Goal: Task Accomplishment & Management: Use online tool/utility

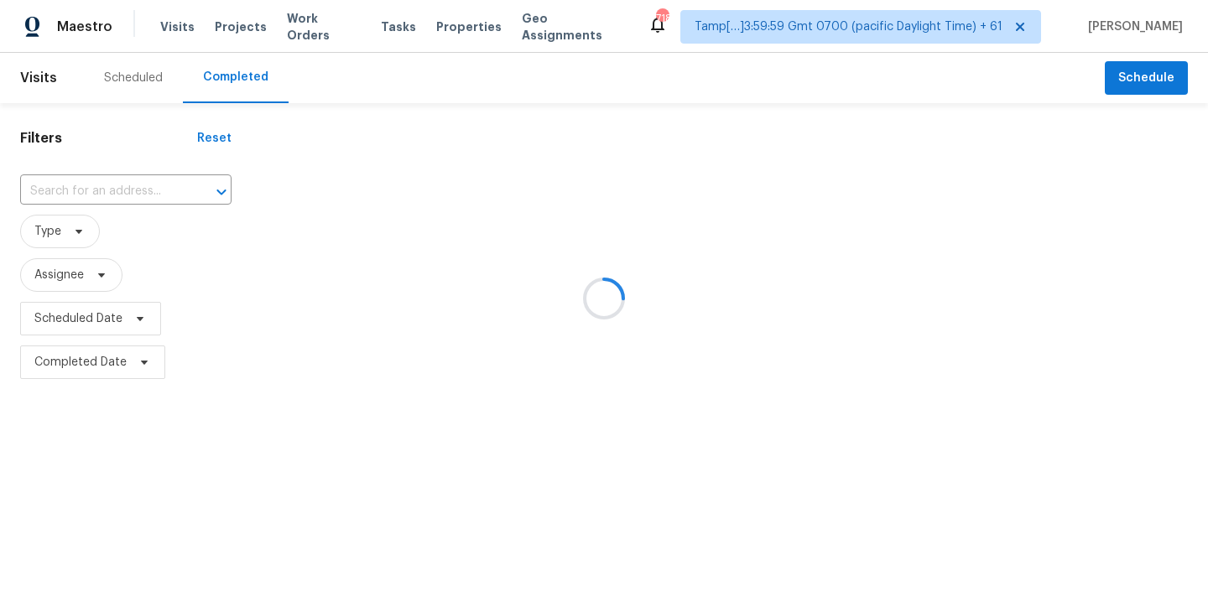
click at [81, 192] on div at bounding box center [604, 298] width 1208 height 597
click at [79, 195] on div at bounding box center [604, 298] width 1208 height 597
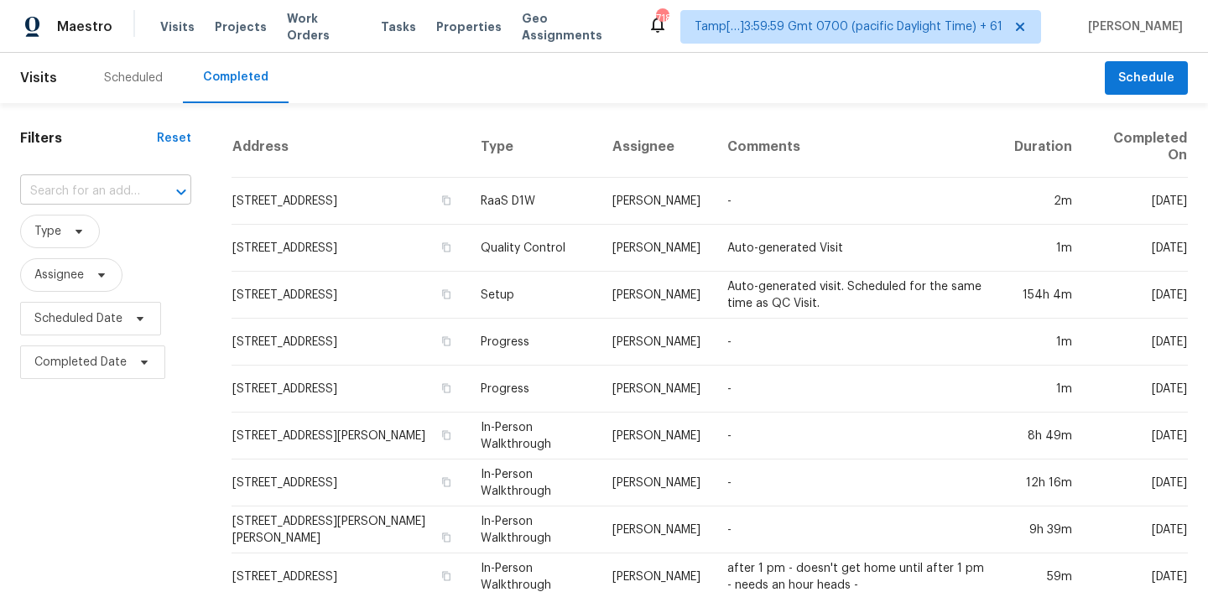
click at [72, 198] on input "text" at bounding box center [82, 192] width 124 height 26
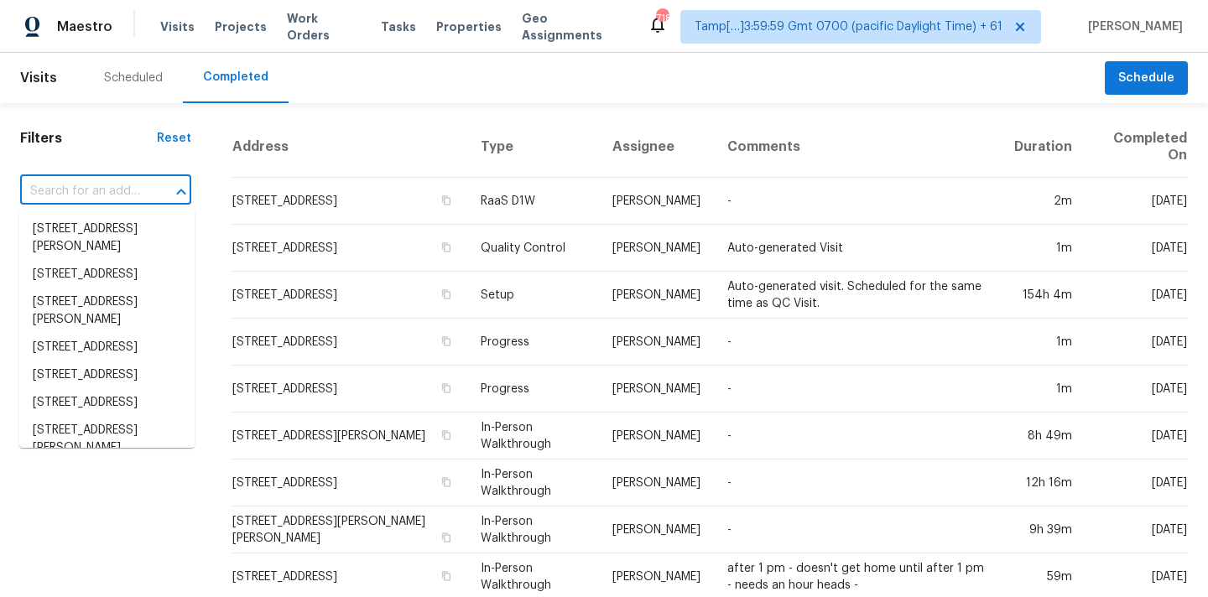
paste input "[STREET_ADDRESS][PERSON_NAME]"
type input "[STREET_ADDRESS][PERSON_NAME]"
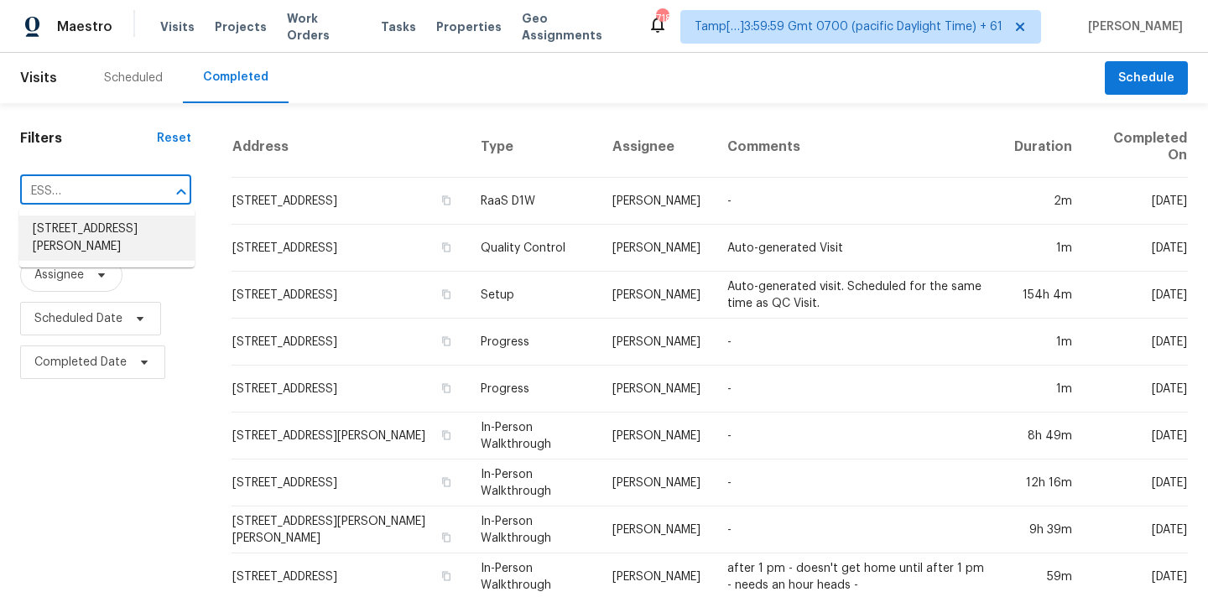
click at [83, 232] on li "[STREET_ADDRESS][PERSON_NAME]" at bounding box center [106, 238] width 175 height 45
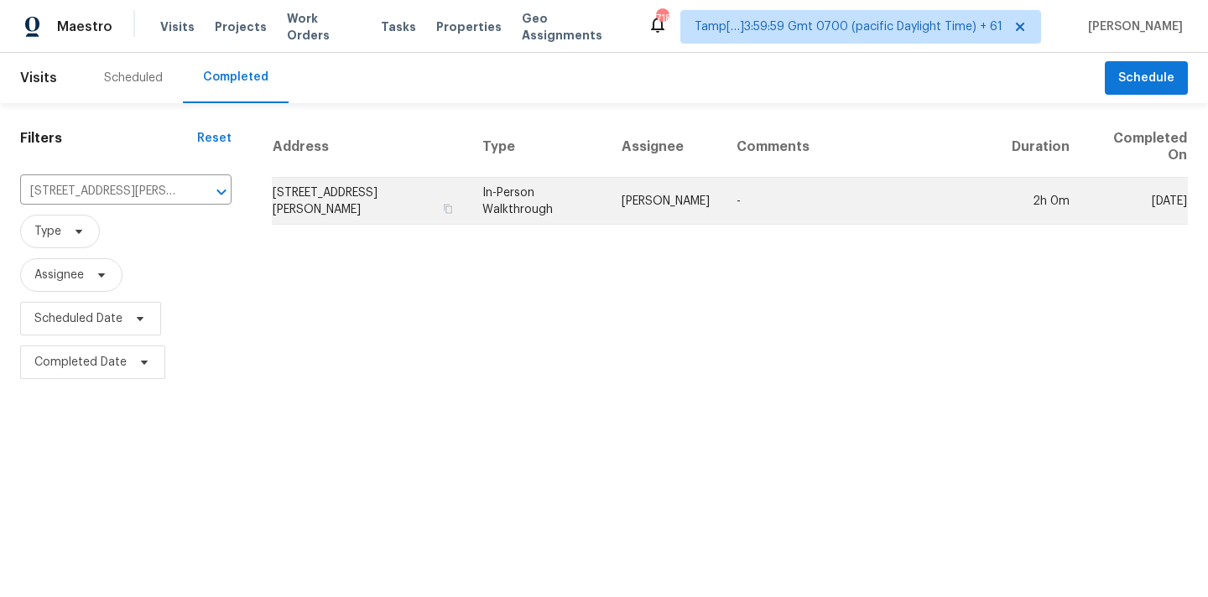
click at [605, 200] on td "In-Person Walkthrough" at bounding box center [538, 201] width 139 height 47
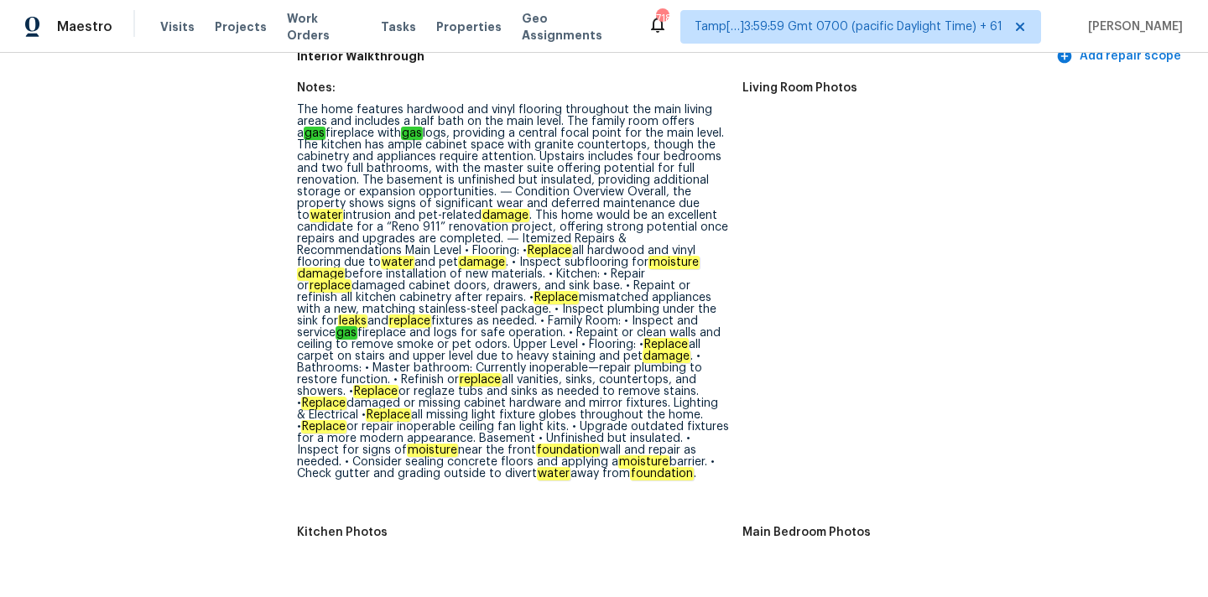
scroll to position [2330, 0]
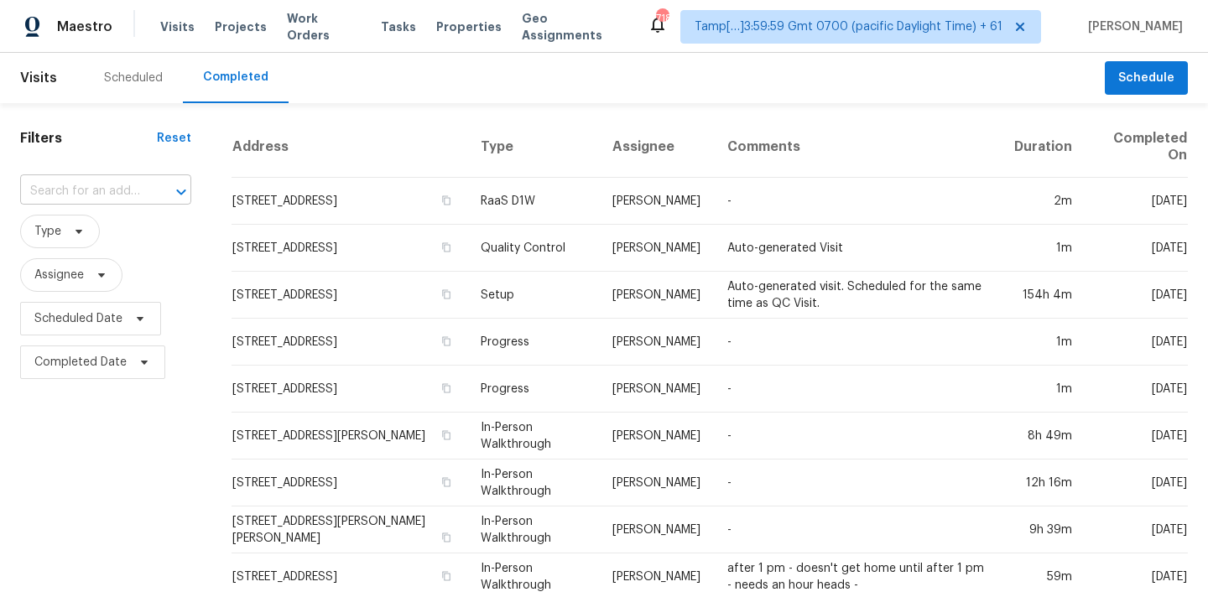
click at [100, 182] on input "text" at bounding box center [82, 192] width 124 height 26
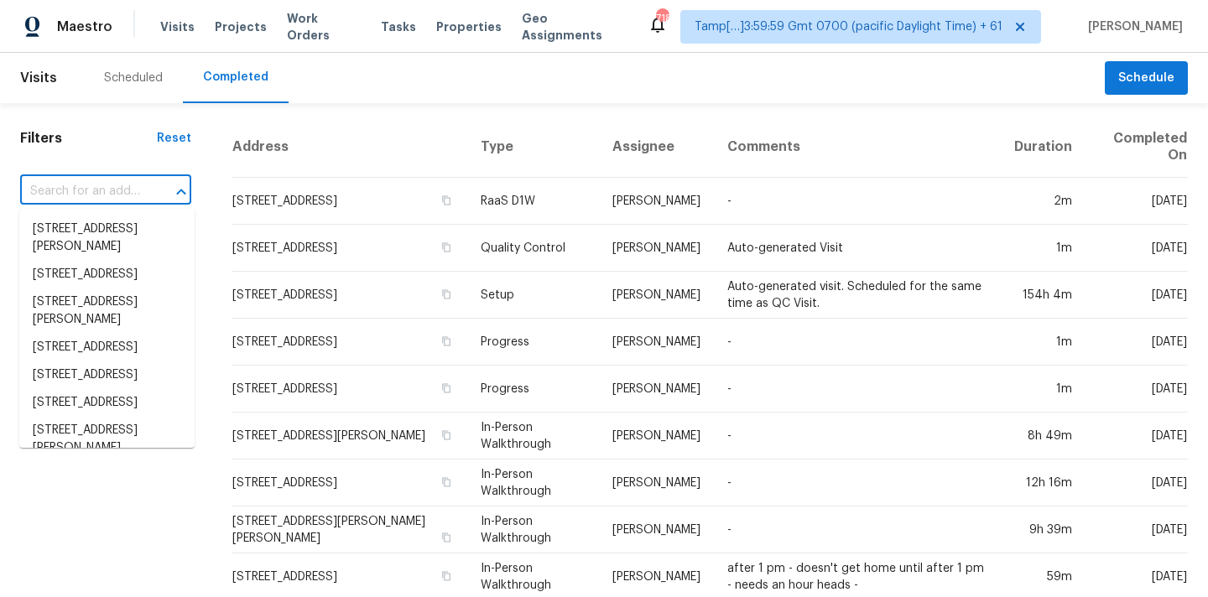
paste input "[STREET_ADDRESS]"
type input "[STREET_ADDRESS]"
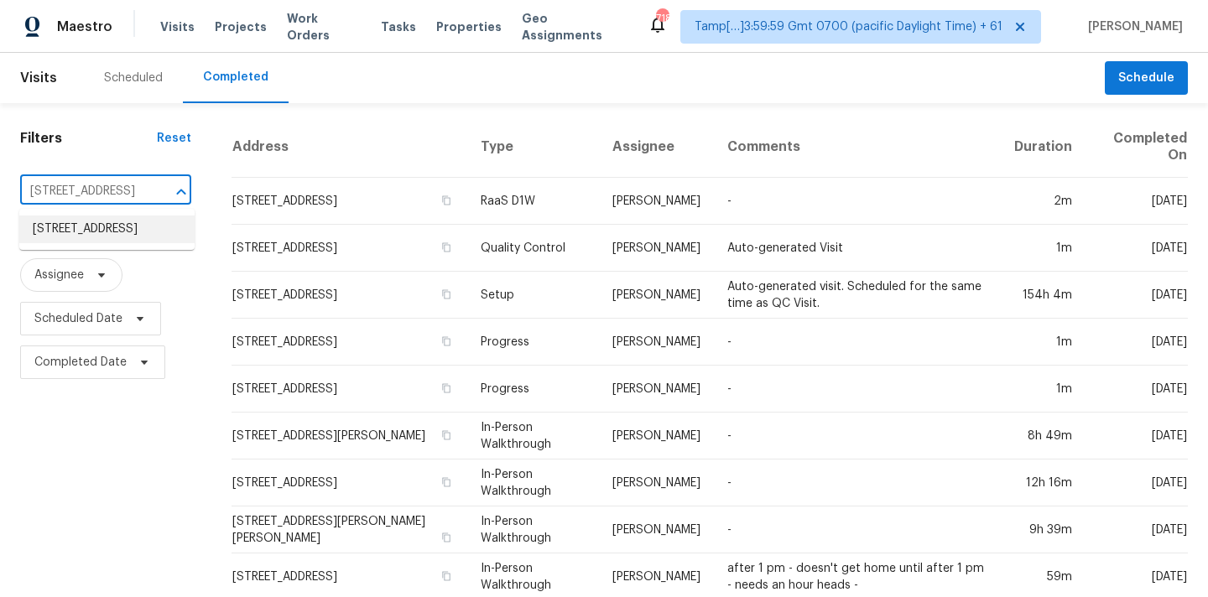
click at [102, 236] on li "[STREET_ADDRESS]" at bounding box center [106, 230] width 175 height 28
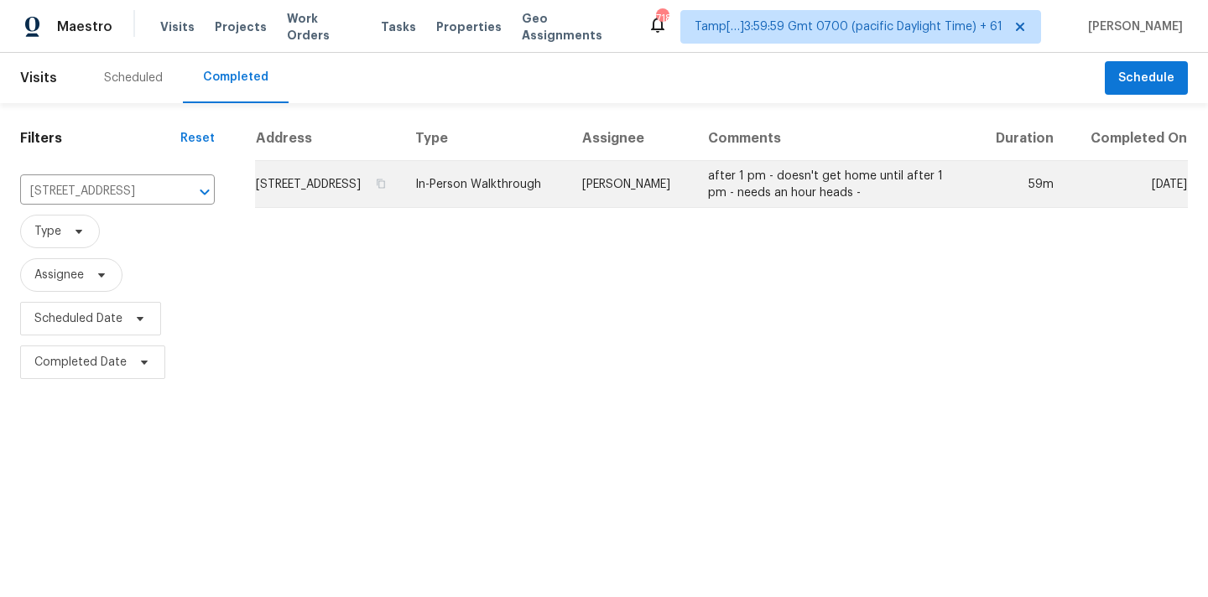
click at [569, 200] on td "In-Person Walkthrough" at bounding box center [485, 184] width 167 height 47
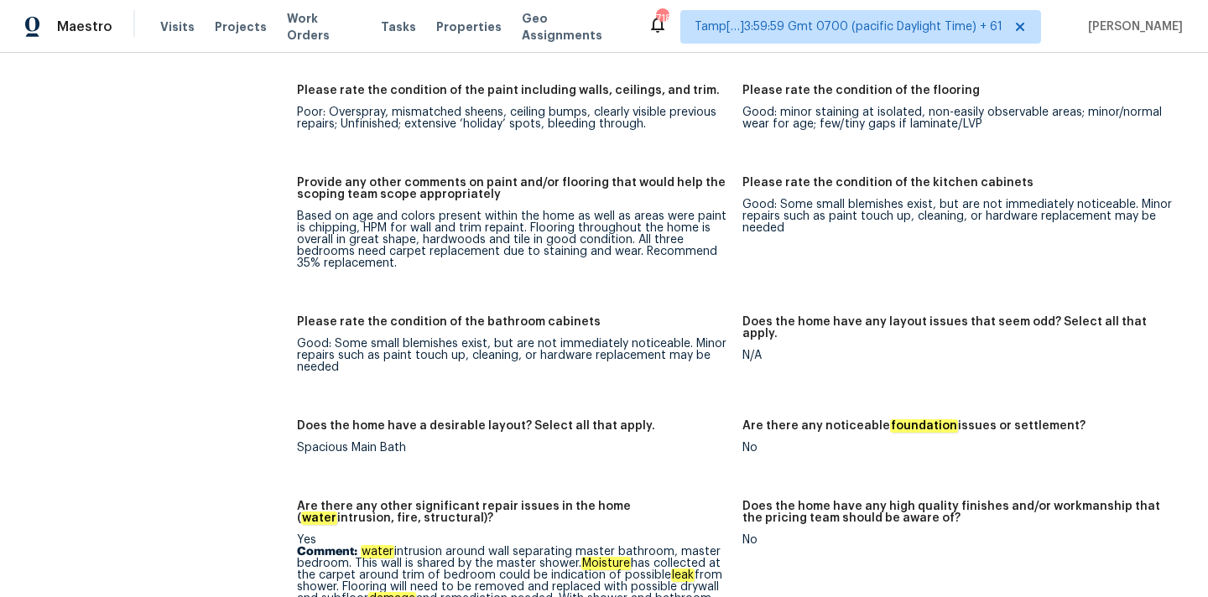
scroll to position [2569, 0]
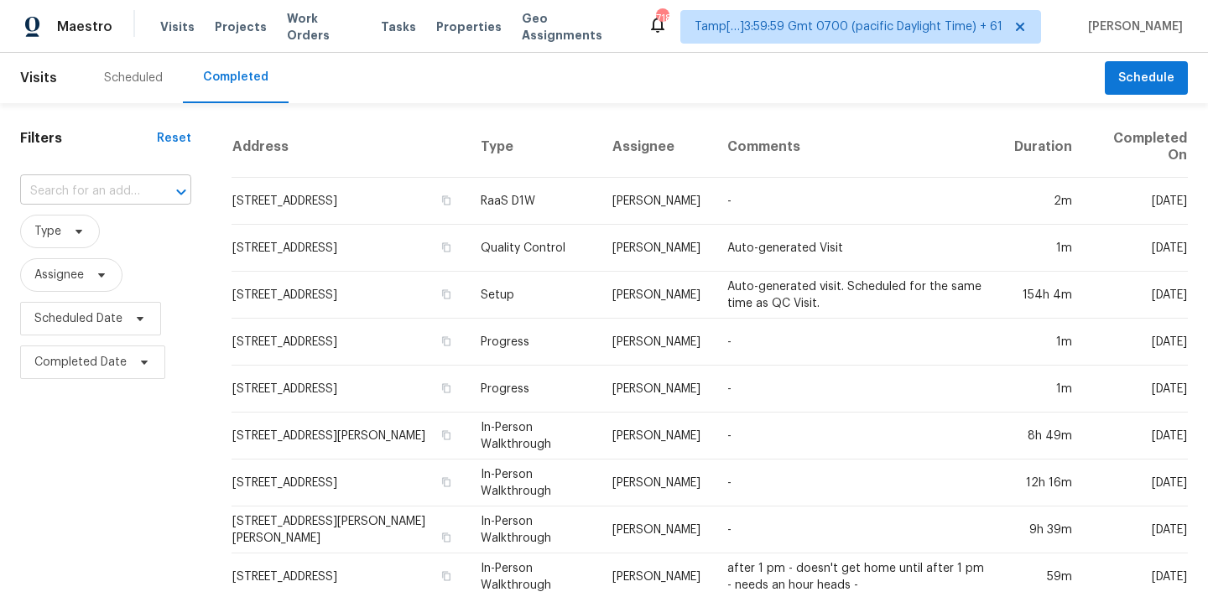
click at [68, 199] on input "text" at bounding box center [82, 192] width 124 height 26
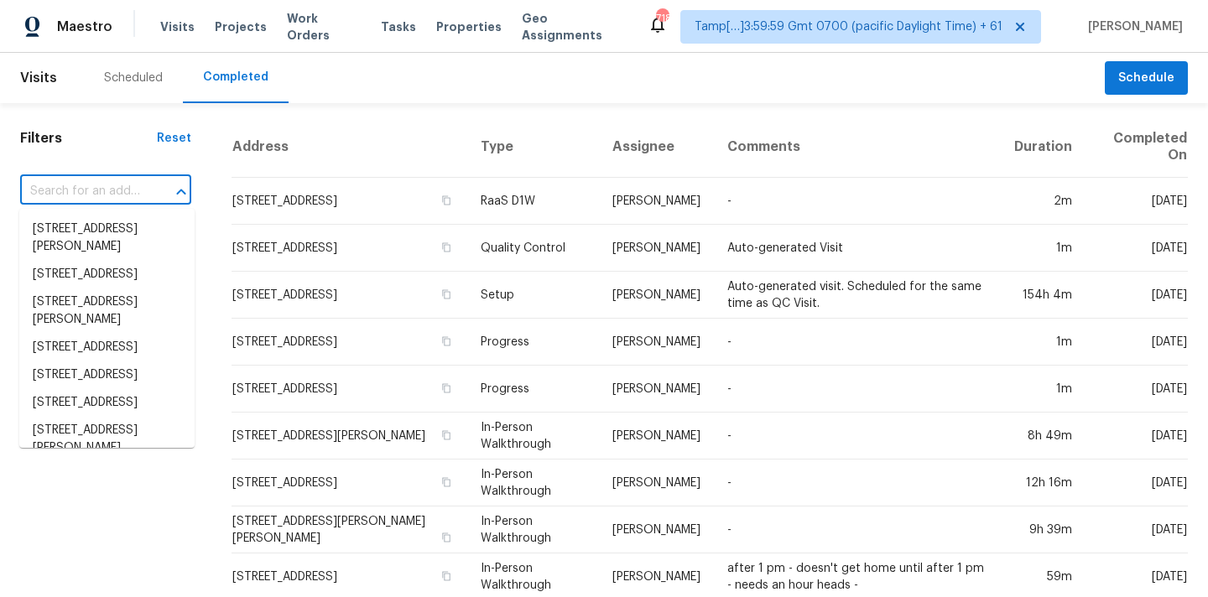
paste input "10468 Olathe Way, Commerce City, CO 80022"
type input "10468 Olathe Way, Commerce City, CO 80022"
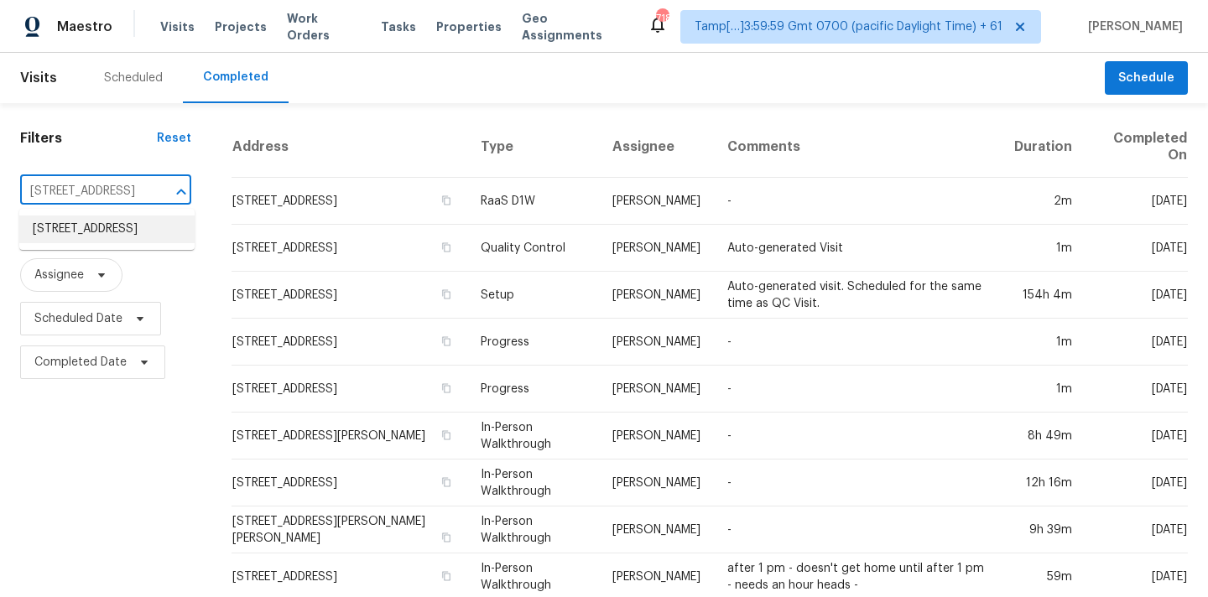
click at [74, 232] on li "10468 Olathe Way, Commerce City, CO 80022" at bounding box center [106, 230] width 175 height 28
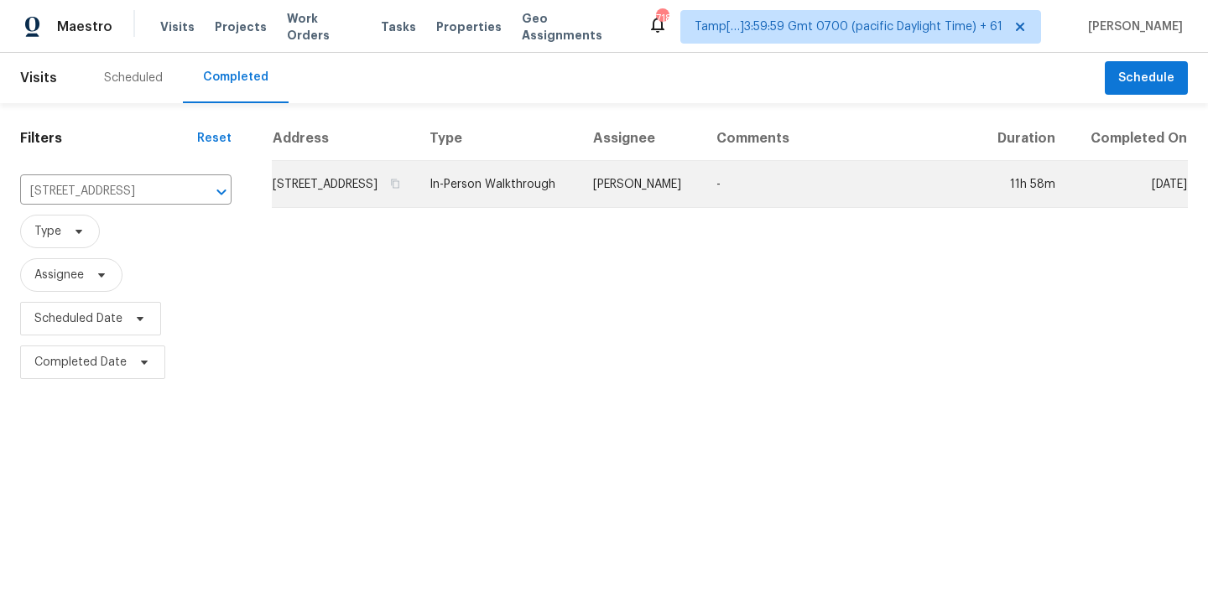
click at [580, 208] on td "In-Person Walkthrough" at bounding box center [498, 184] width 164 height 47
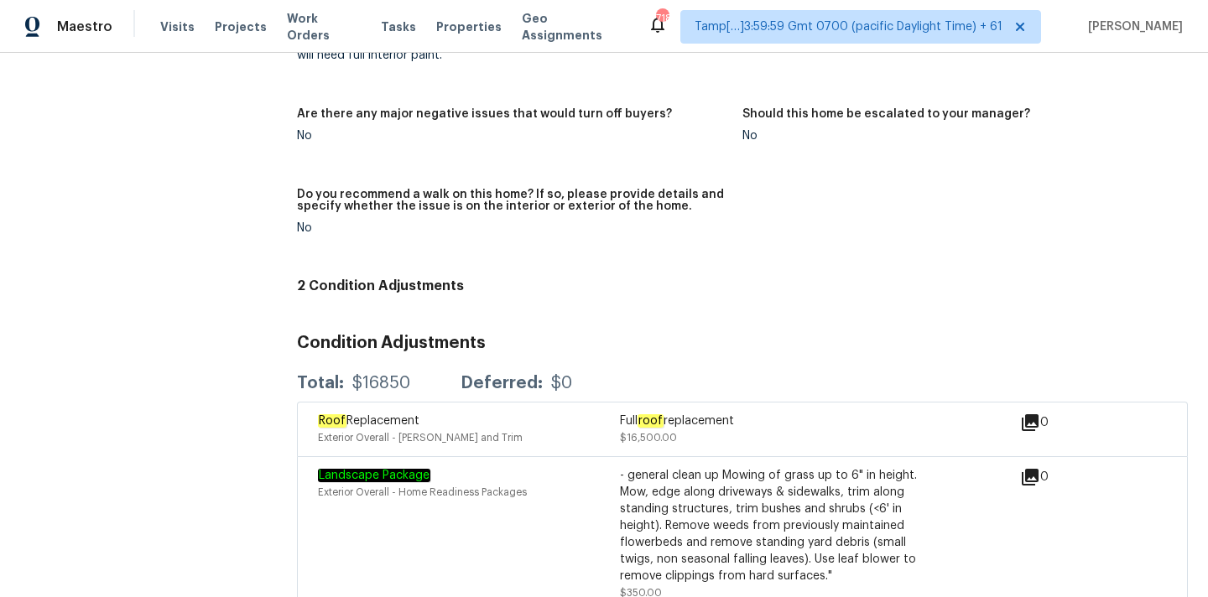
scroll to position [4457, 0]
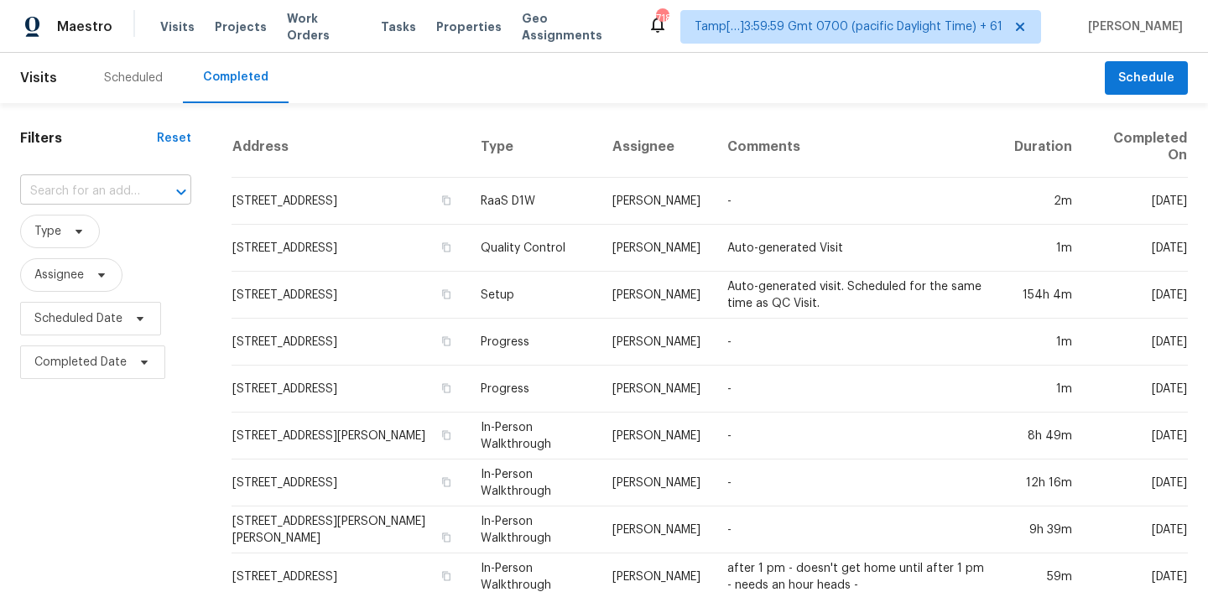
click at [75, 194] on input "text" at bounding box center [82, 192] width 124 height 26
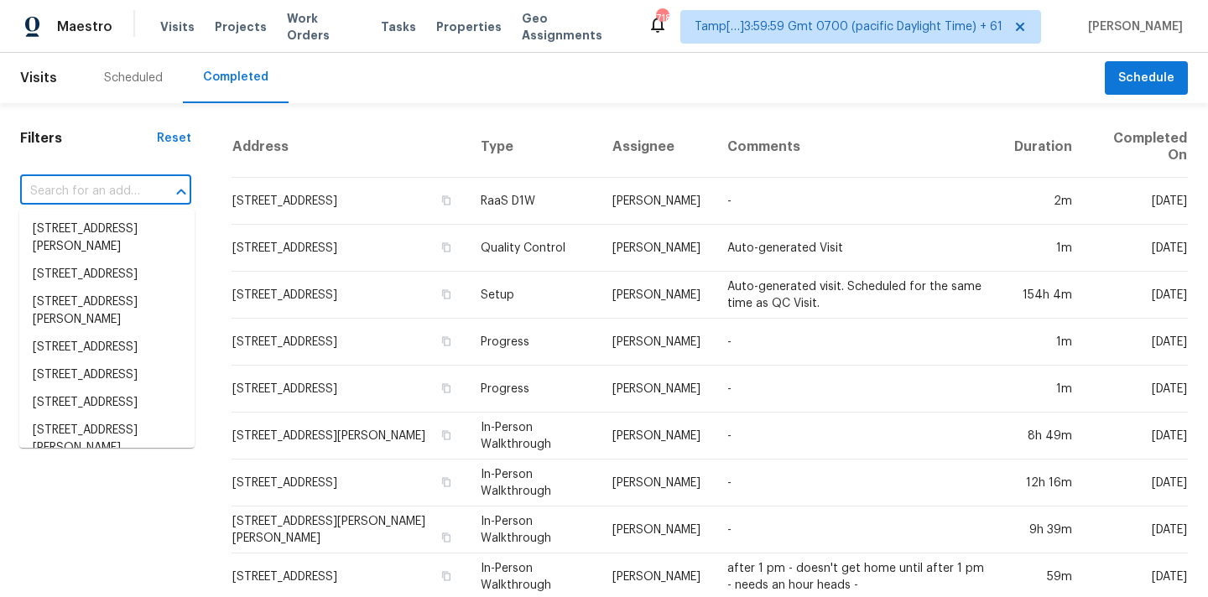
paste input "[STREET_ADDRESS][PERSON_NAME]"
type input "[STREET_ADDRESS][PERSON_NAME]"
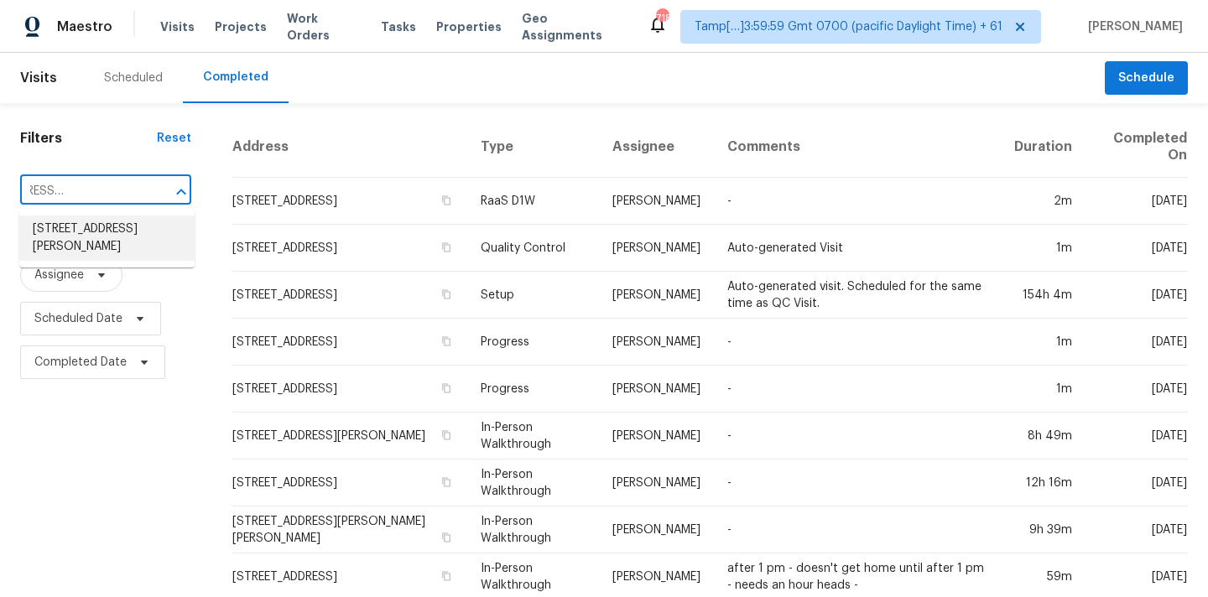
click at [79, 237] on li "4432 Nolan St, Fort Worth, TX 76119" at bounding box center [106, 238] width 175 height 45
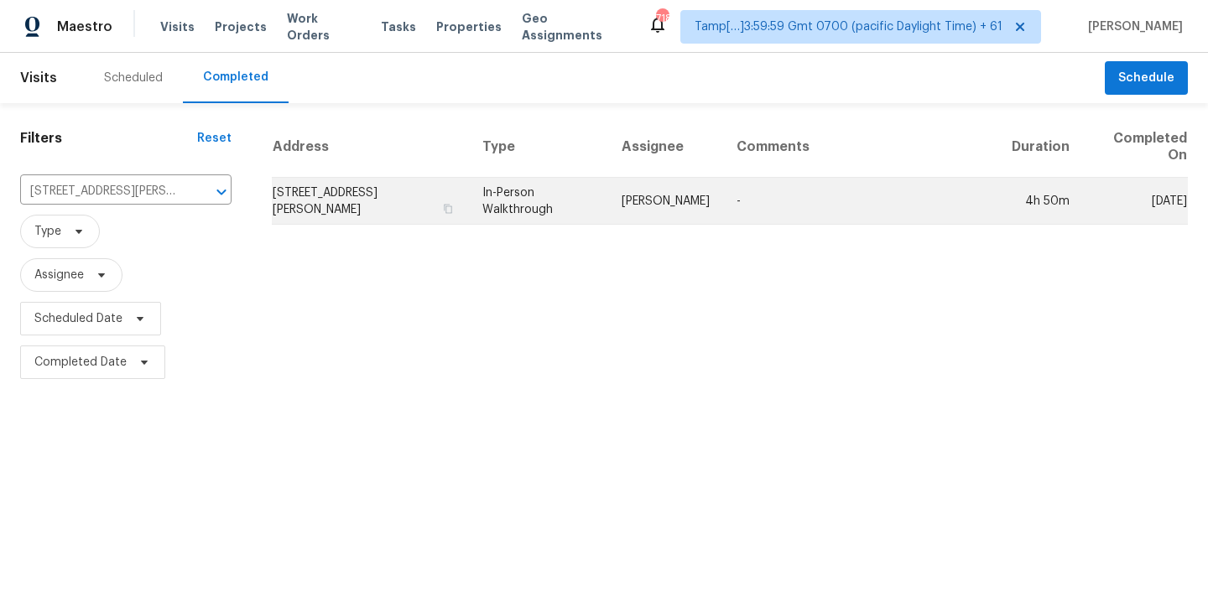
click at [651, 215] on td "Todd Jorgenson" at bounding box center [665, 201] width 115 height 47
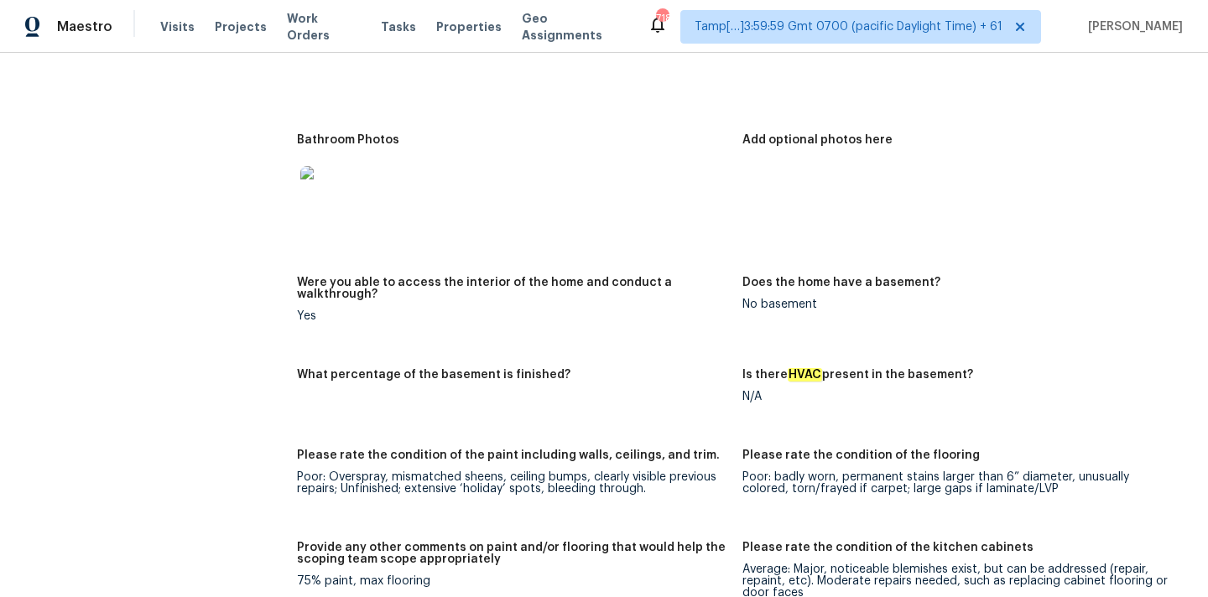
scroll to position [2689, 0]
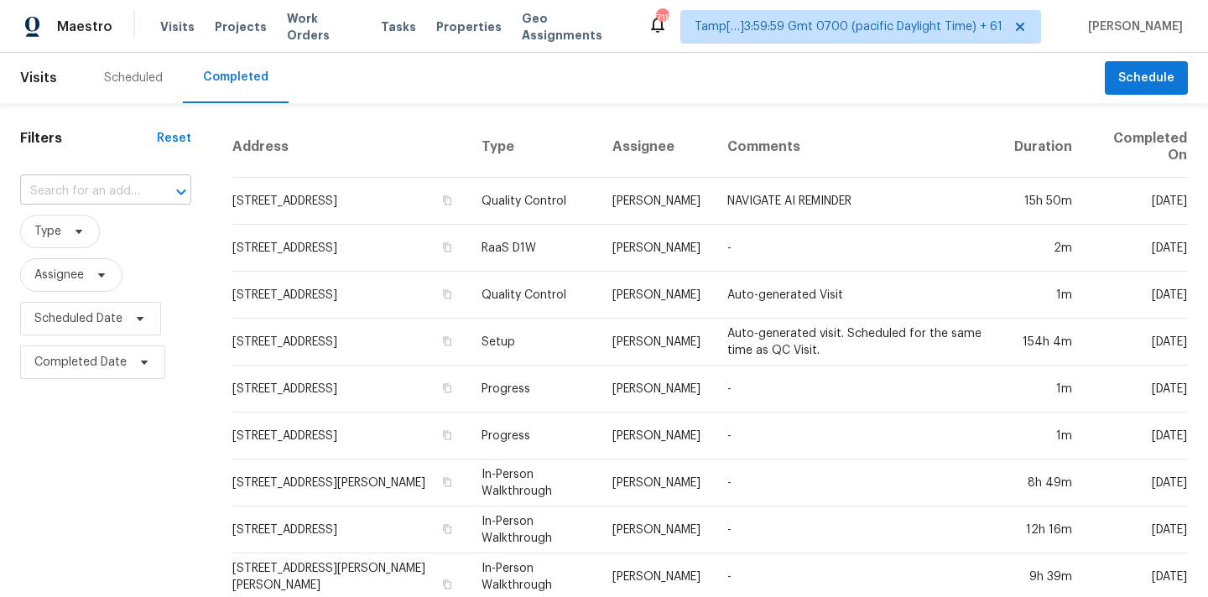
click at [56, 198] on input "text" at bounding box center [82, 192] width 124 height 26
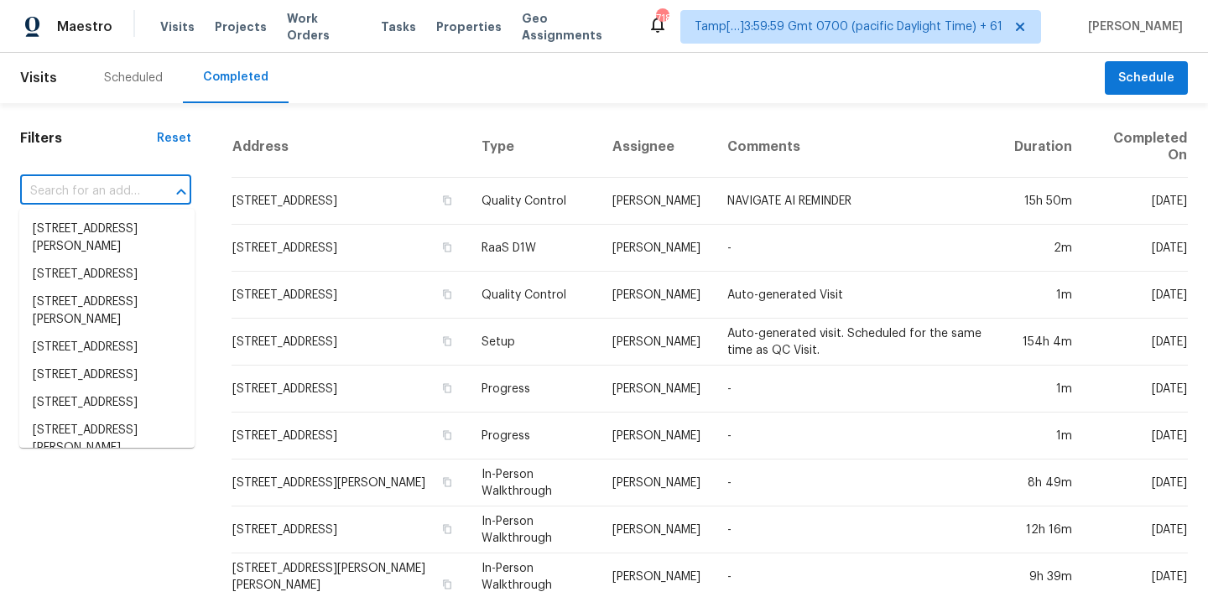
paste input "1154 N Sycamore Ave Apt 8, Los Angeles, CA 90038"
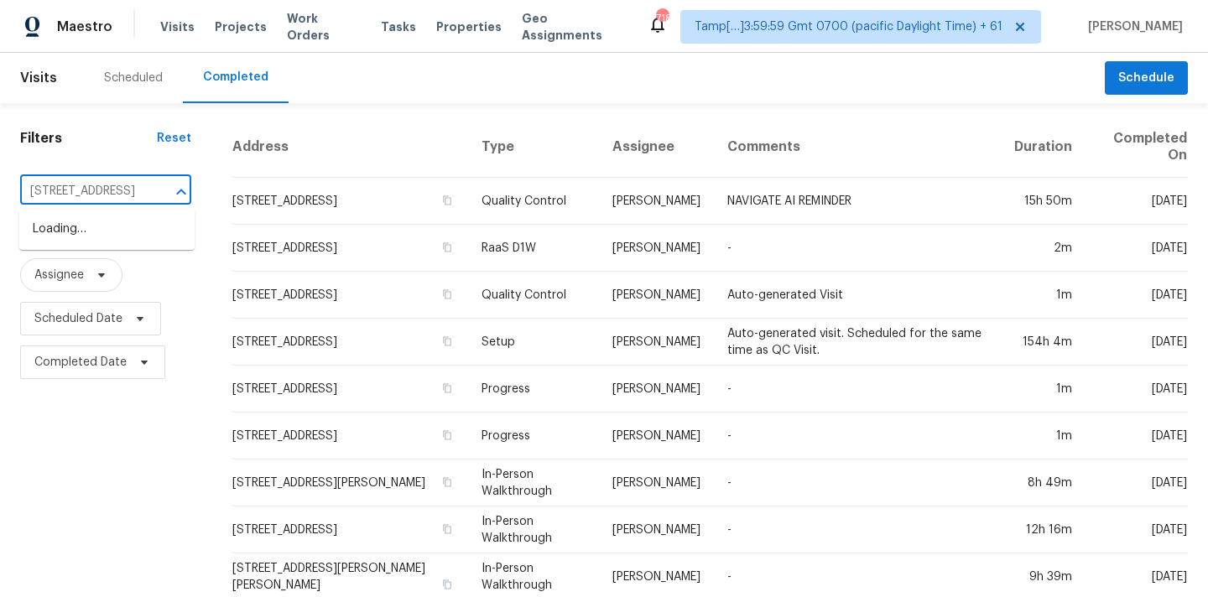
scroll to position [0, 1]
type input "1154 N Sycamore Ave"
click at [136, 240] on li "1154 N Sycamore Ave Apt 8, Los Angeles, CA 90038" at bounding box center [106, 230] width 175 height 28
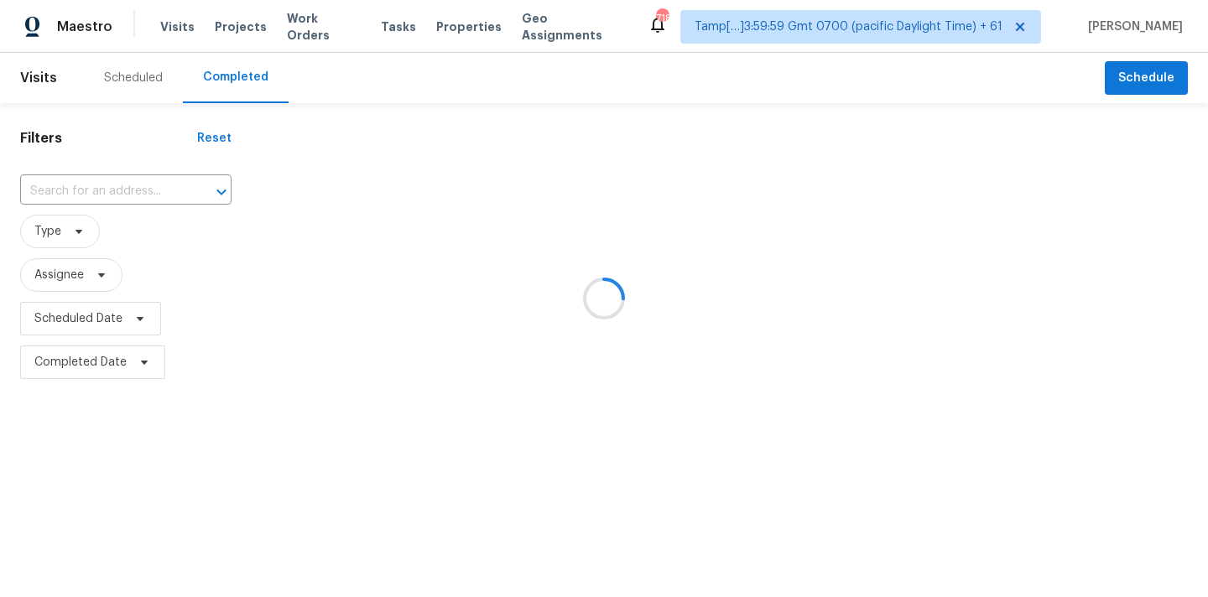
type input "1154 N Sycamore Ave Apt 8, Los Angeles, CA 90038"
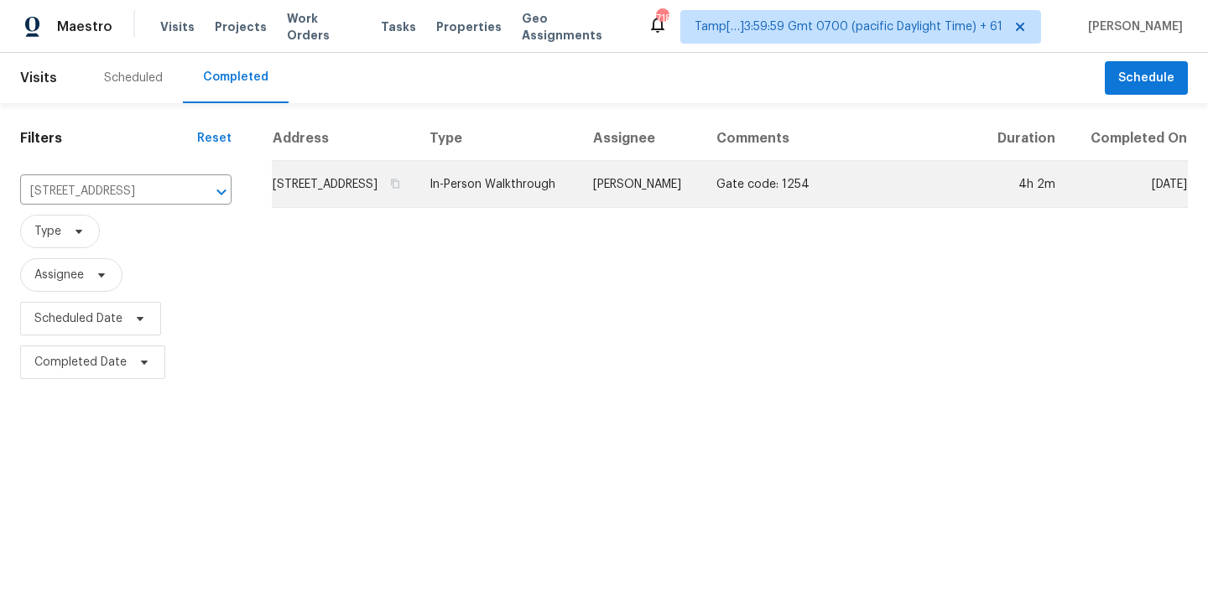
click at [546, 201] on td "In-Person Walkthrough" at bounding box center [498, 184] width 164 height 47
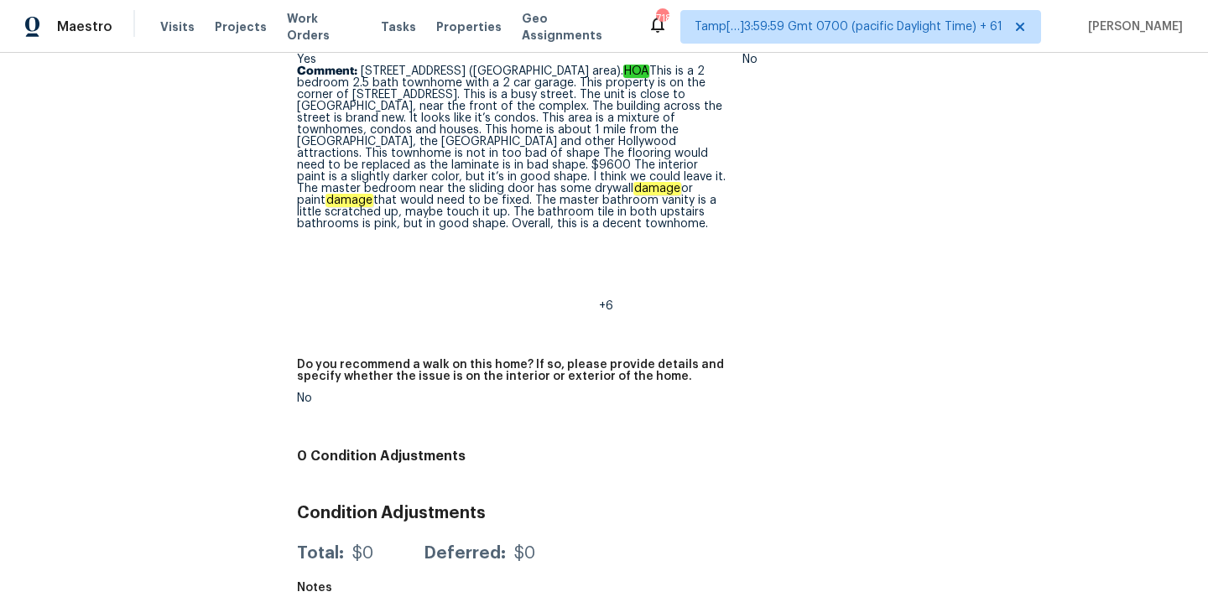
scroll to position [4689, 0]
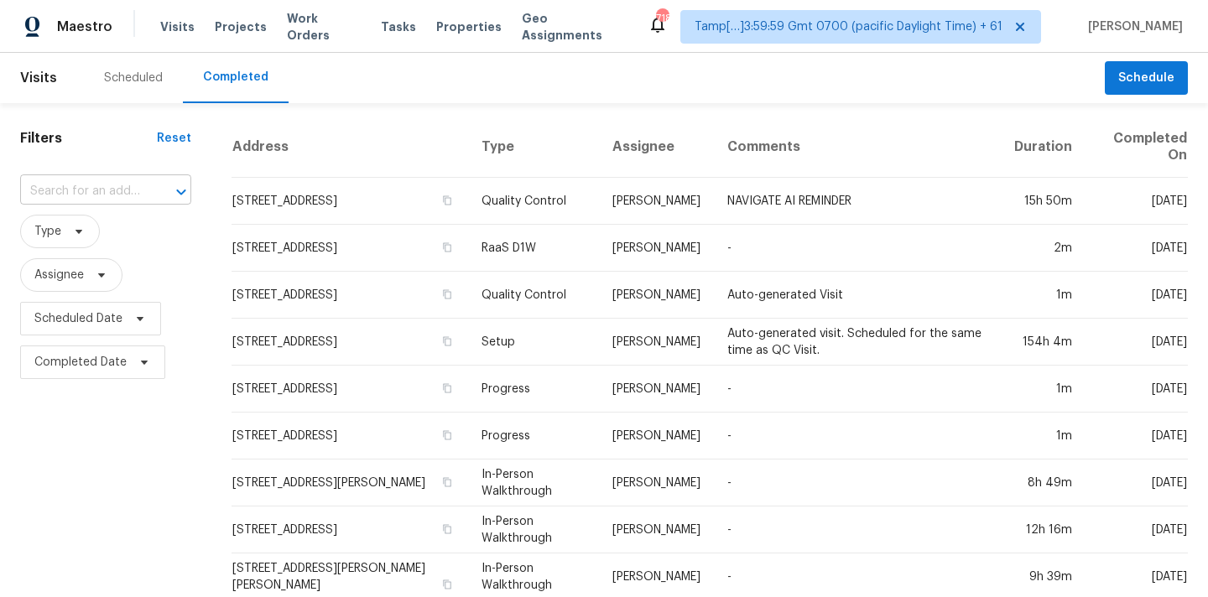
click at [85, 191] on input "text" at bounding box center [82, 192] width 124 height 26
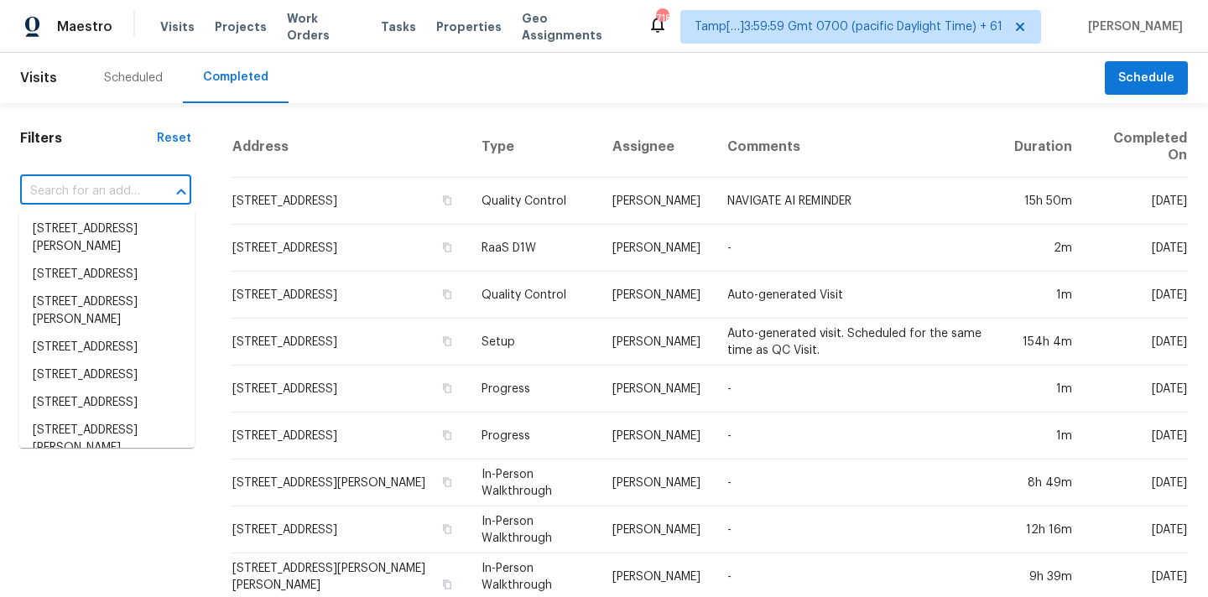
paste input "[STREET_ADDRESS][PERSON_NAME]"
type input "[STREET_ADDRESS][PERSON_NAME]"
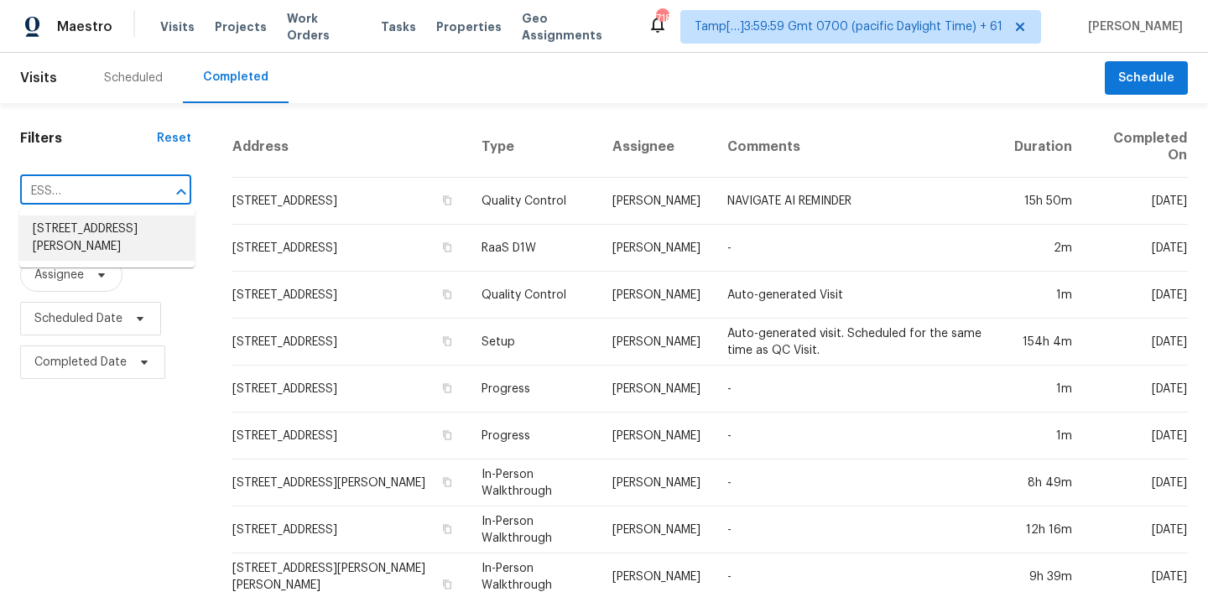
click at [87, 233] on li "[STREET_ADDRESS][PERSON_NAME]" at bounding box center [106, 238] width 175 height 45
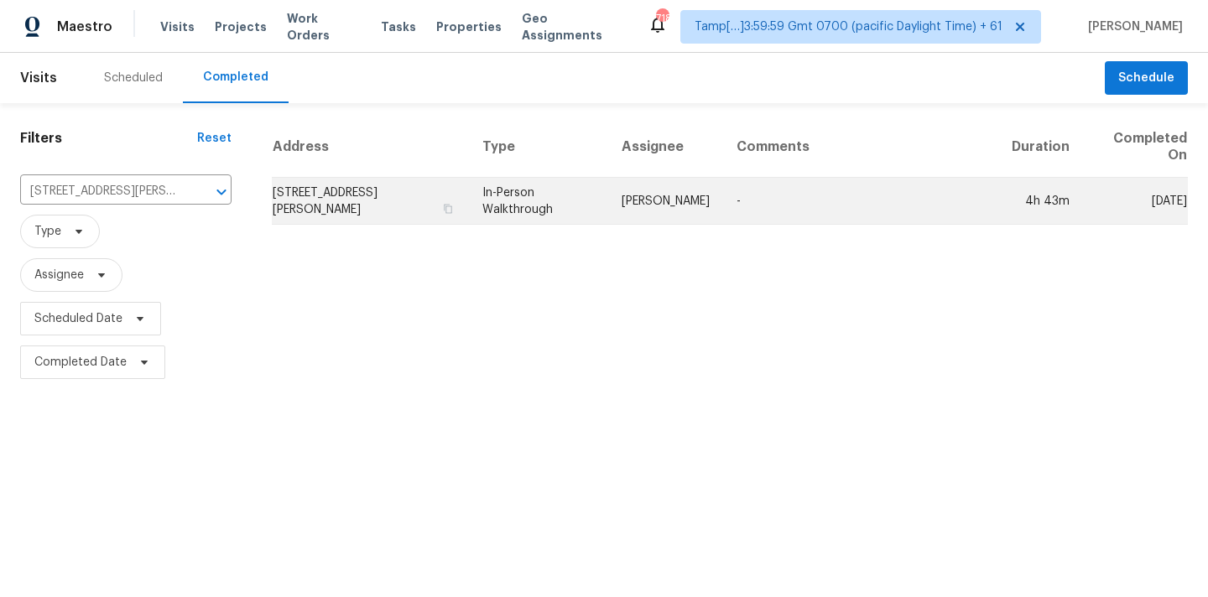
click at [627, 187] on td "[PERSON_NAME]" at bounding box center [665, 201] width 115 height 47
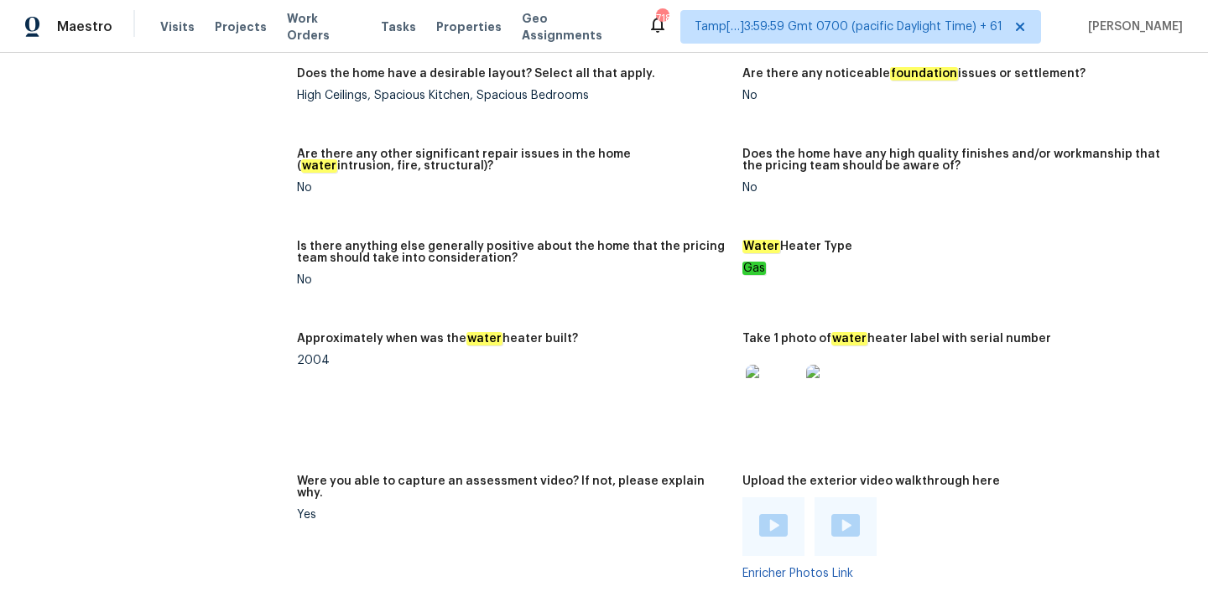
scroll to position [3216, 0]
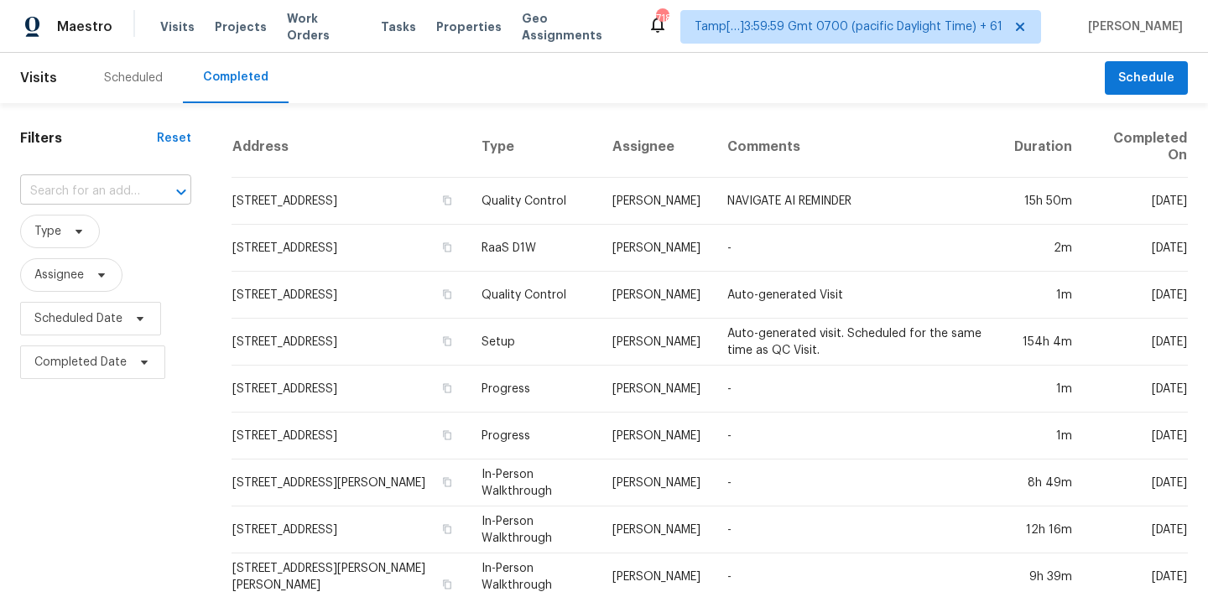
click at [102, 191] on input "text" at bounding box center [82, 192] width 124 height 26
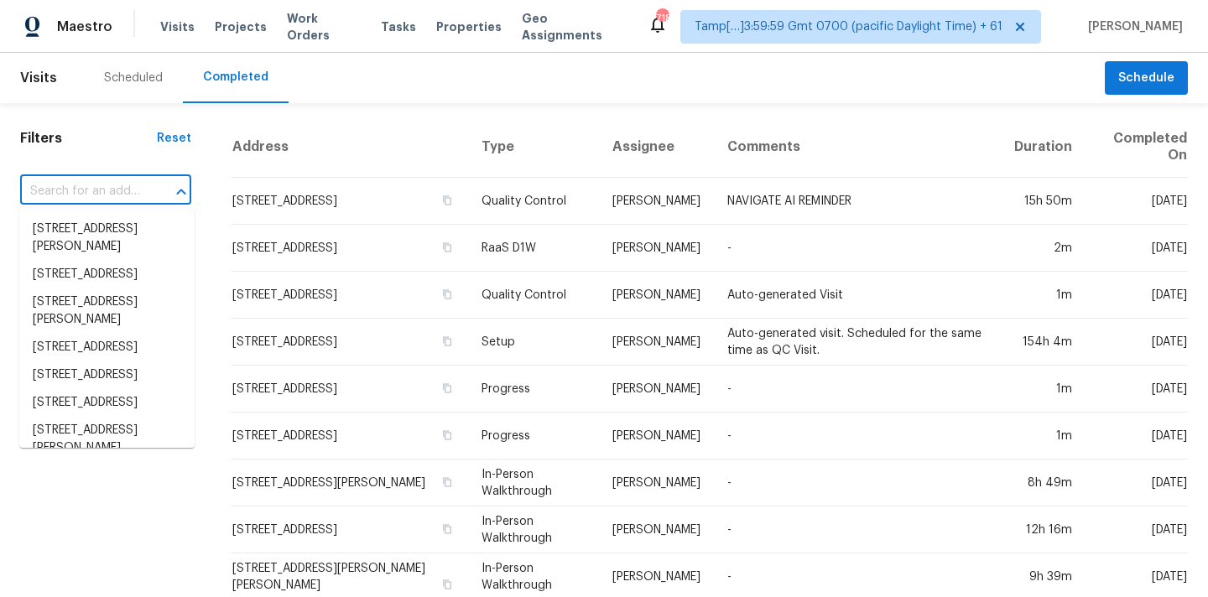
paste input "[STREET_ADDRESS]"
type input "[STREET_ADDRESS]"
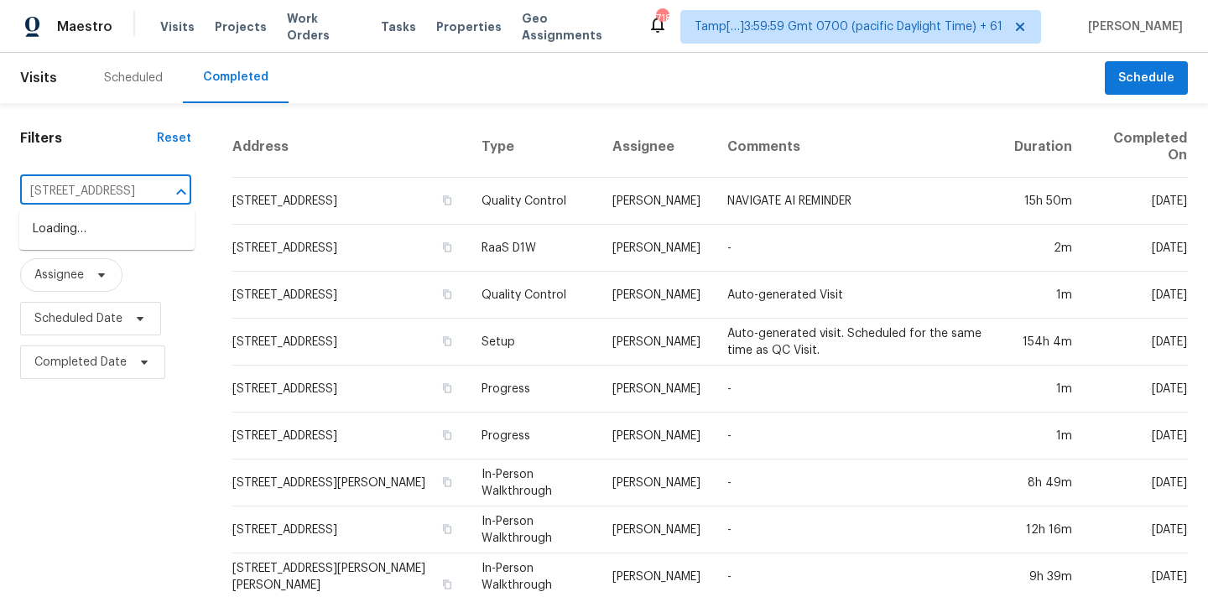
scroll to position [0, 90]
click at [104, 236] on li "[STREET_ADDRESS]" at bounding box center [106, 230] width 175 height 28
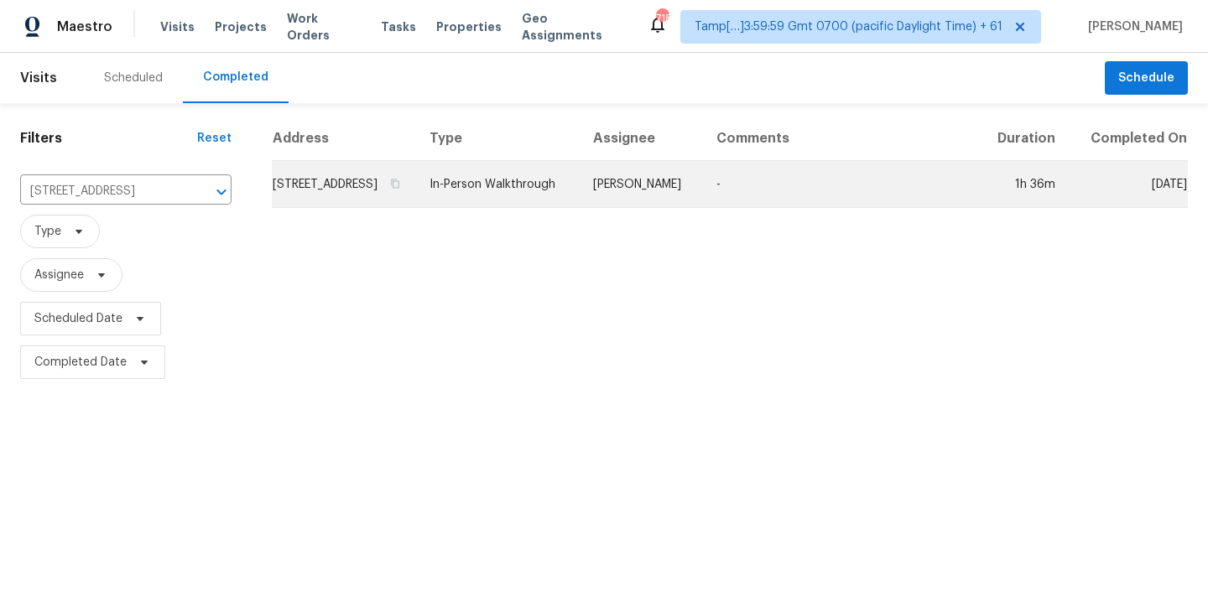
click at [643, 206] on td "[PERSON_NAME]" at bounding box center [641, 184] width 123 height 47
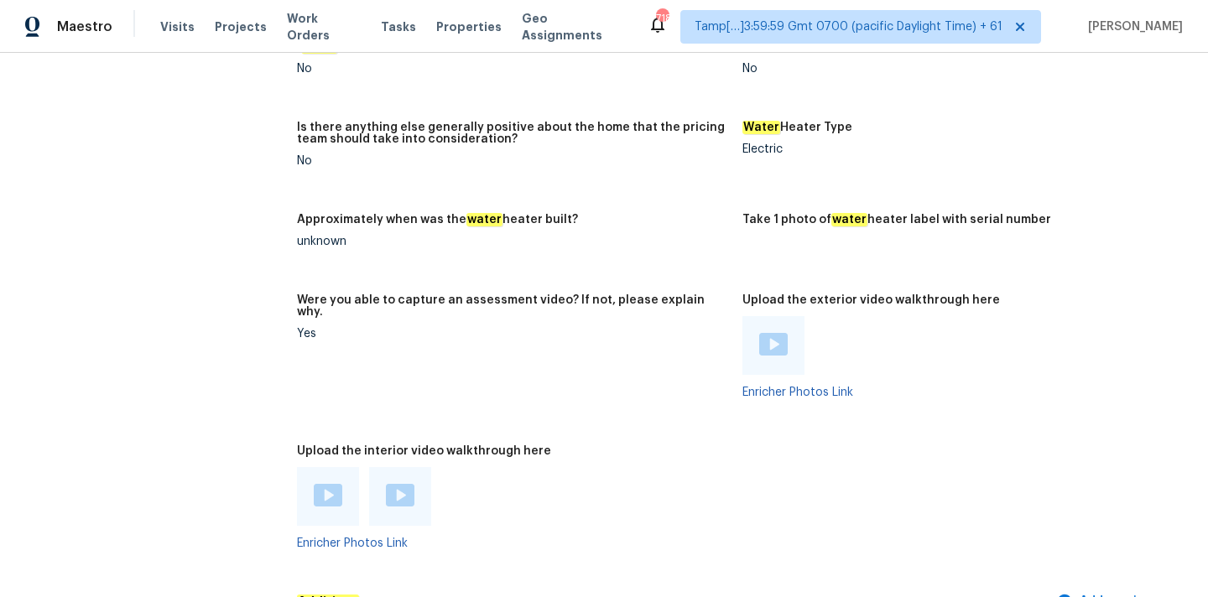
scroll to position [2983, 0]
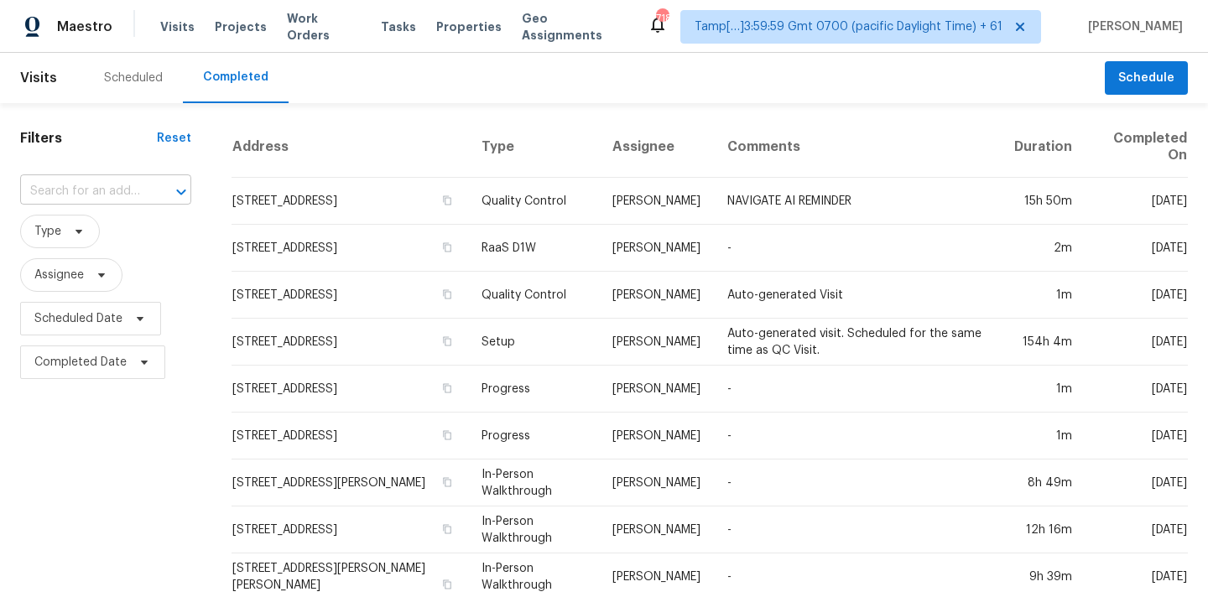
click at [90, 195] on input "text" at bounding box center [82, 192] width 124 height 26
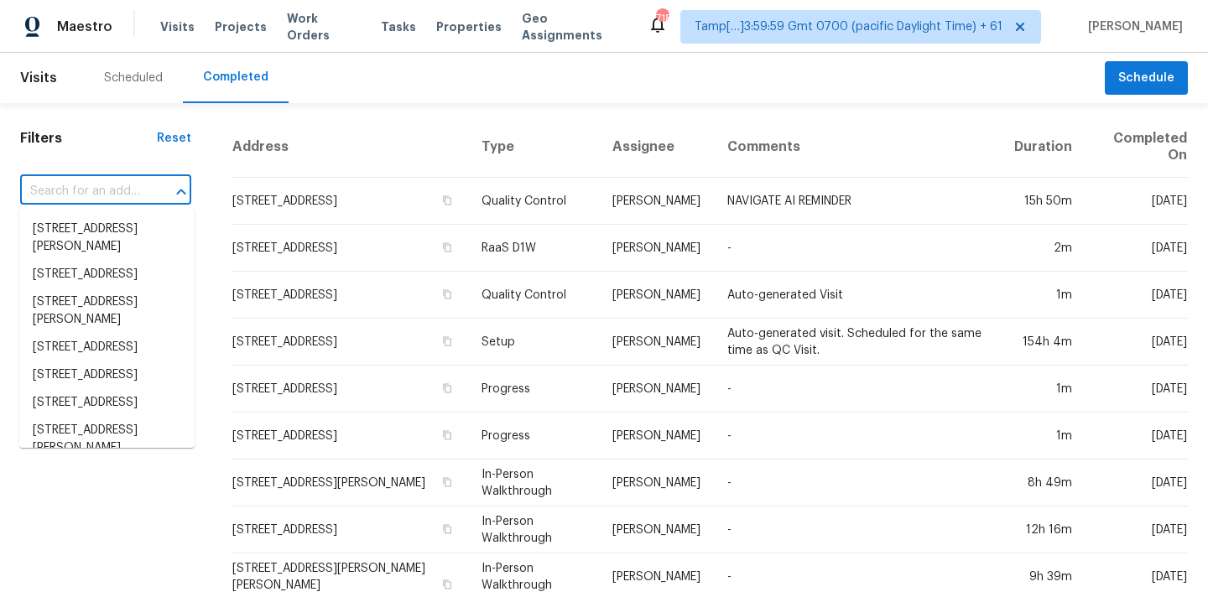
paste input "[STREET_ADDRESS]"
type input "[STREET_ADDRESS]"
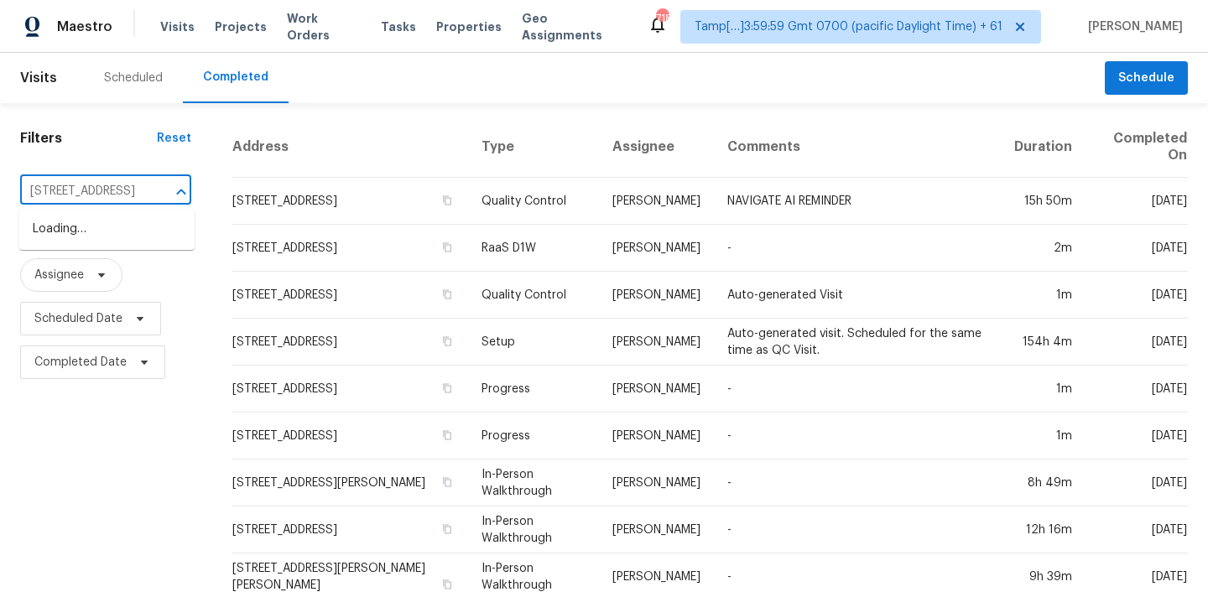
scroll to position [0, 96]
click at [95, 234] on li "[STREET_ADDRESS]" at bounding box center [106, 230] width 175 height 28
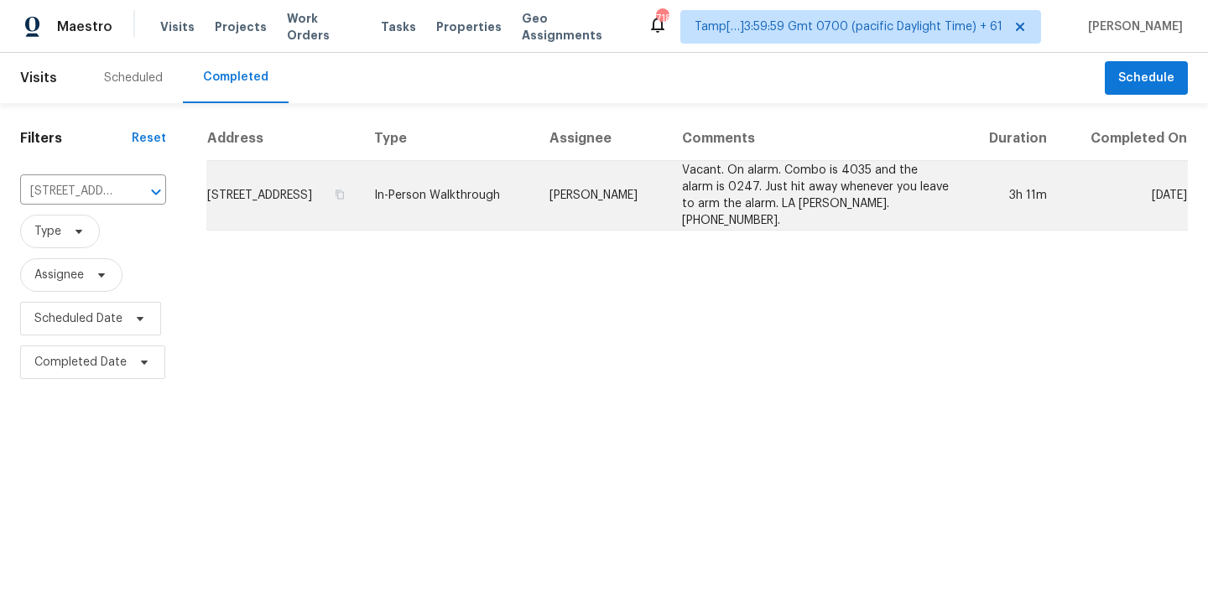
click at [765, 194] on td "Vacant. On alarm. Combo is 4035 and the alarm is 0247. Just hit away whenever y…" at bounding box center [816, 196] width 294 height 70
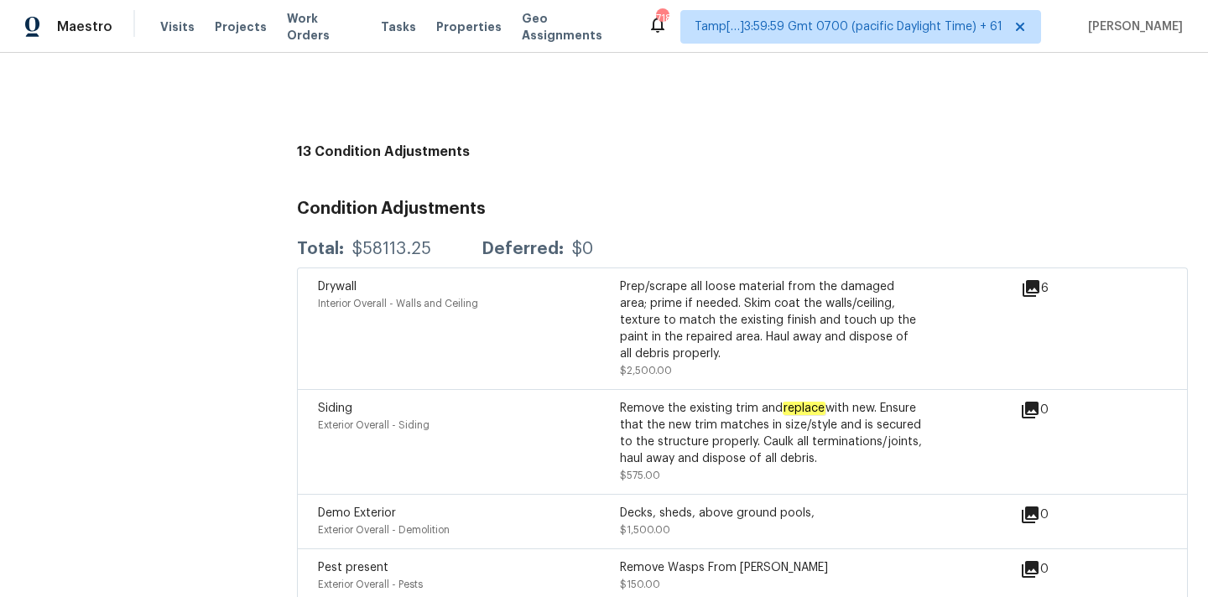
scroll to position [4700, 0]
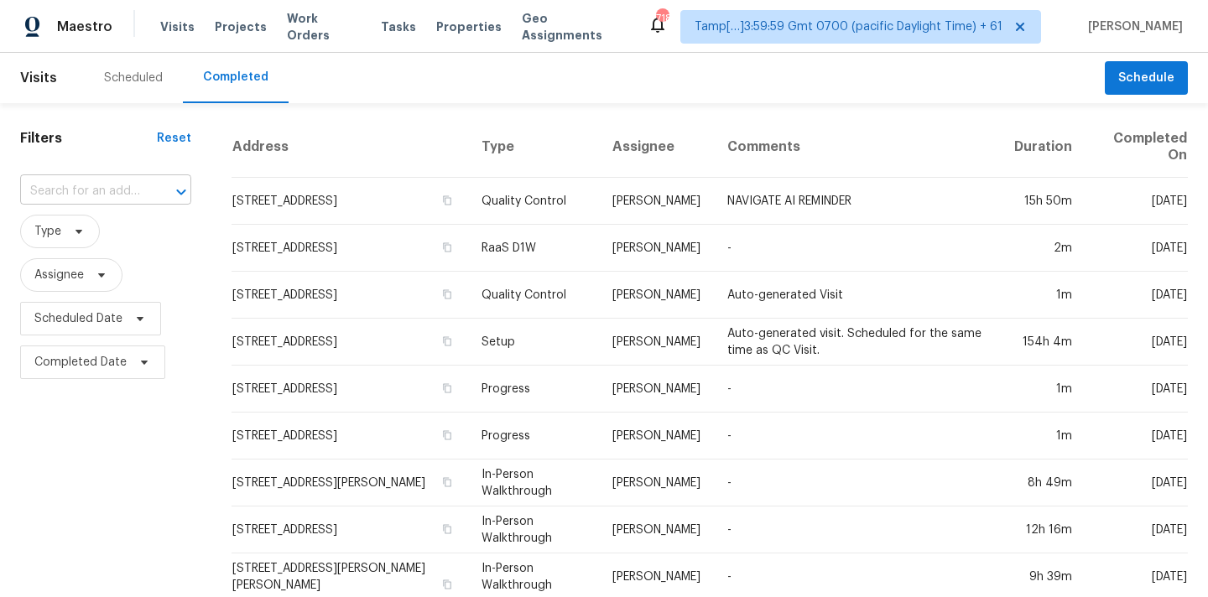
click at [114, 185] on input "text" at bounding box center [82, 192] width 124 height 26
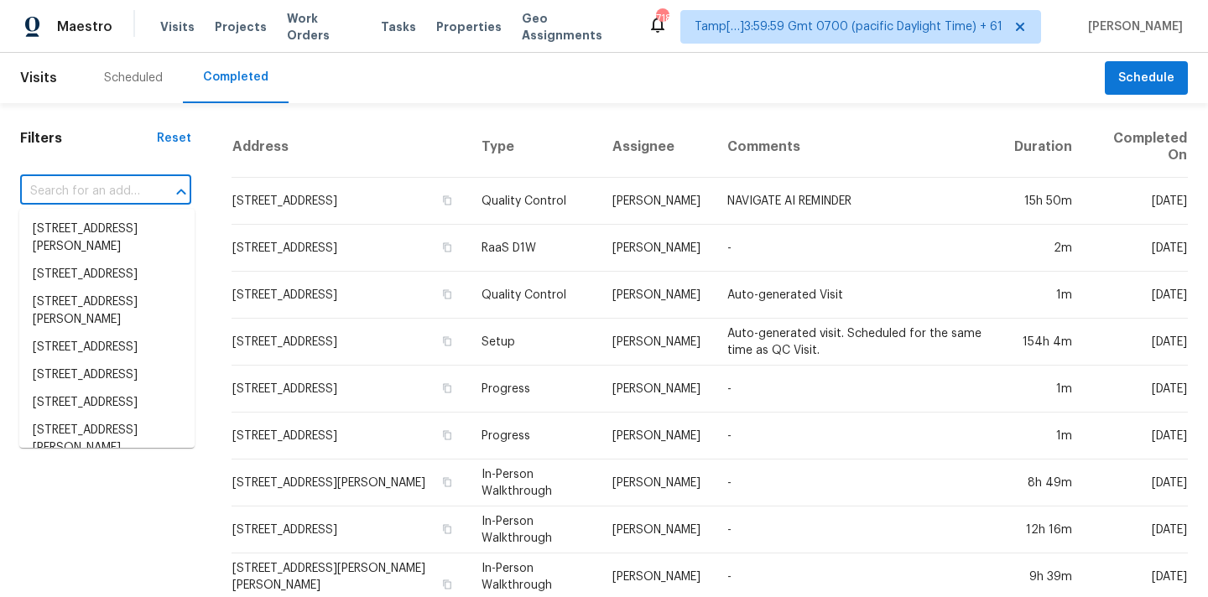
paste input "9426 Carnes Crossing Cir, Jonesboro, GA 30236"
type input "9426 Carnes Crossing Cir, Jonesboro, GA 30236"
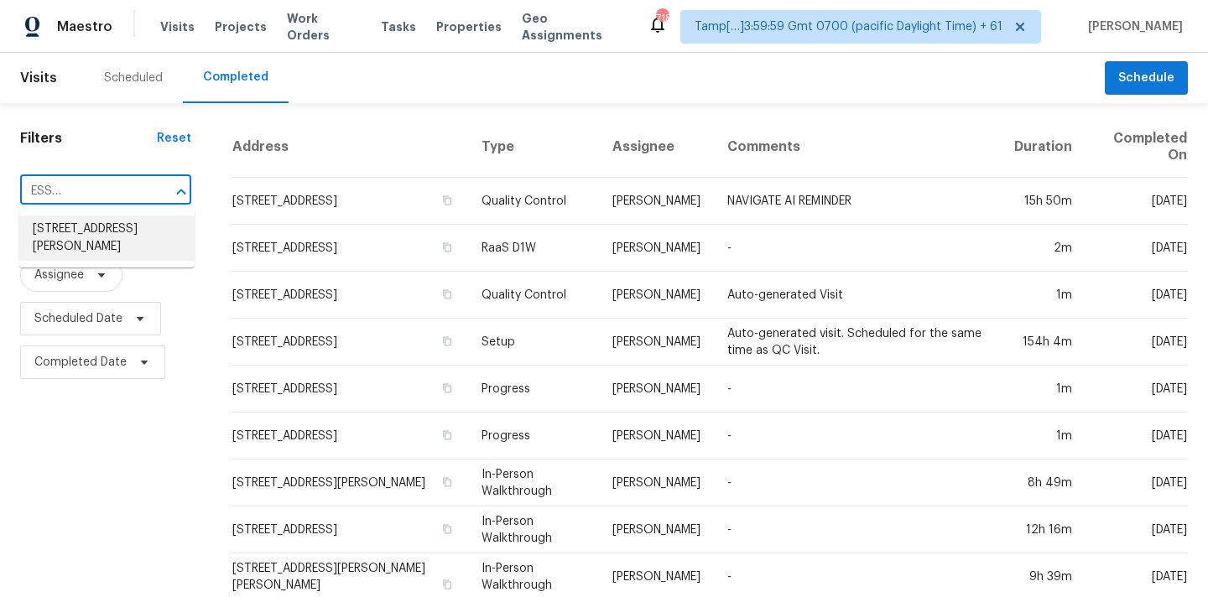
click at [97, 238] on li "9426 Carnes Crossing Cir, Jonesboro, GA 30236" at bounding box center [106, 238] width 175 height 45
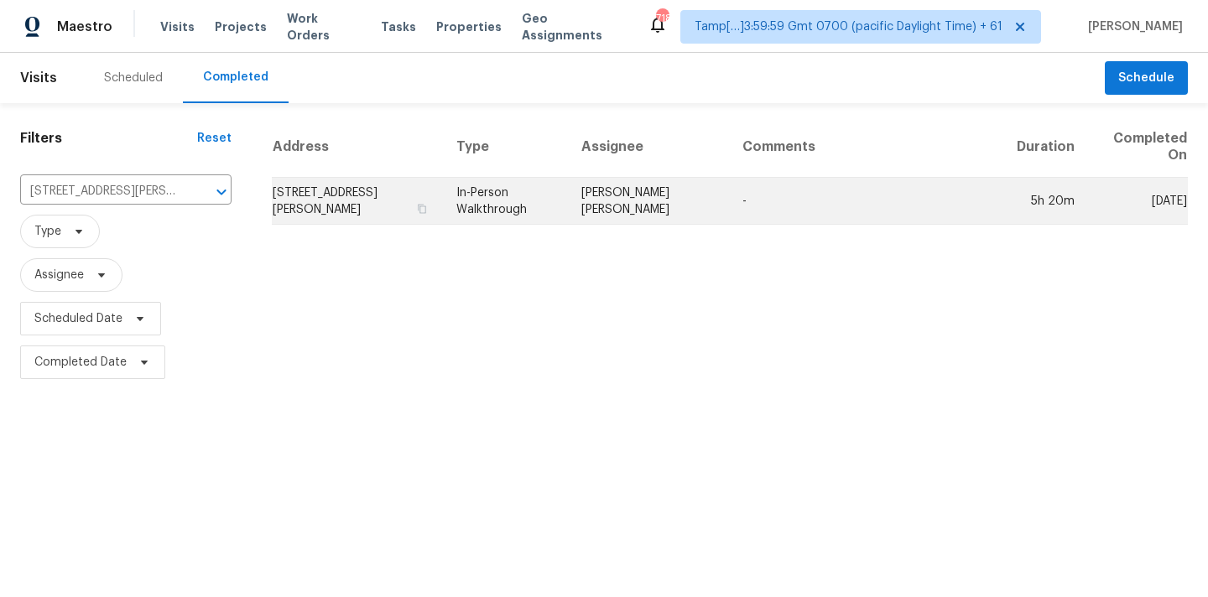
click at [560, 206] on td "In-Person Walkthrough" at bounding box center [505, 201] width 125 height 47
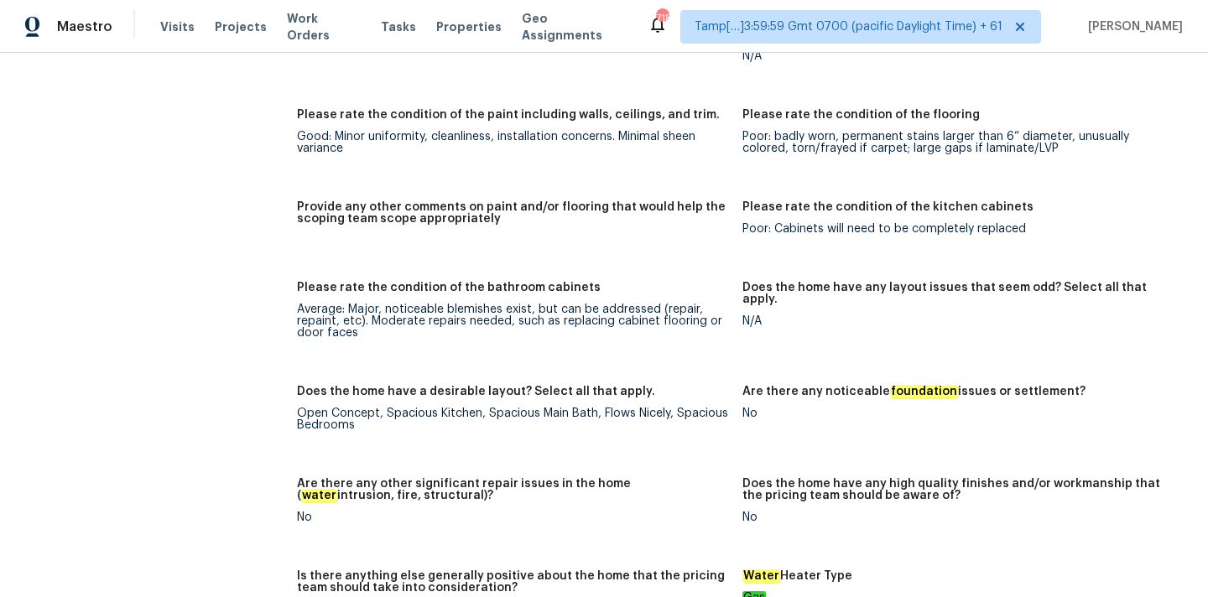
scroll to position [2809, 0]
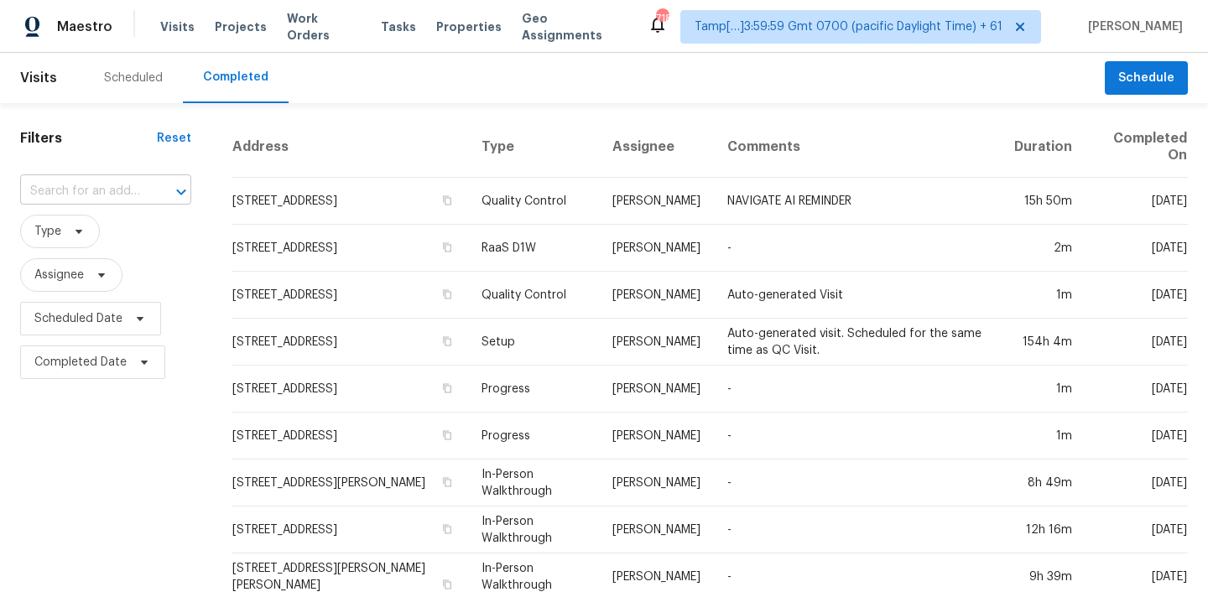
click at [111, 195] on input "text" at bounding box center [82, 192] width 124 height 26
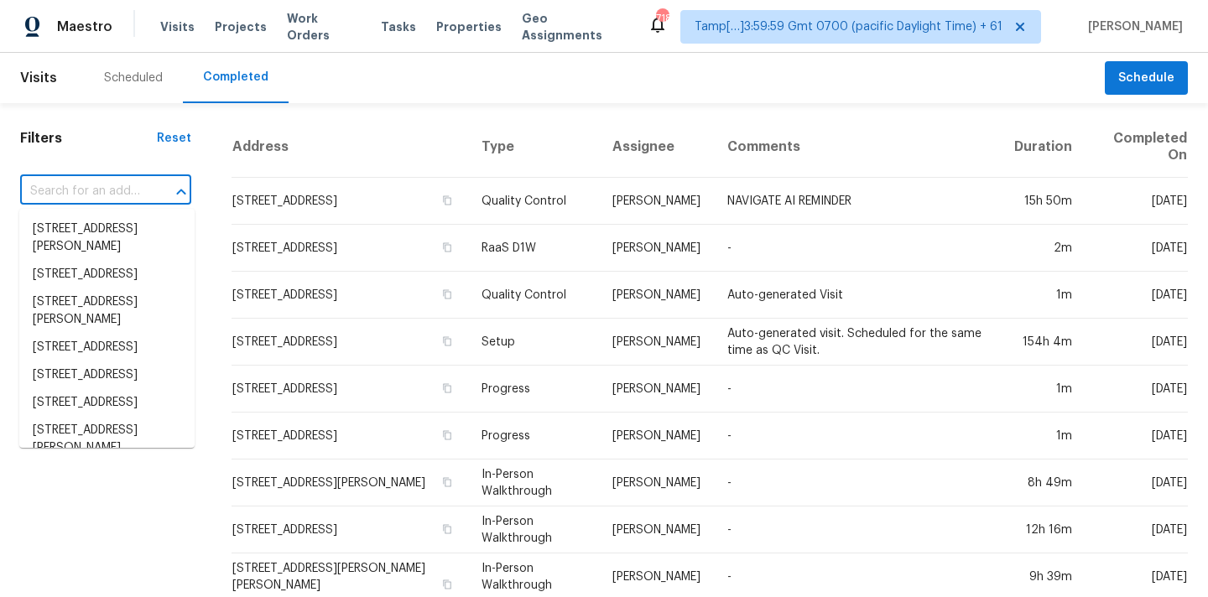
paste input "[STREET_ADDRESS]"
type input "[STREET_ADDRESS]"
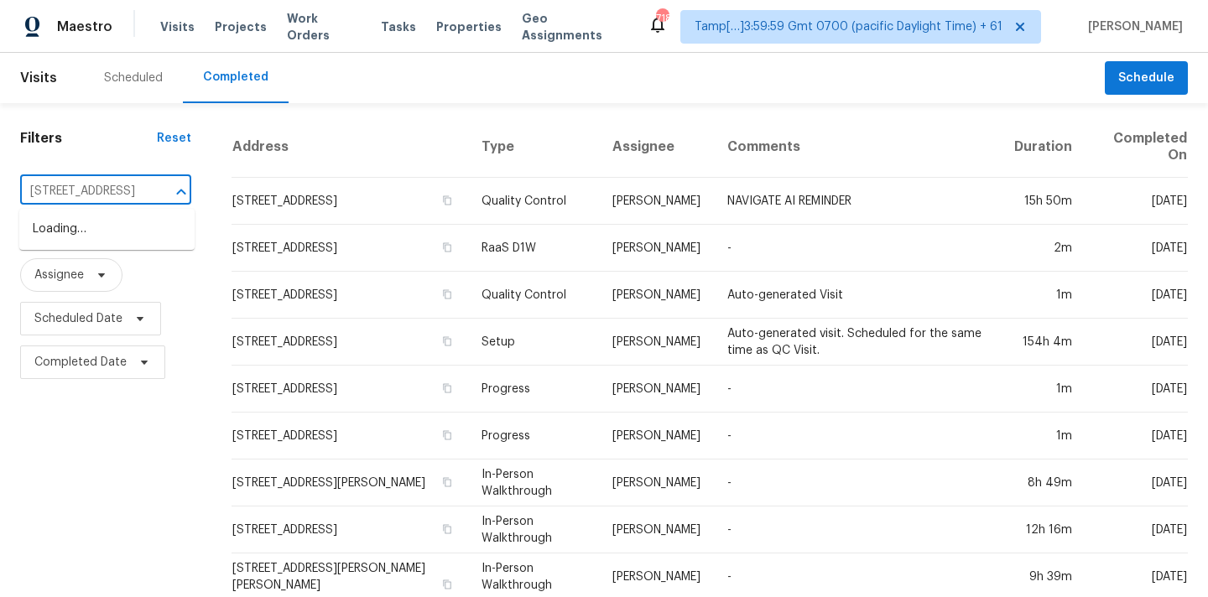
scroll to position [0, 89]
click at [107, 234] on li "[STREET_ADDRESS]" at bounding box center [106, 230] width 175 height 28
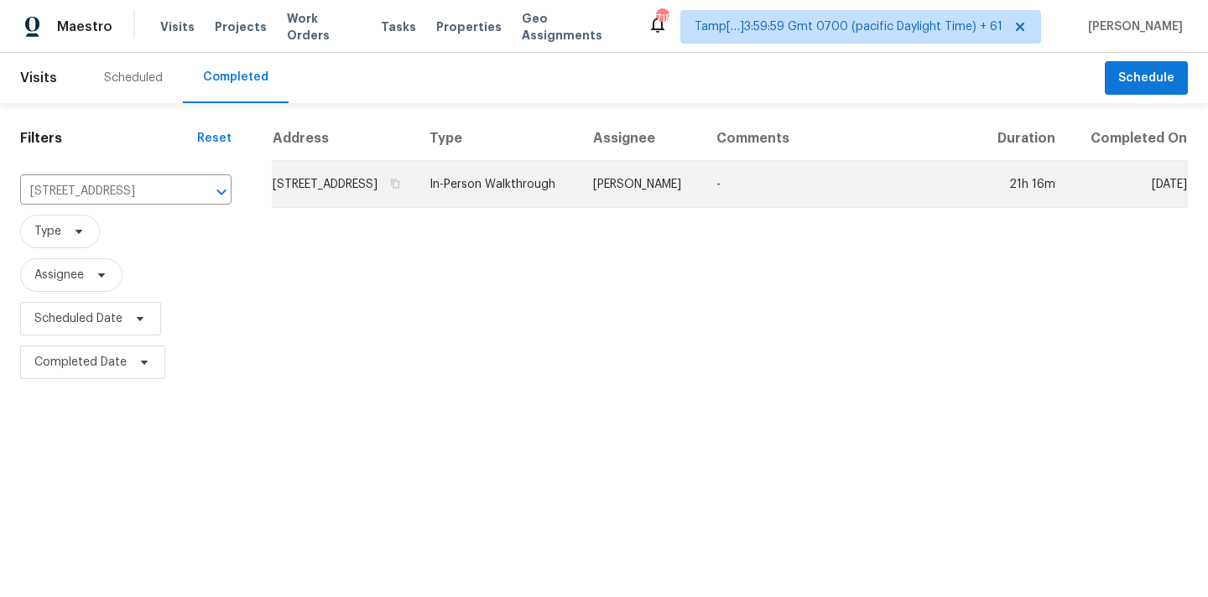
click at [580, 208] on td "In-Person Walkthrough" at bounding box center [498, 184] width 164 height 47
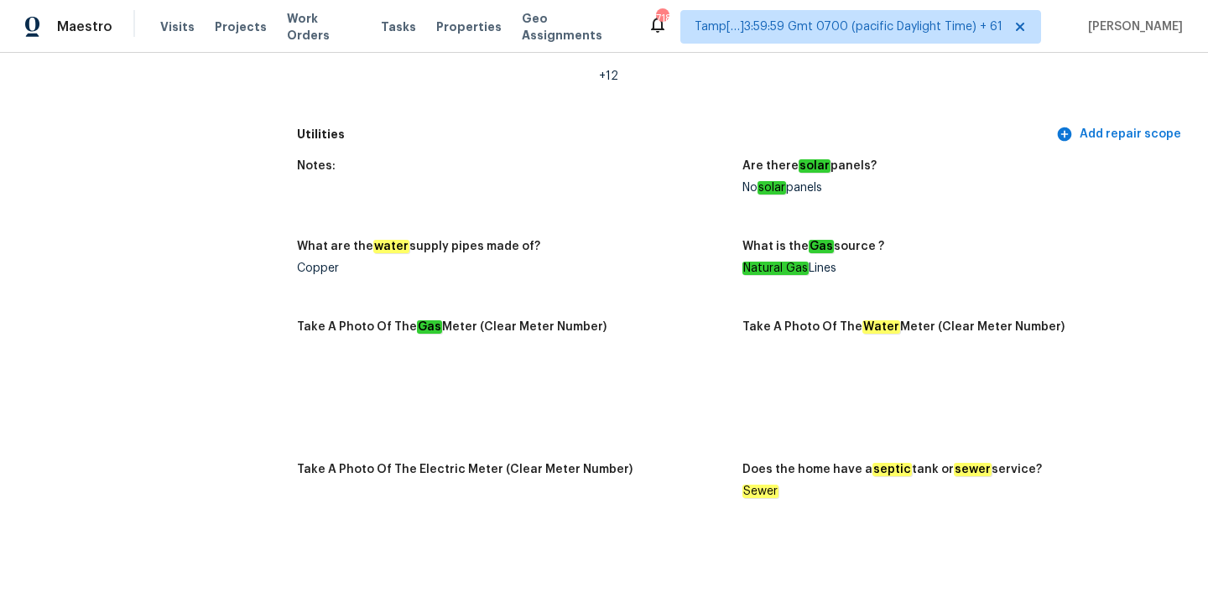
scroll to position [1637, 0]
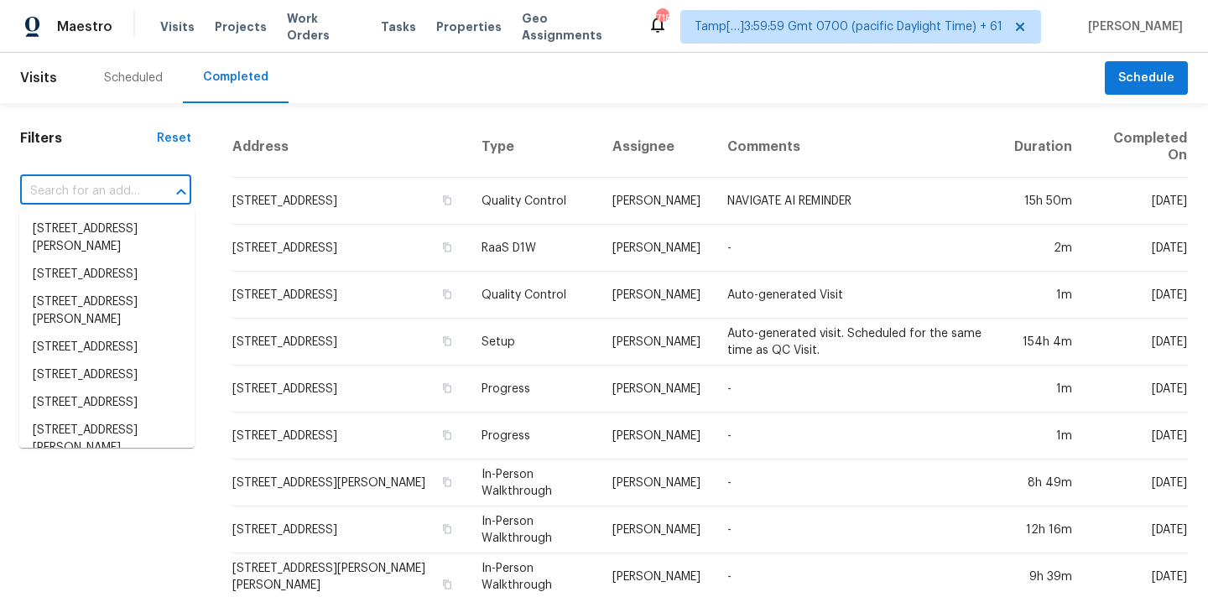
click at [73, 196] on input "text" at bounding box center [82, 192] width 124 height 26
paste input "309 Patrick Dr, Columbia, SC 29223"
type input "309 Patrick Dr, Columbia, SC 29223"
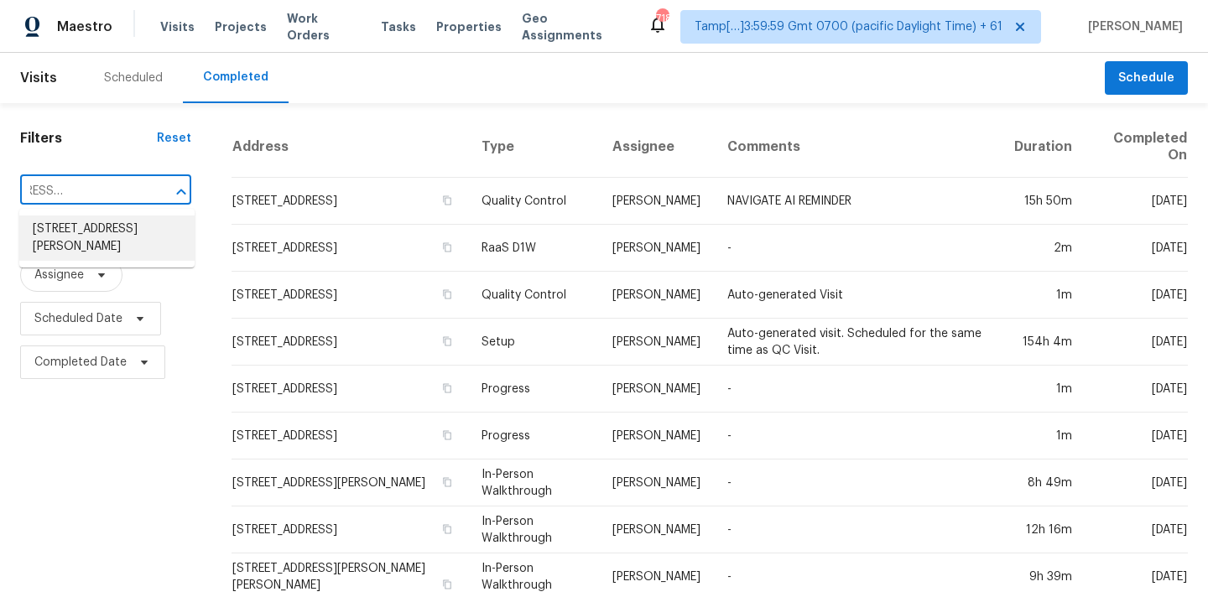
click at [81, 229] on li "309 Patrick Dr, Columbia, SC 29223" at bounding box center [106, 238] width 175 height 45
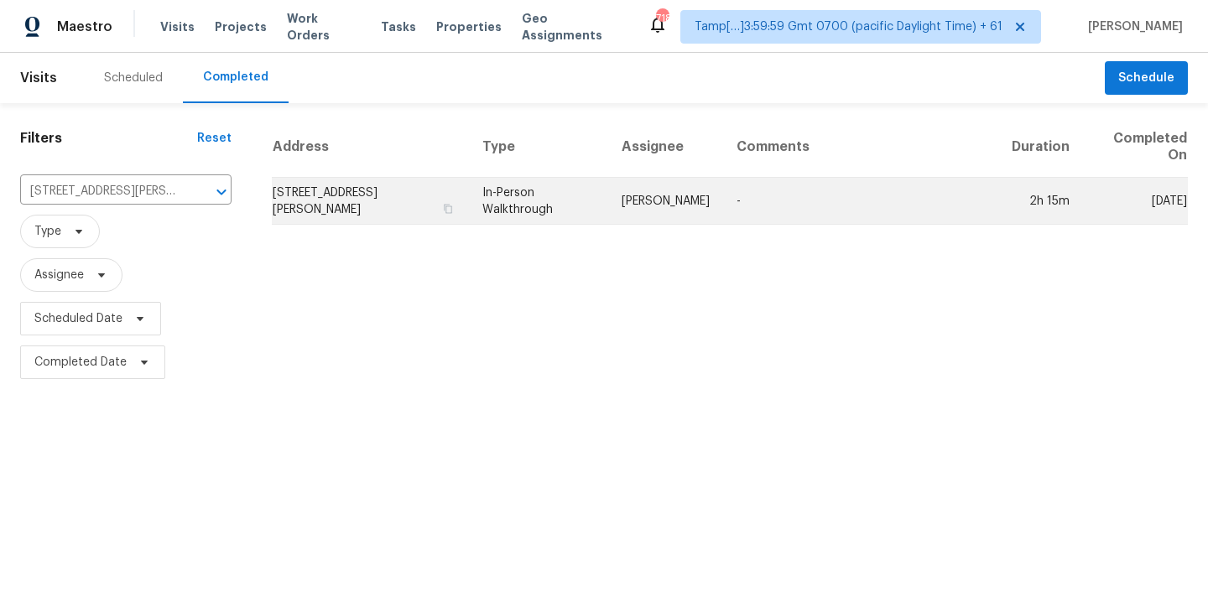
click at [596, 203] on td "In-Person Walkthrough" at bounding box center [538, 201] width 139 height 47
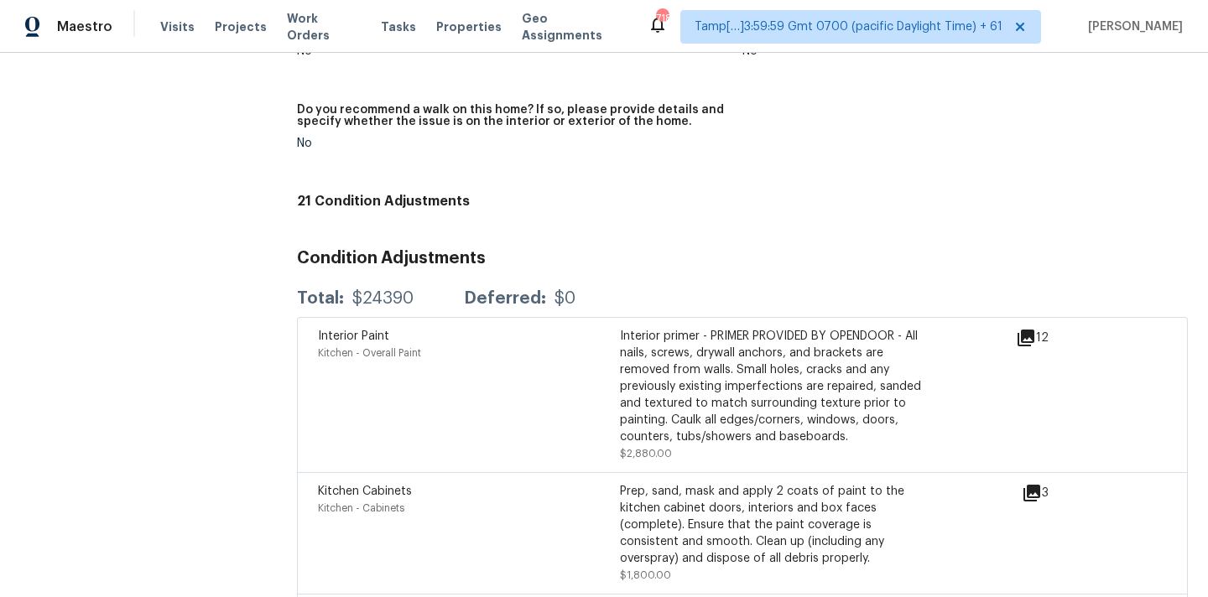
scroll to position [4100, 0]
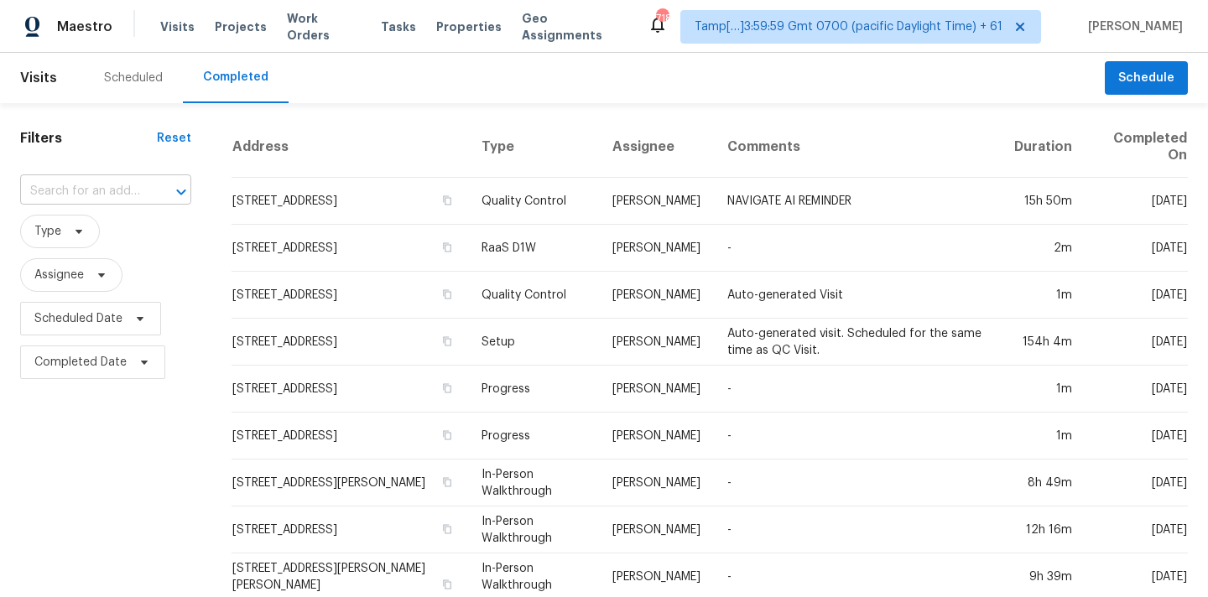
click at [91, 200] on input "text" at bounding box center [82, 192] width 124 height 26
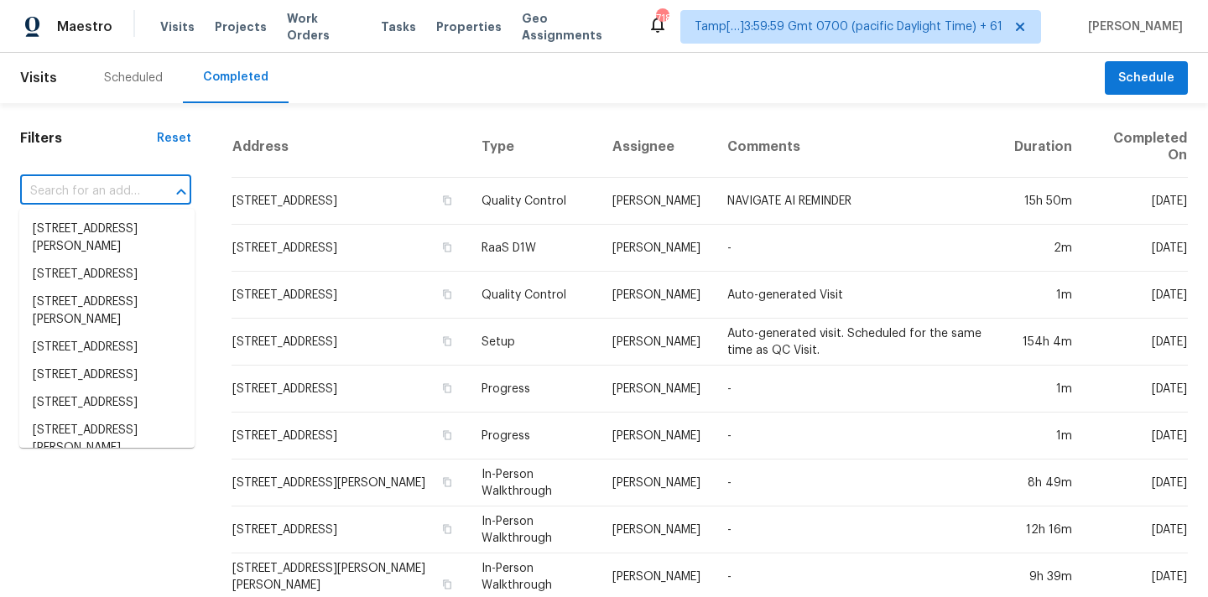
paste input "4521 Appley Mead Ln, Charlotte, NC 28269"
type input "4521 Appley Mead Ln, Charlotte, NC 28269"
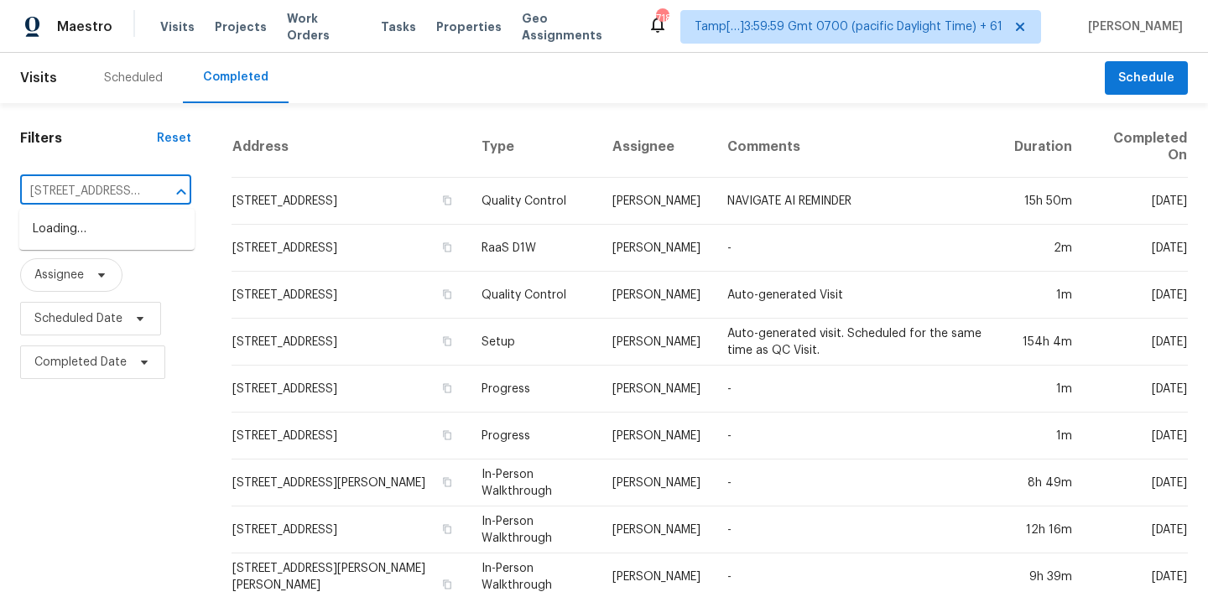
scroll to position [0, 117]
click at [91, 232] on li "4521 Appley Mead Ln, Charlotte, NC 28269" at bounding box center [106, 238] width 175 height 45
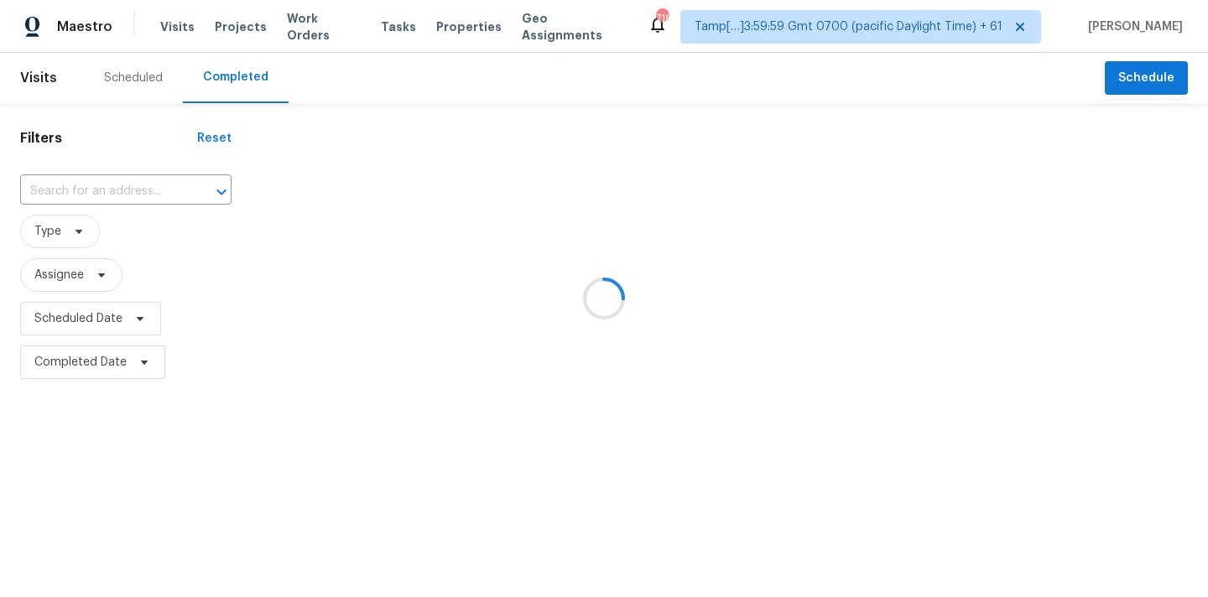
type input "4521 Appley Mead Ln, Charlotte, NC 28269"
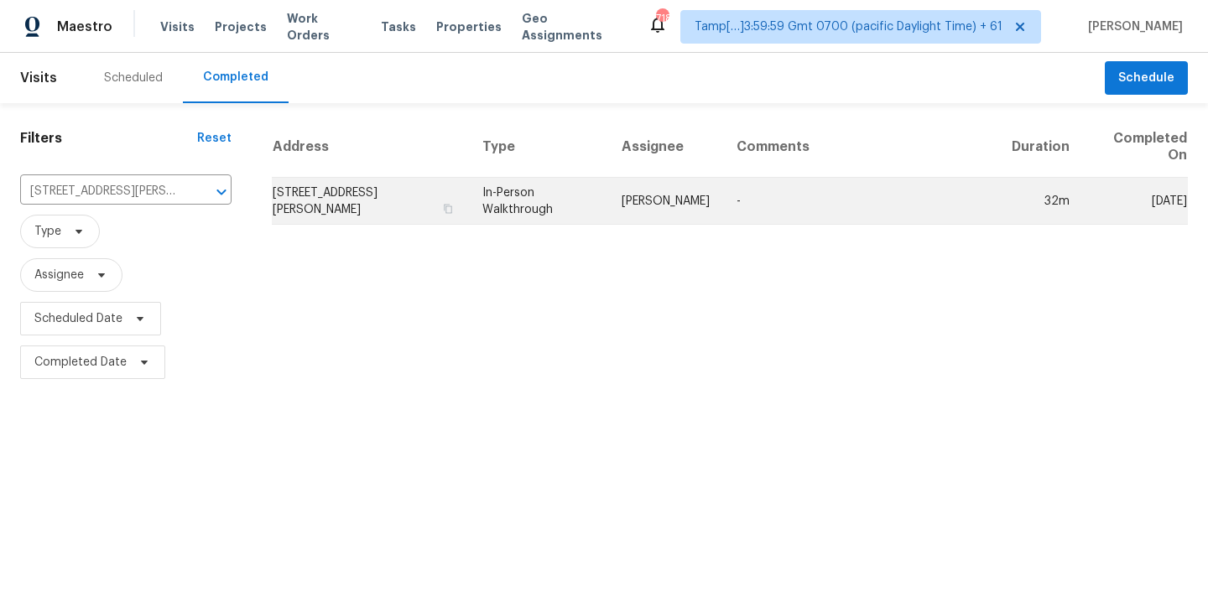
click at [641, 195] on td "Dan Baquero" at bounding box center [665, 201] width 115 height 47
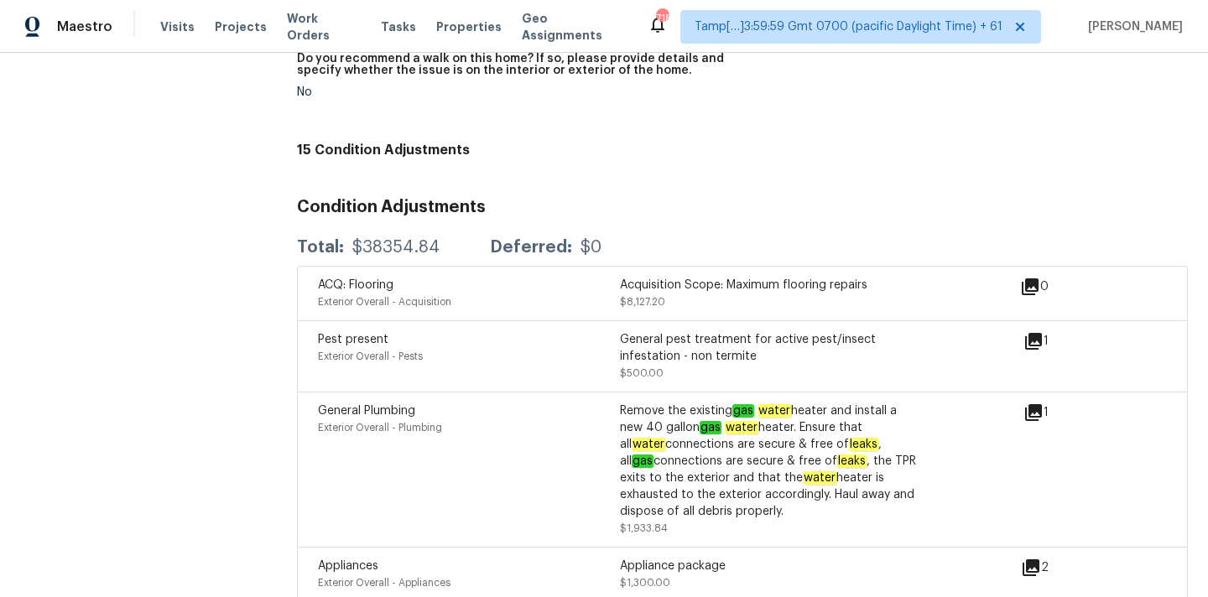
scroll to position [3959, 0]
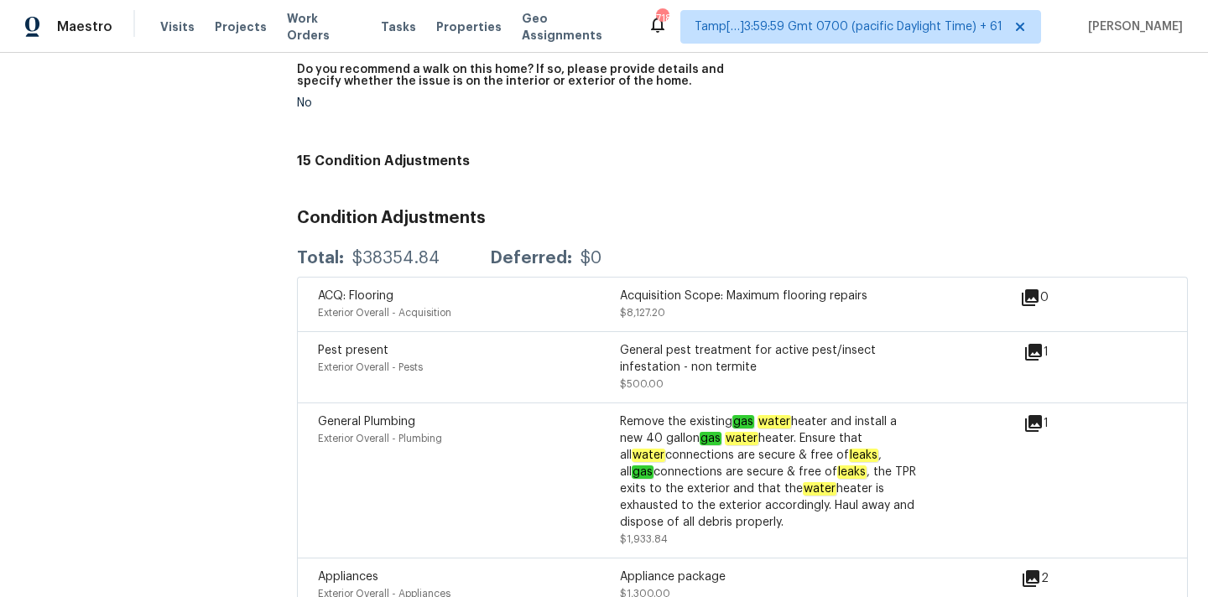
click at [1036, 344] on icon at bounding box center [1033, 352] width 17 height 17
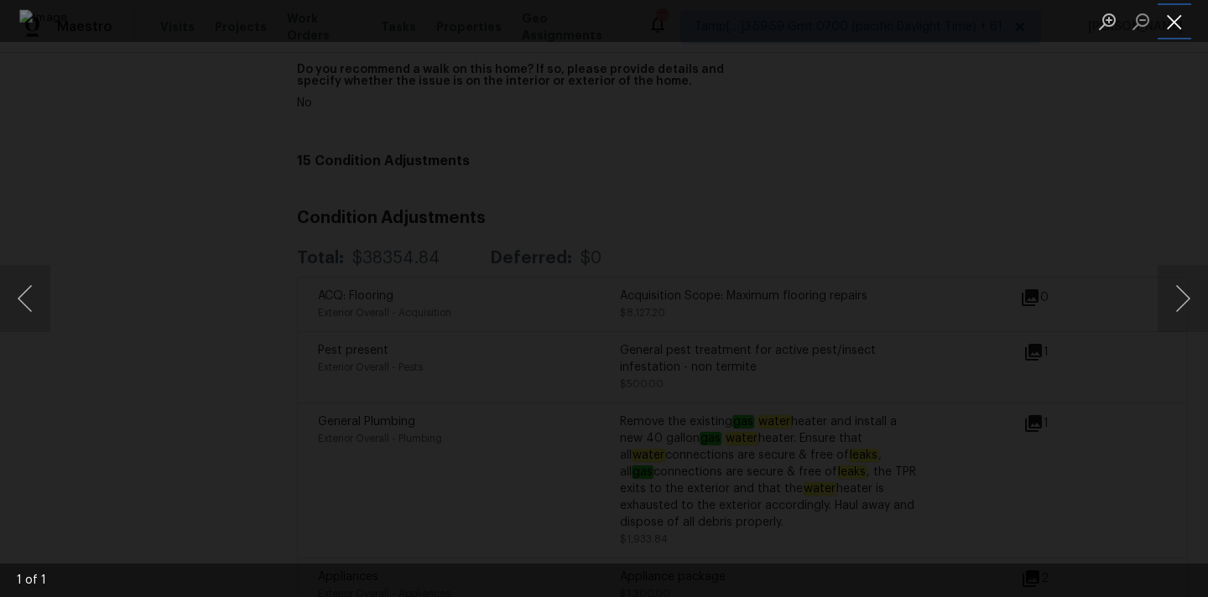
click at [1173, 24] on button "Close lightbox" at bounding box center [1175, 21] width 34 height 29
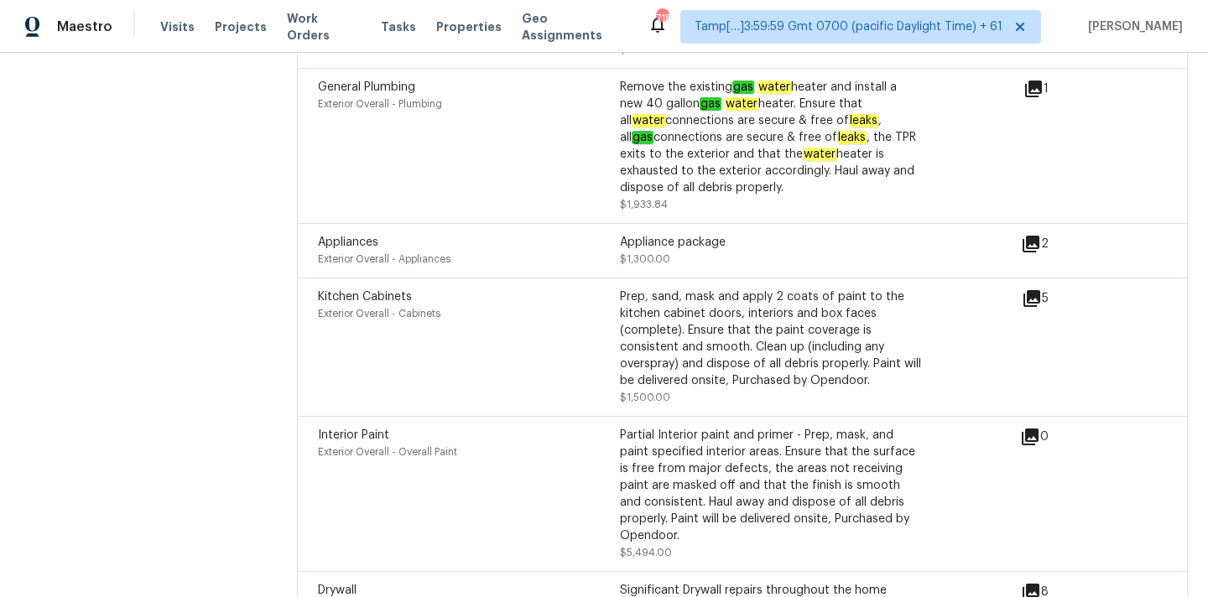
scroll to position [4276, 0]
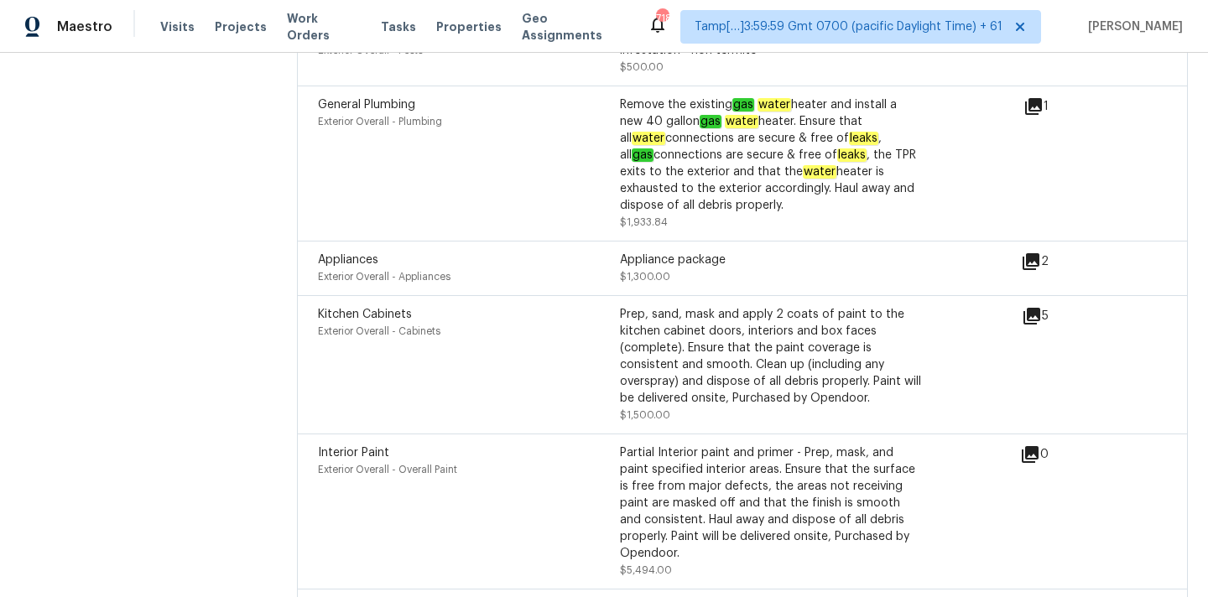
click at [1033, 308] on icon at bounding box center [1031, 316] width 17 height 17
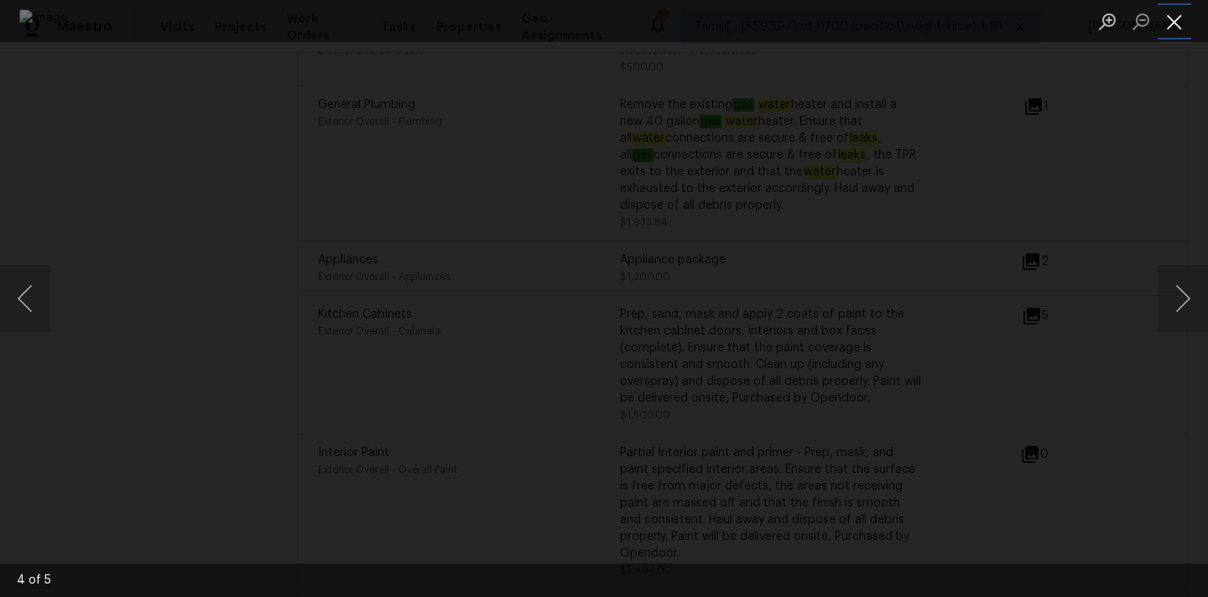
click at [1169, 21] on button "Close lightbox" at bounding box center [1175, 21] width 34 height 29
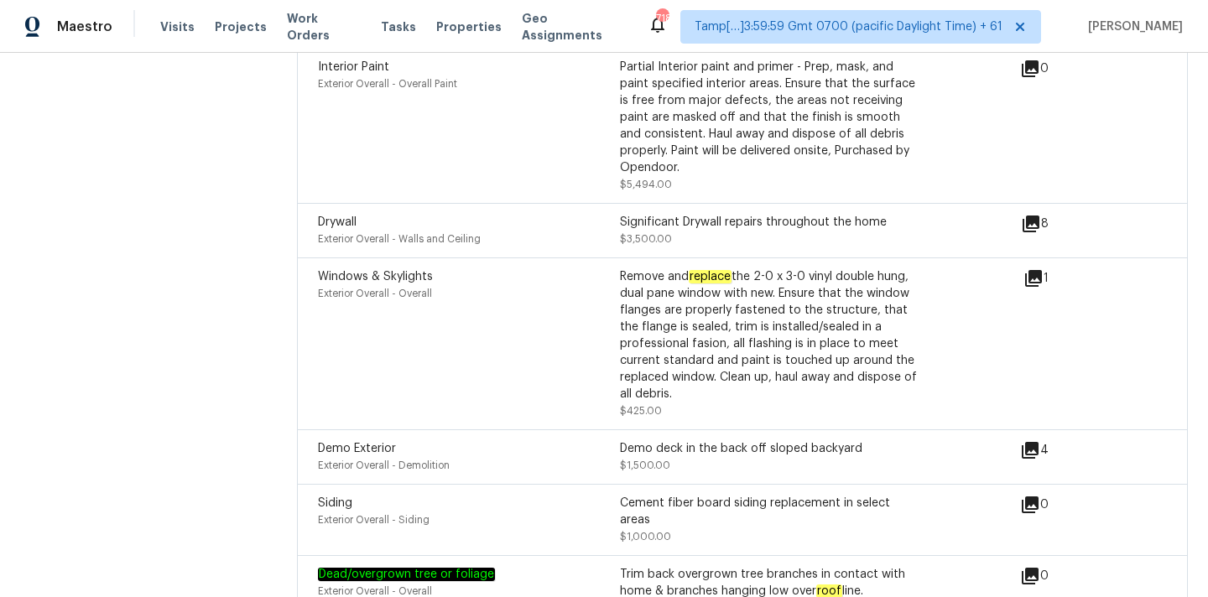
scroll to position [4665, 0]
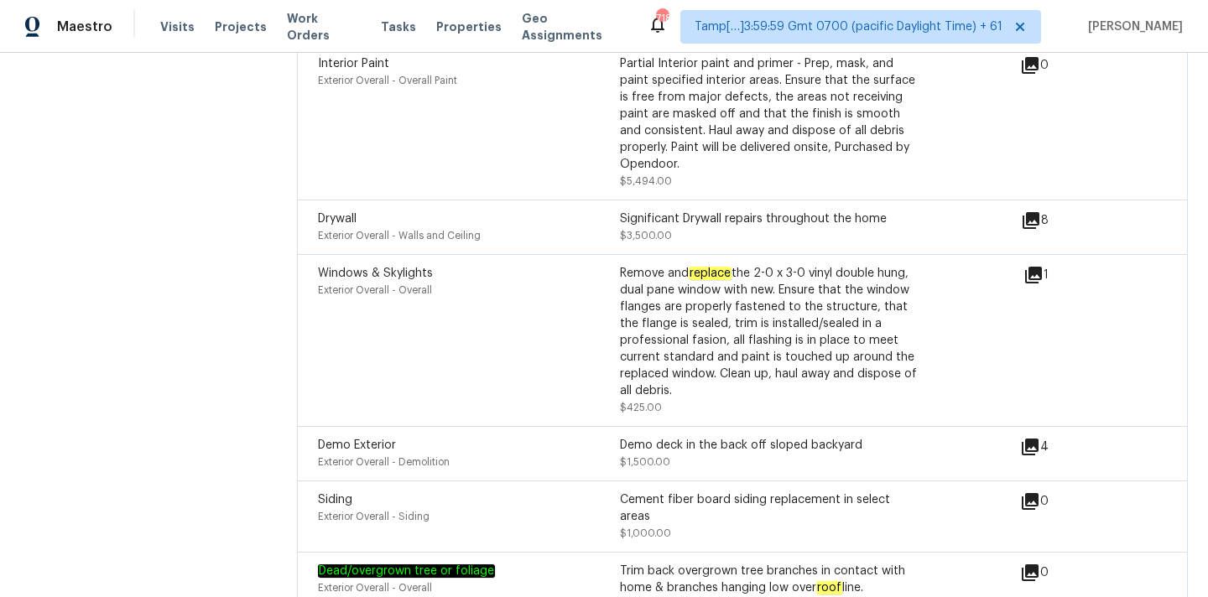
click at [1028, 212] on icon at bounding box center [1031, 220] width 17 height 17
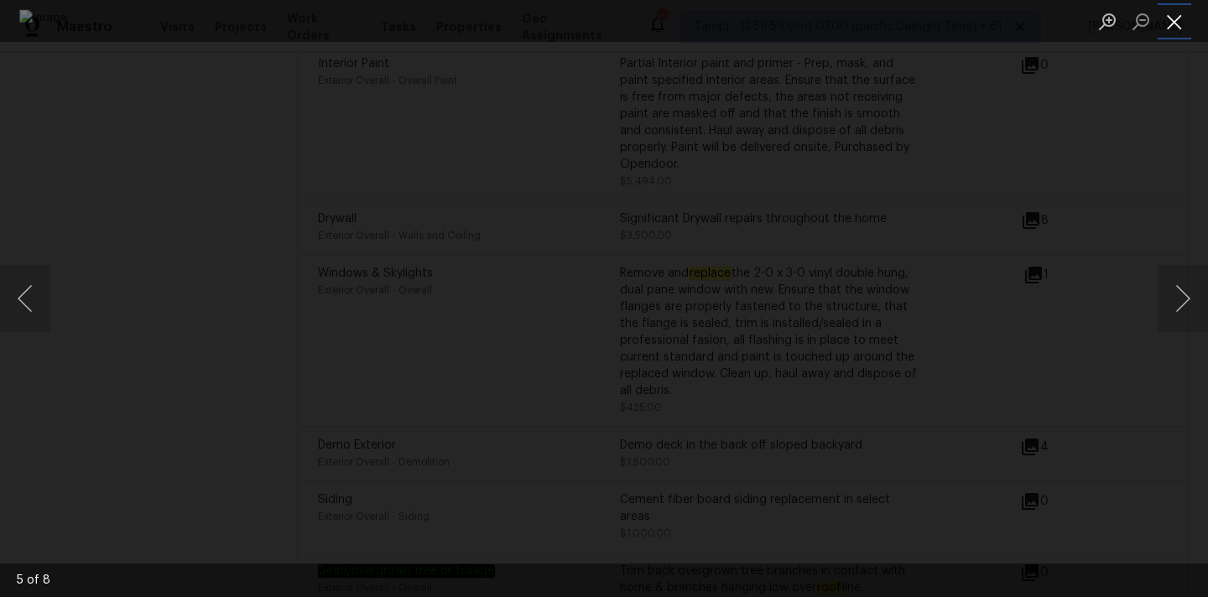
click at [1179, 27] on button "Close lightbox" at bounding box center [1175, 21] width 34 height 29
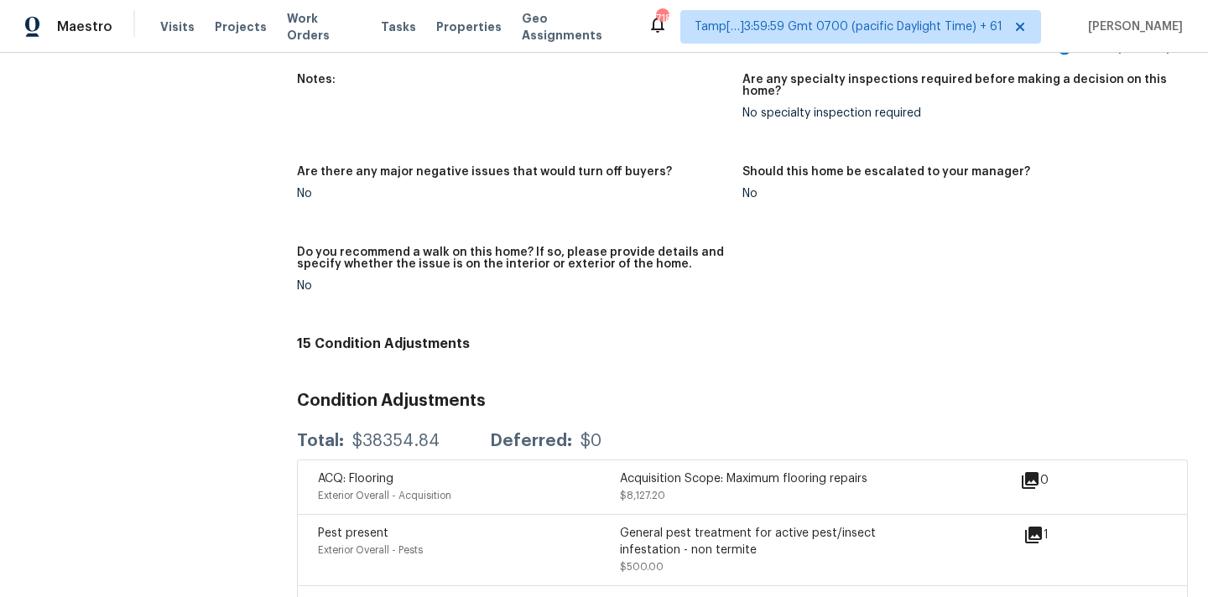
scroll to position [3798, 0]
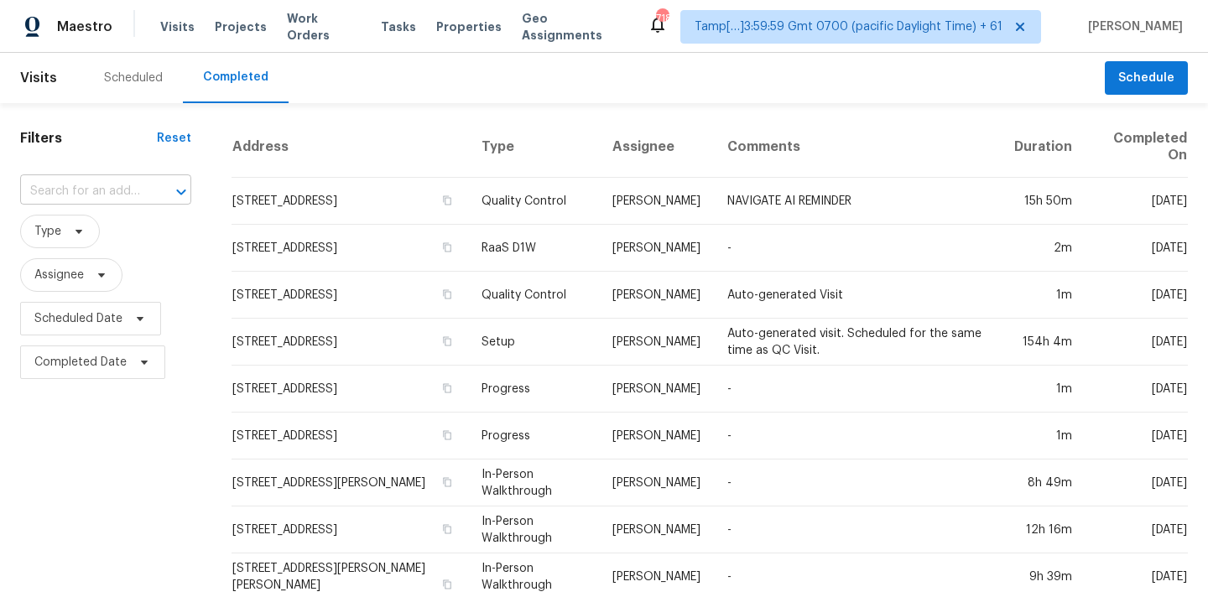
click at [83, 198] on input "text" at bounding box center [82, 192] width 124 height 26
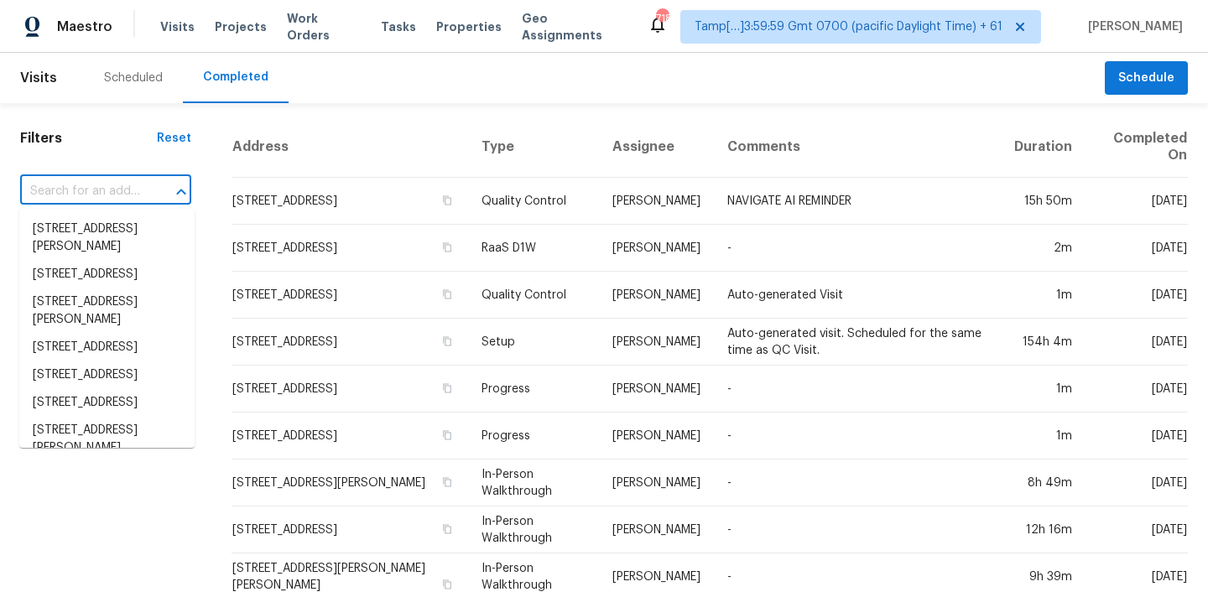
paste input "1515 Wild Fire, San Antonio, TX 78251"
type input "1515 Wild Fire, San Antonio, TX 78251"
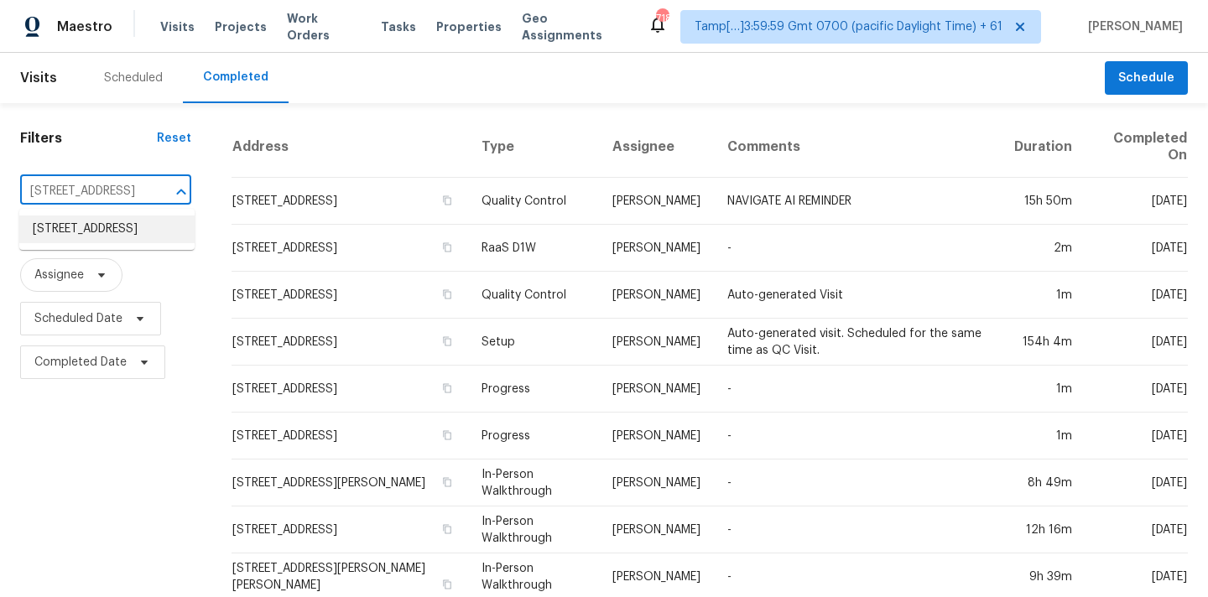
click at [93, 230] on li "1515 Wild Fire, San Antonio, TX 78251" at bounding box center [106, 230] width 175 height 28
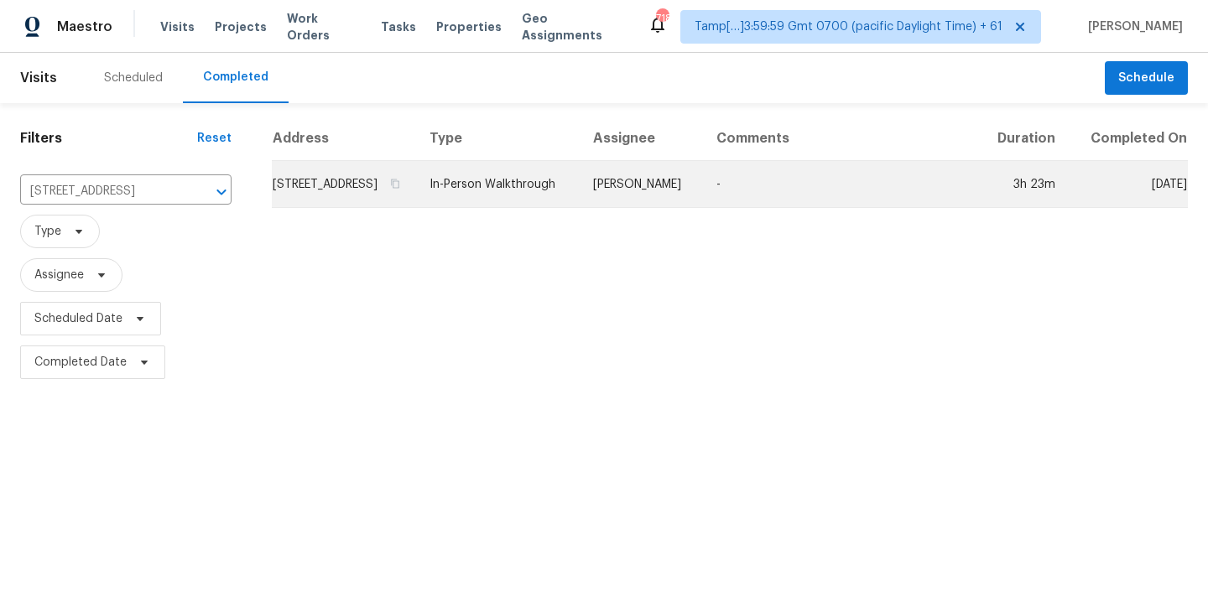
click at [638, 191] on td "Felix Ramos" at bounding box center [641, 184] width 123 height 47
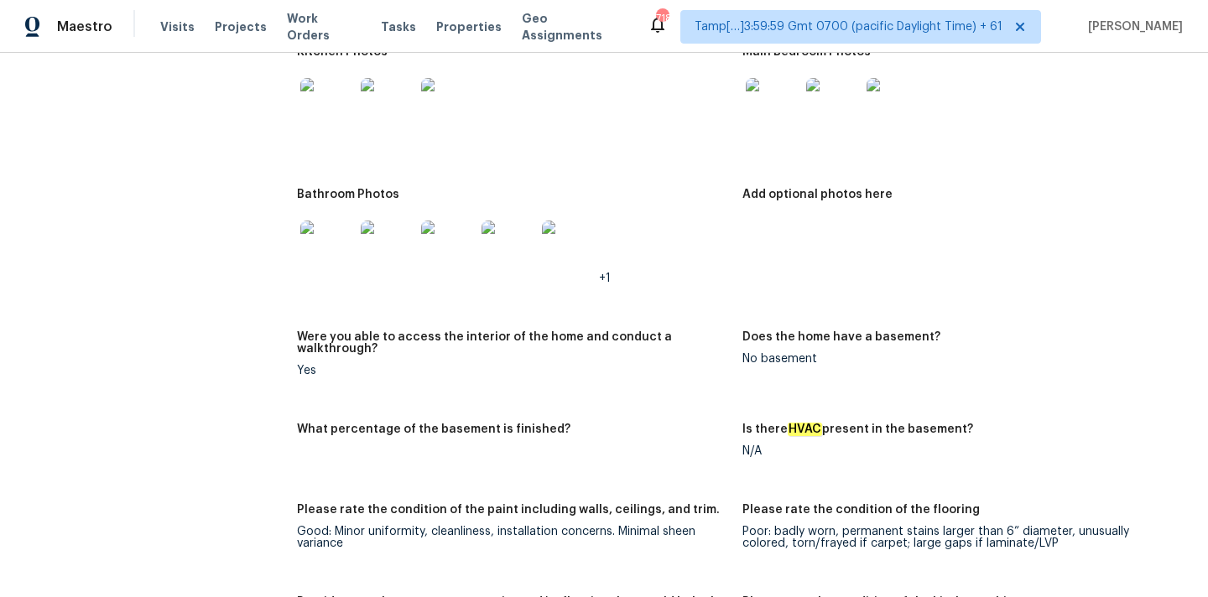
scroll to position [3550, 0]
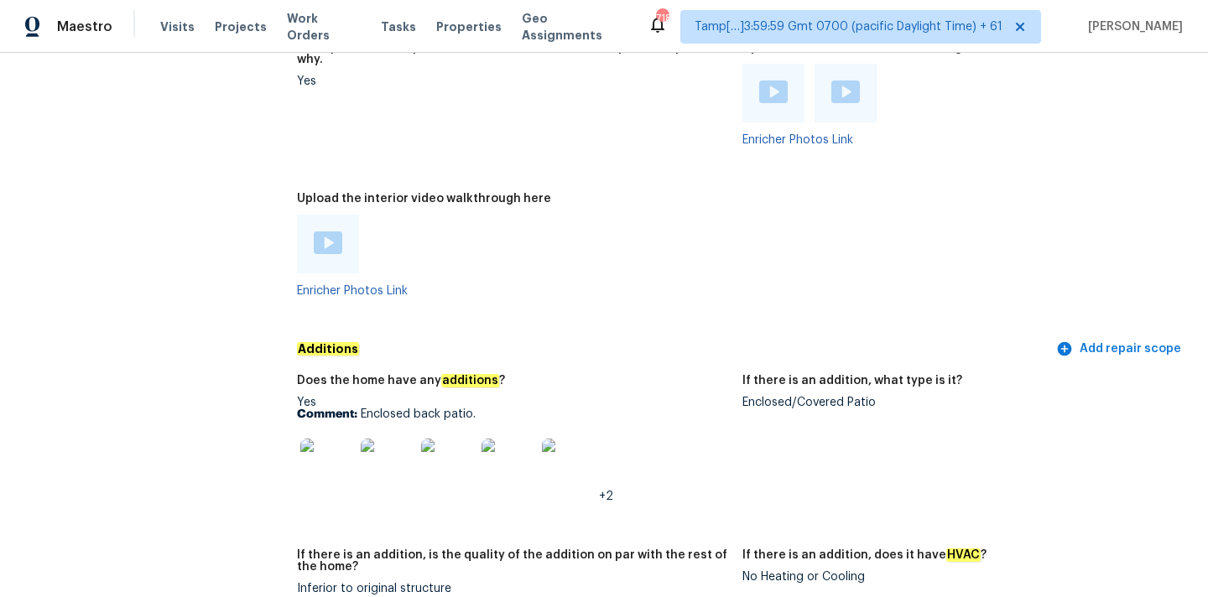
click at [767, 397] on div "Enclosed/Covered Patio" at bounding box center [958, 403] width 432 height 12
click at [337, 445] on img at bounding box center [327, 466] width 54 height 54
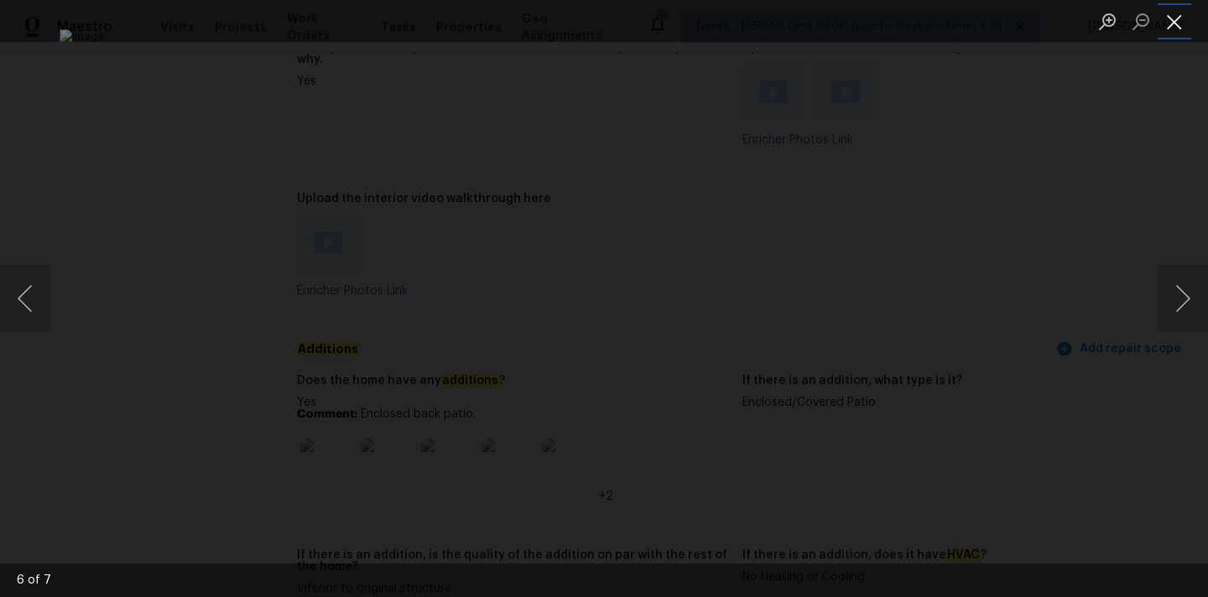
click at [1174, 13] on button "Close lightbox" at bounding box center [1175, 21] width 34 height 29
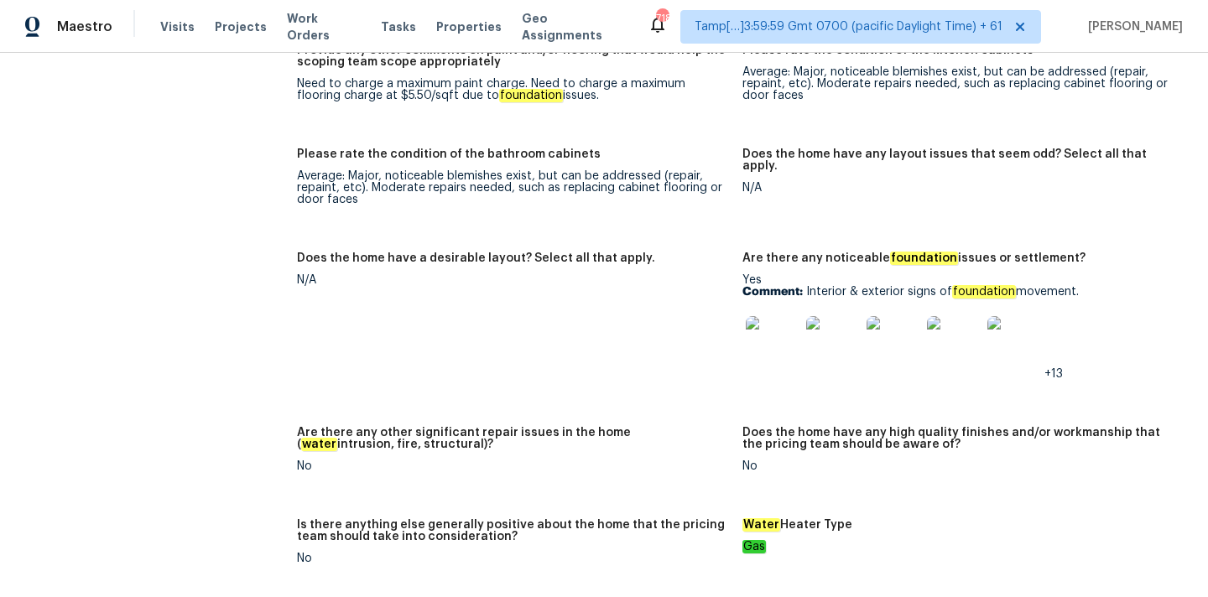
scroll to position [2855, 0]
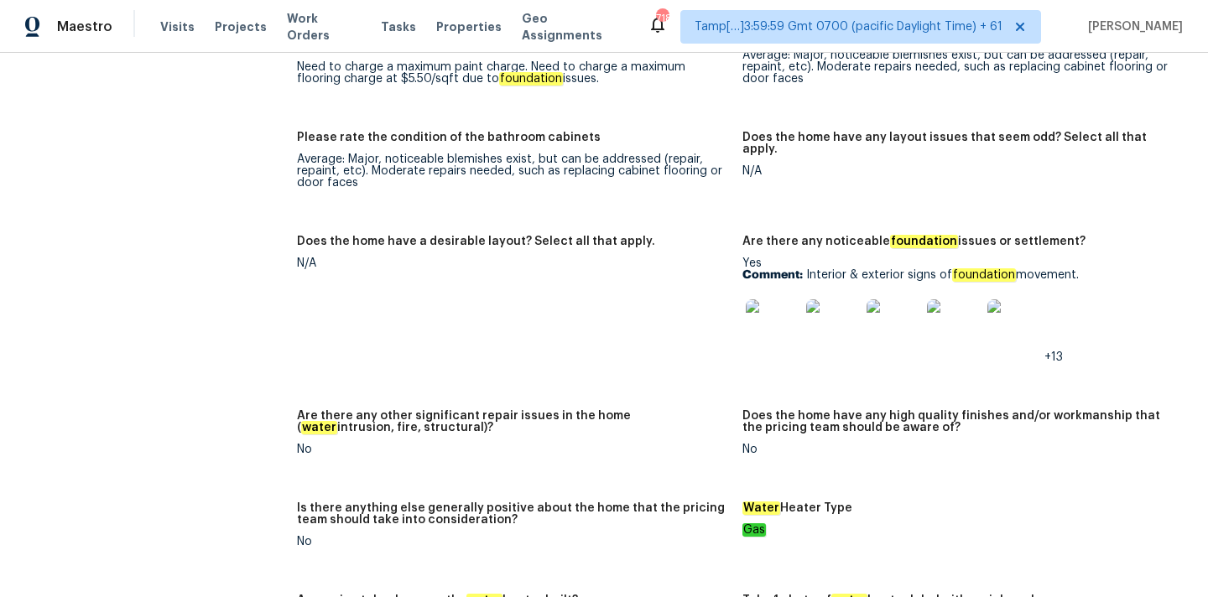
click at [776, 299] on img at bounding box center [773, 326] width 54 height 54
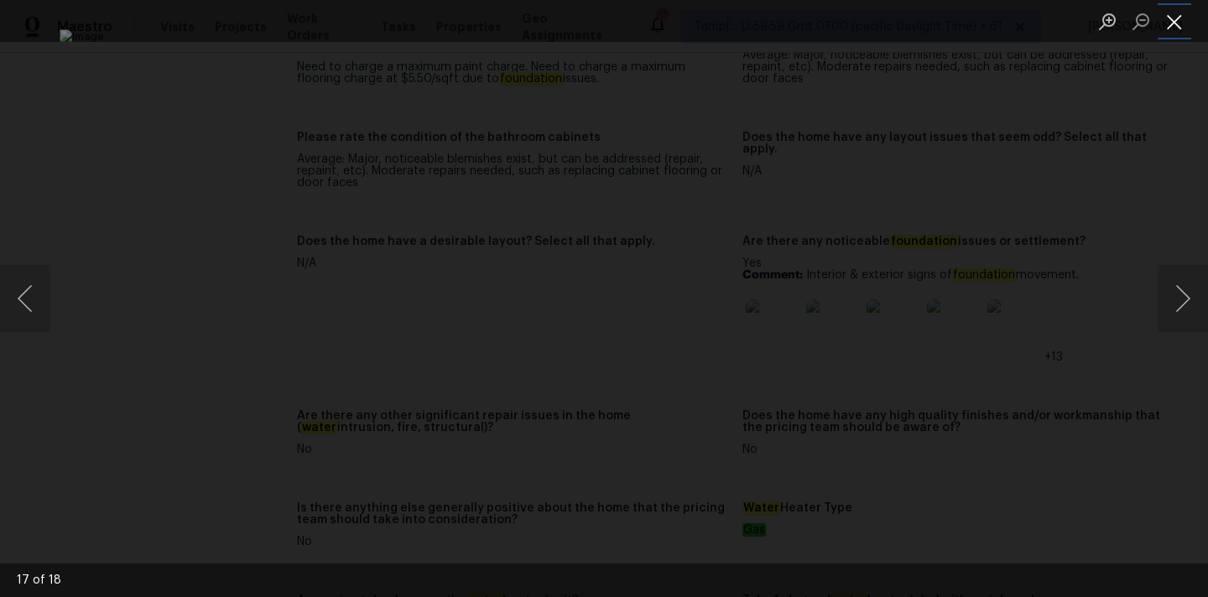
click at [1166, 20] on button "Close lightbox" at bounding box center [1175, 21] width 34 height 29
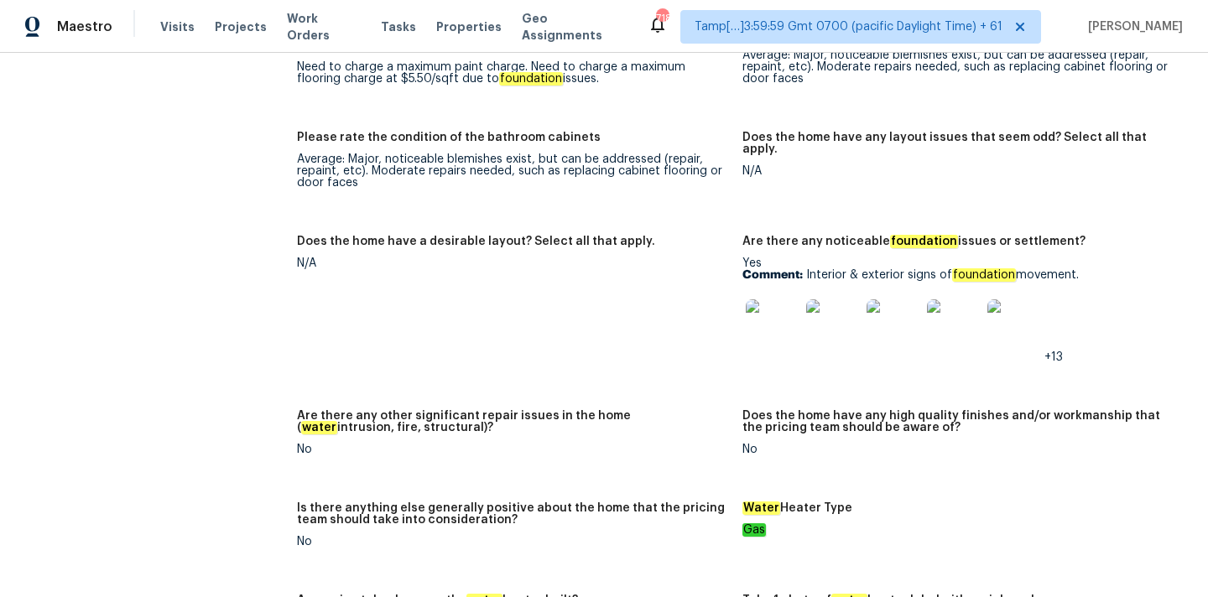
drag, startPoint x: 807, startPoint y: 251, endPoint x: 1083, endPoint y: 255, distance: 276.0
click at [1083, 269] on p "Comment: Interior & exterior signs of foundation movement." at bounding box center [958, 275] width 432 height 12
copy p "Interior & exterior signs of foundation movement."
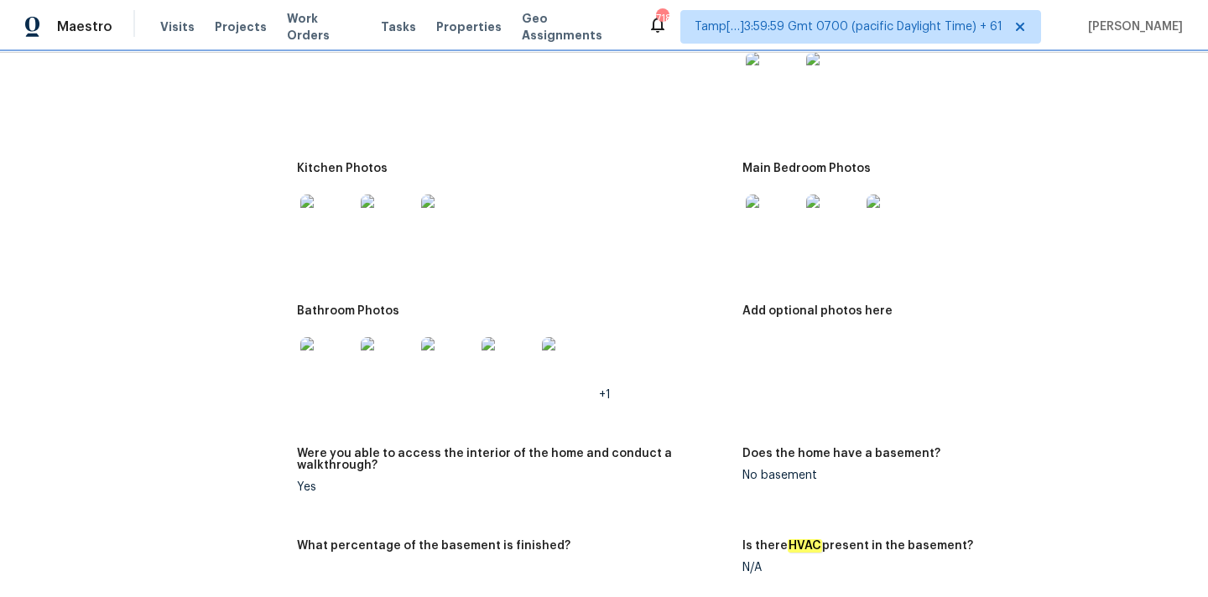
scroll to position [2038, 0]
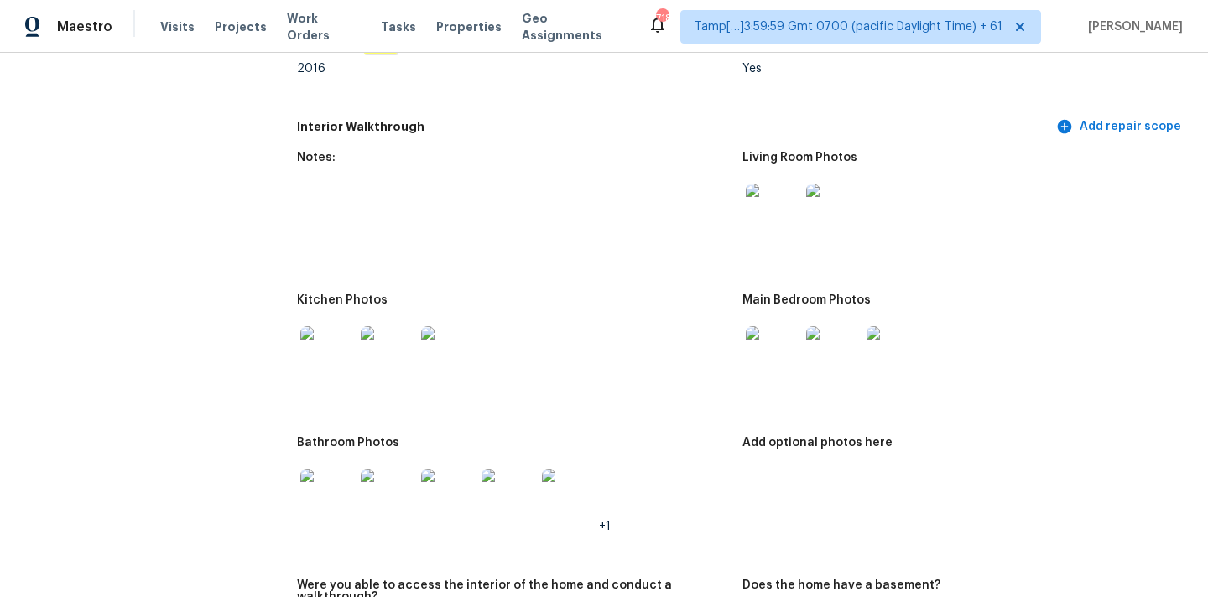
click at [768, 206] on img at bounding box center [773, 211] width 54 height 54
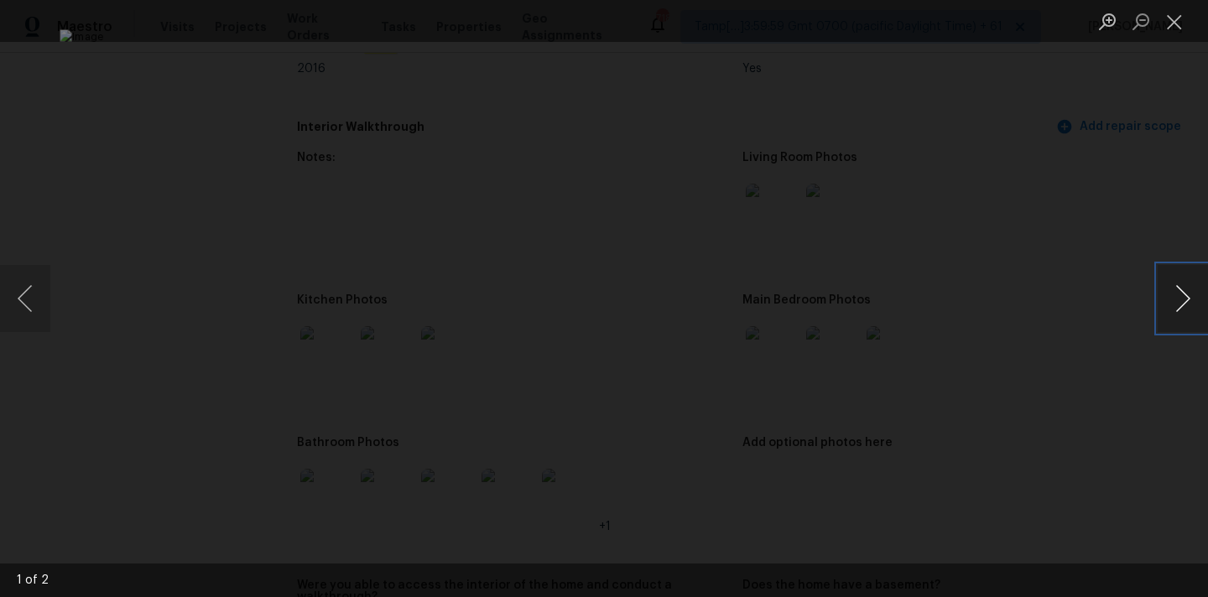
click at [1179, 301] on button "Next image" at bounding box center [1183, 298] width 50 height 67
click at [1182, 18] on button "Close lightbox" at bounding box center [1175, 21] width 34 height 29
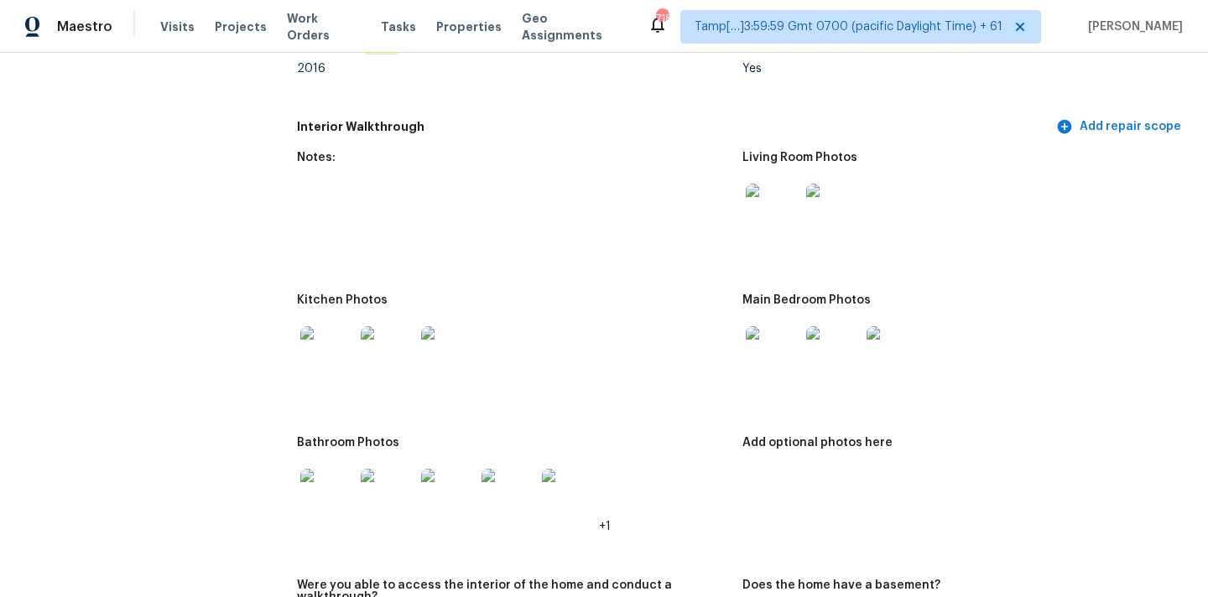
click at [771, 338] on img at bounding box center [773, 353] width 54 height 54
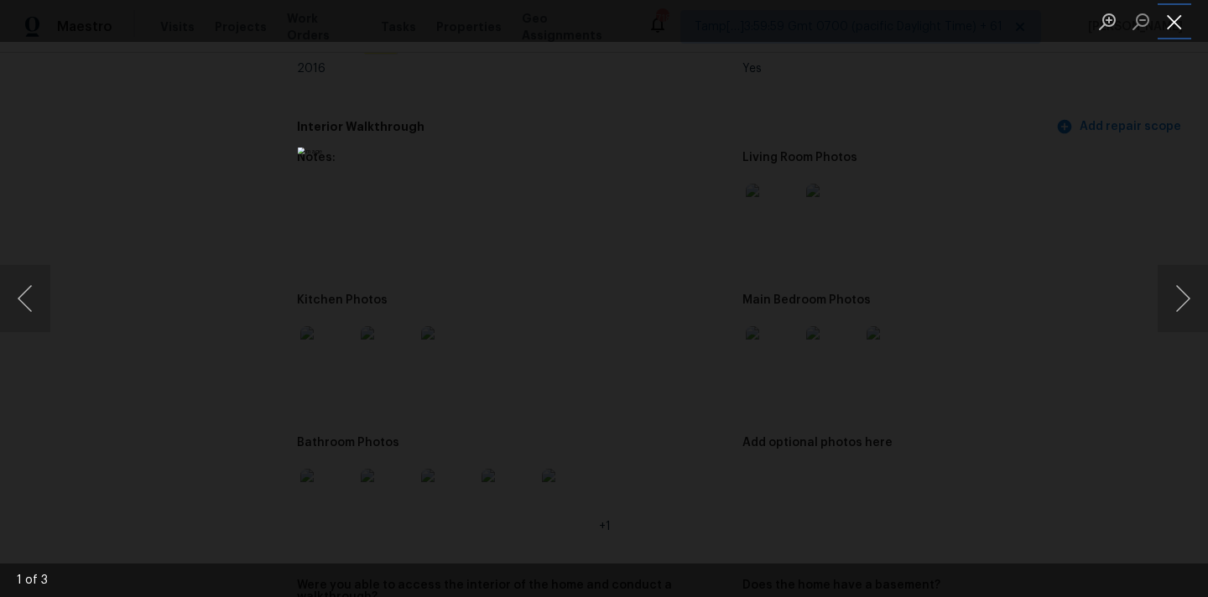
click at [1164, 18] on button "Close lightbox" at bounding box center [1175, 21] width 34 height 29
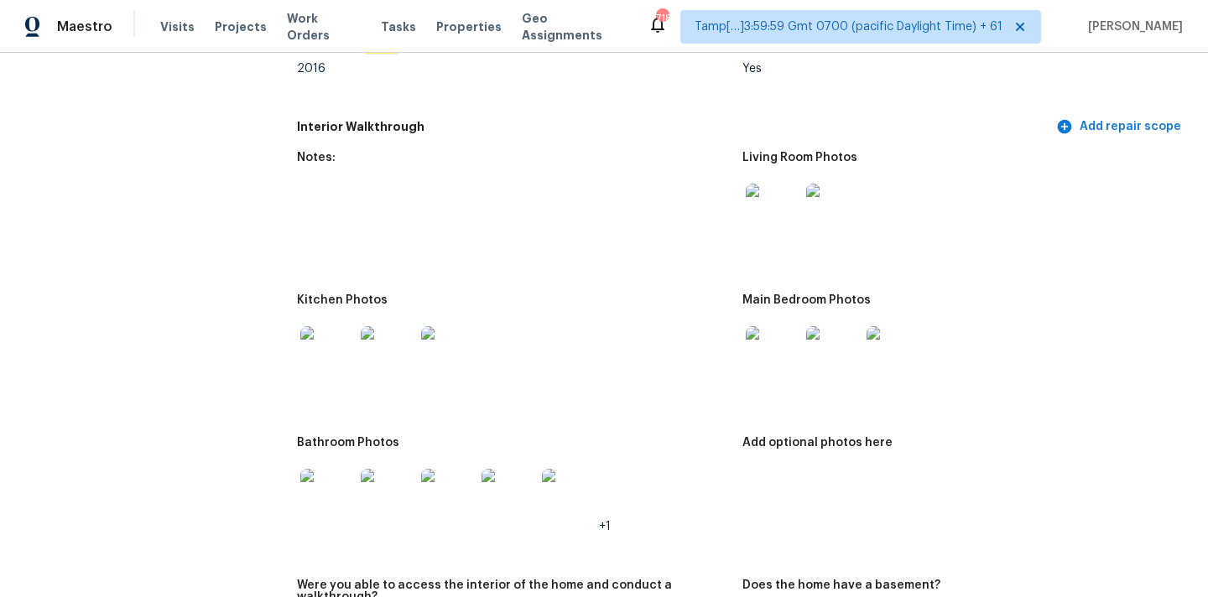
click at [333, 339] on img at bounding box center [327, 353] width 54 height 54
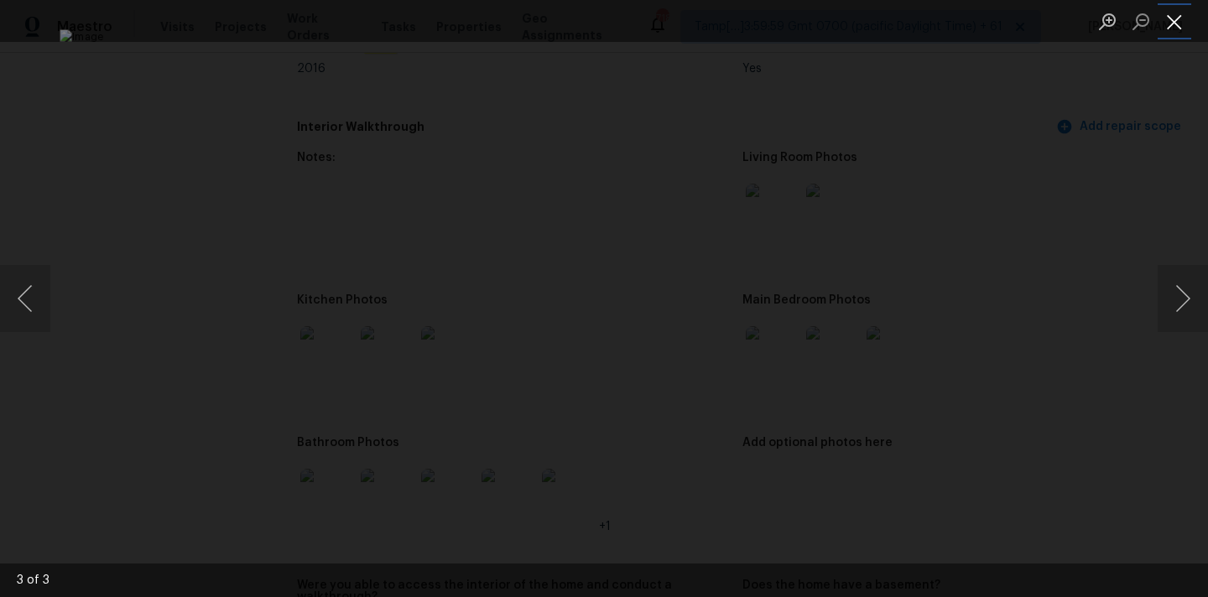
click at [1172, 15] on button "Close lightbox" at bounding box center [1175, 21] width 34 height 29
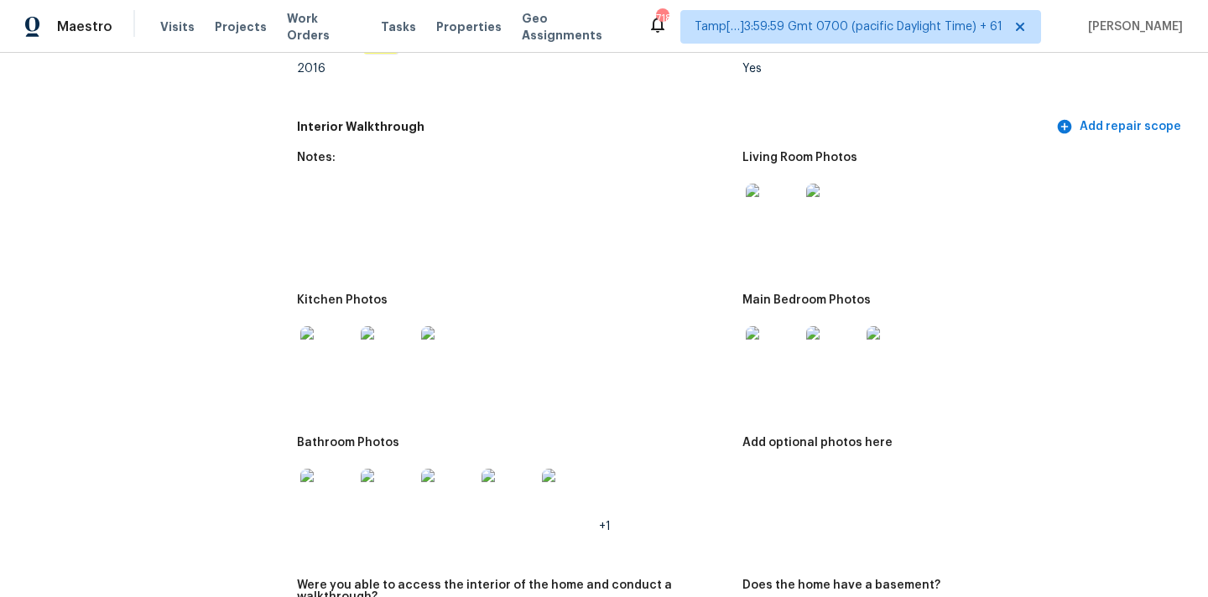
click at [315, 492] on img at bounding box center [327, 496] width 54 height 54
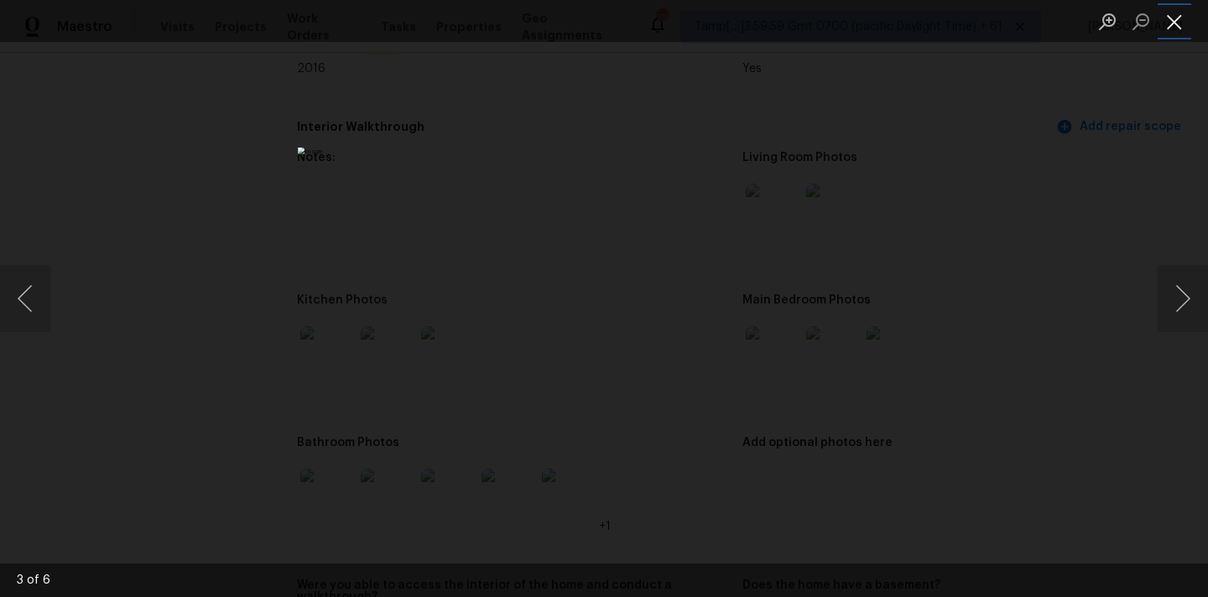
click at [1164, 16] on button "Close lightbox" at bounding box center [1175, 21] width 34 height 29
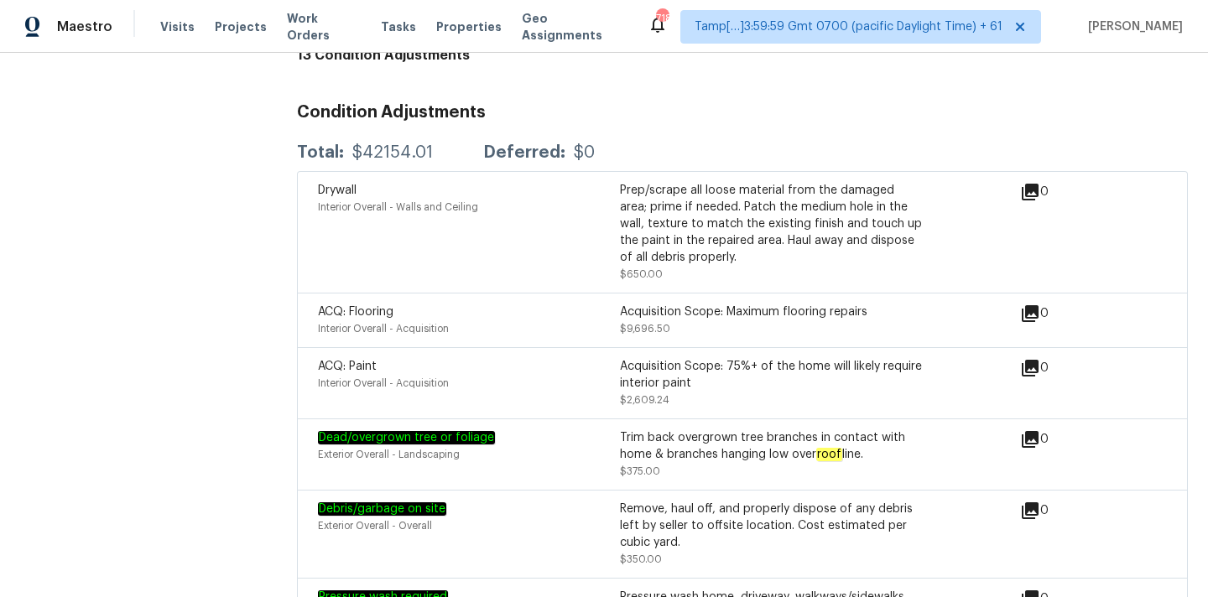
scroll to position [4350, 0]
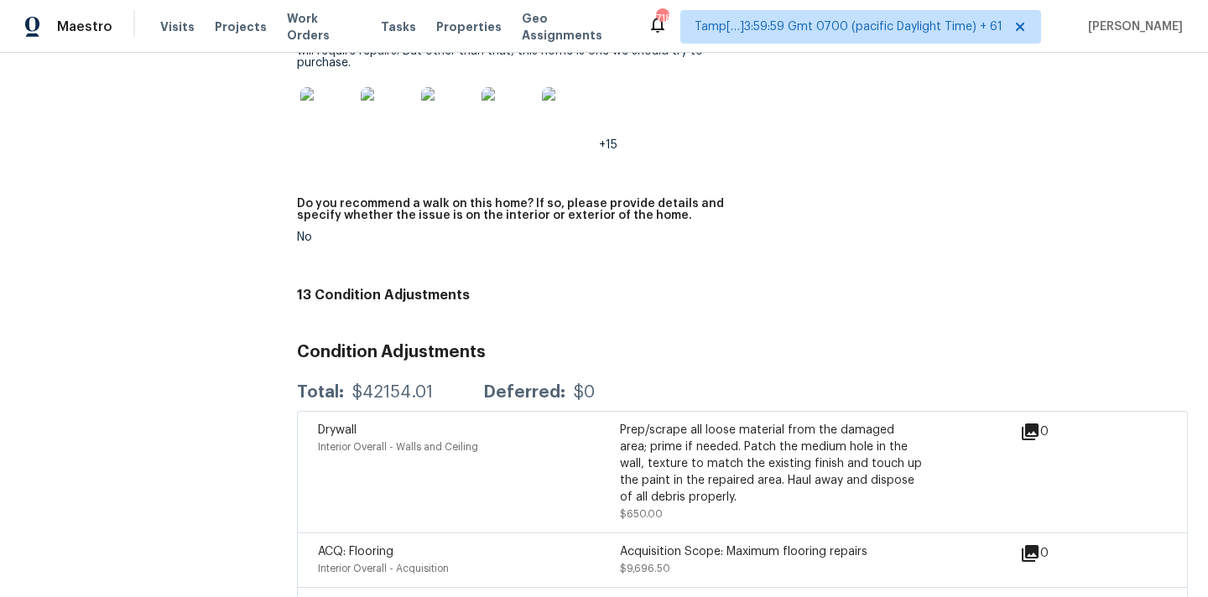
click at [386, 384] on div "$42154.01" at bounding box center [392, 392] width 81 height 17
copy div "$42154.01"
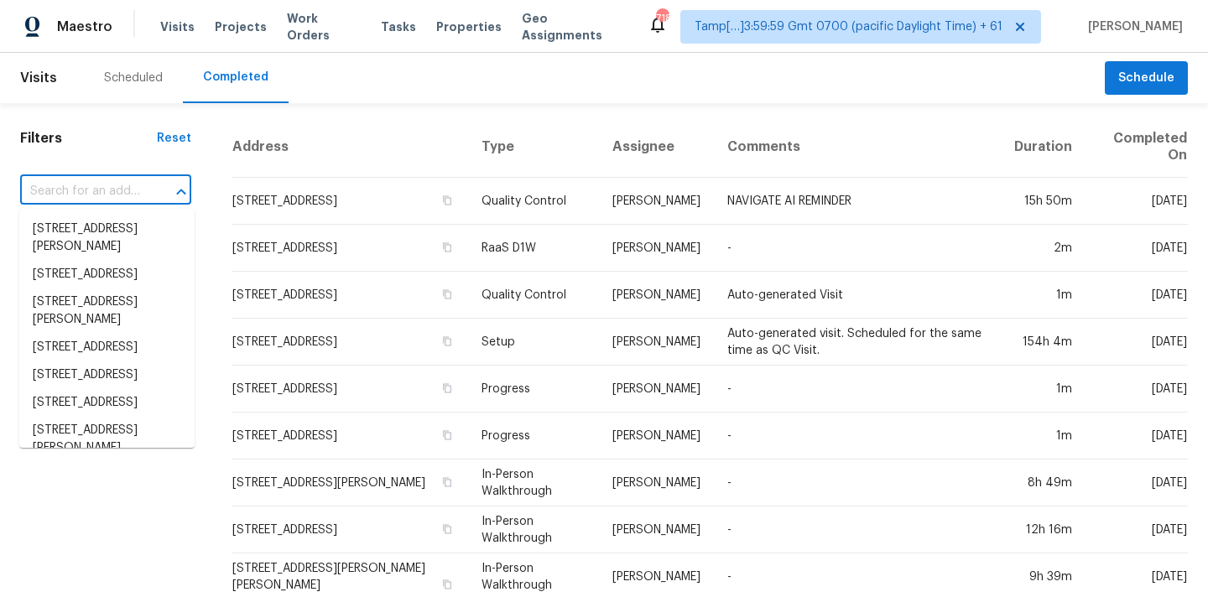
click at [82, 195] on input "text" at bounding box center [82, 192] width 124 height 26
paste input "[STREET_ADDRESS]"
type input "[STREET_ADDRESS]"
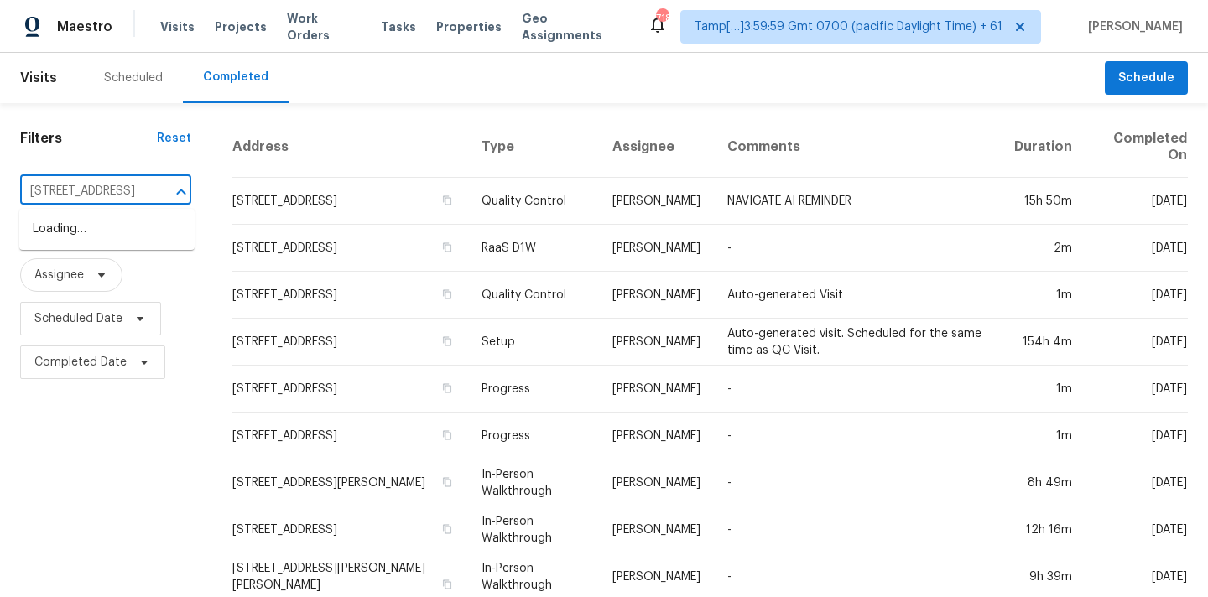
scroll to position [0, 107]
click at [94, 231] on li "[STREET_ADDRESS]" at bounding box center [106, 230] width 175 height 28
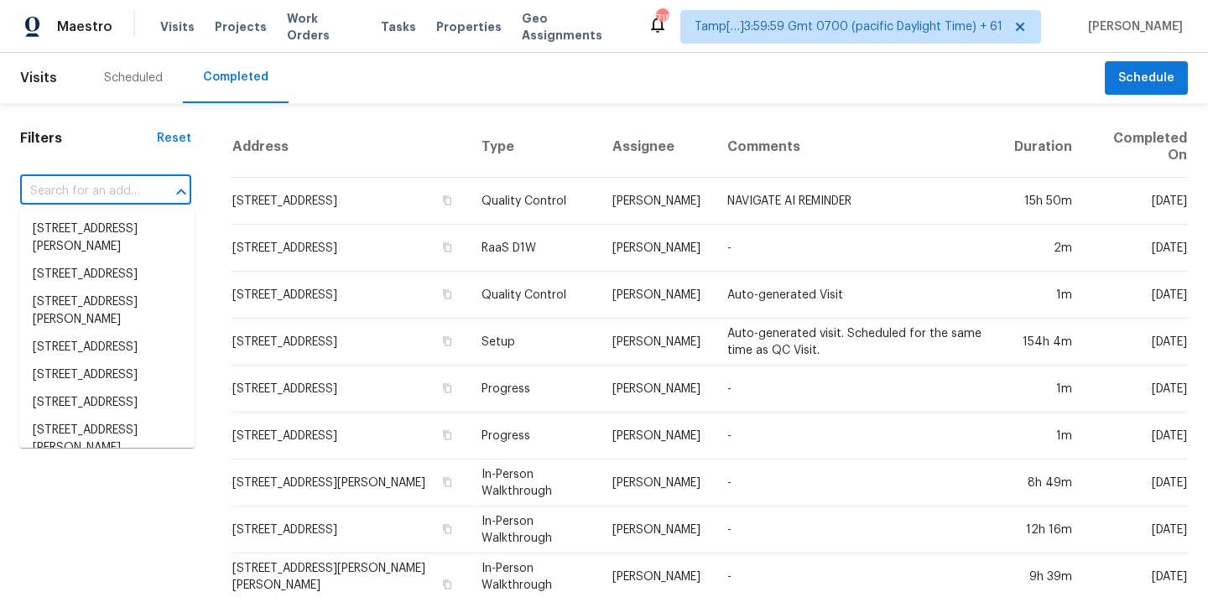
click at [60, 194] on input "text" at bounding box center [82, 192] width 124 height 26
paste input "[STREET_ADDRESS]"
type input "[STREET_ADDRESS]"
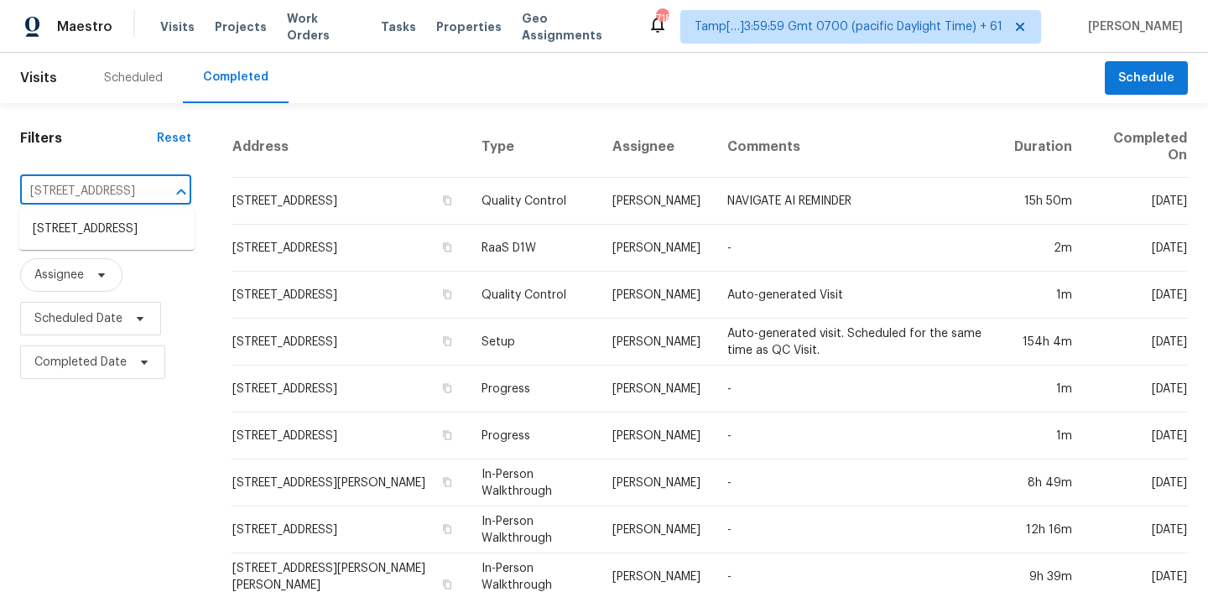
scroll to position [0, 107]
click at [105, 243] on li "[STREET_ADDRESS]" at bounding box center [106, 230] width 175 height 28
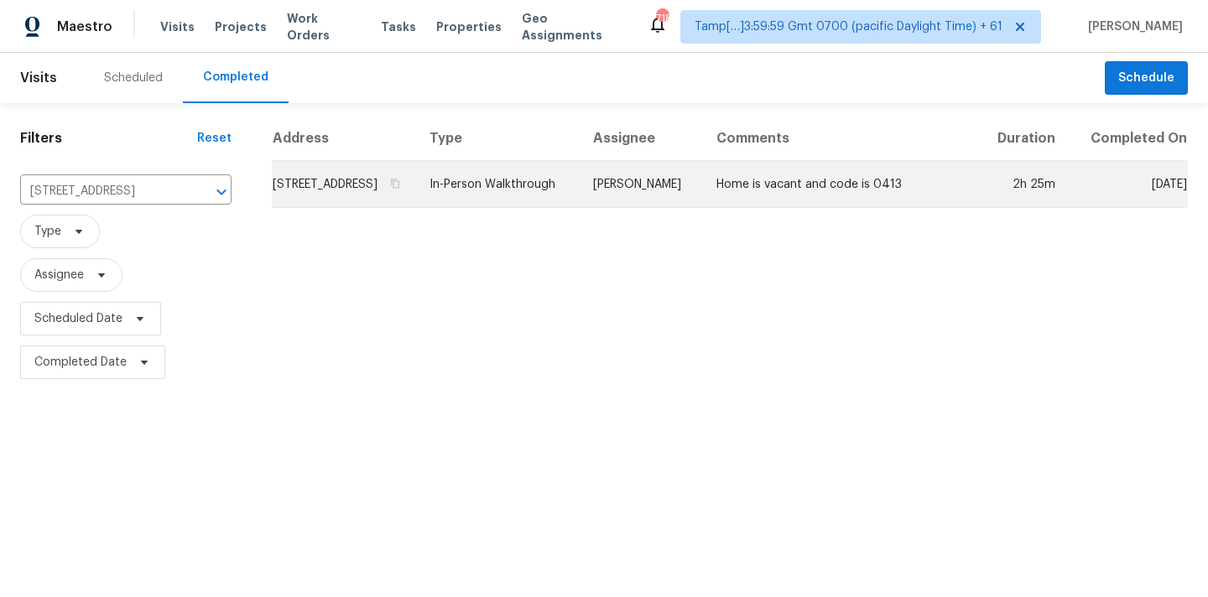
click at [651, 208] on td "Nichole Darst" at bounding box center [641, 184] width 123 height 47
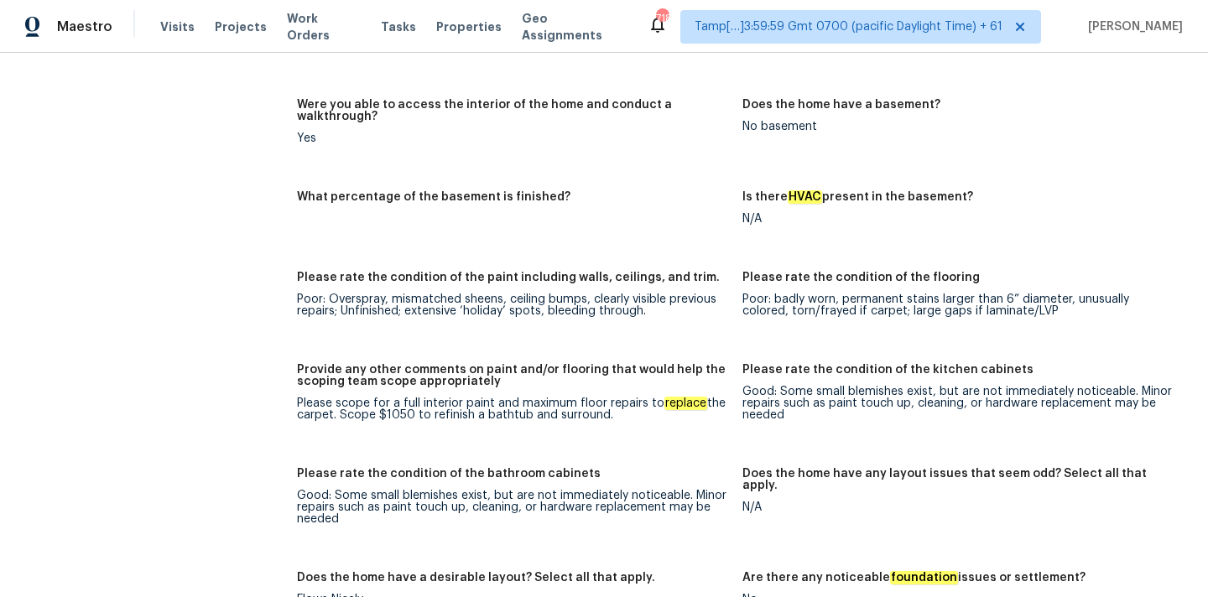
scroll to position [2974, 0]
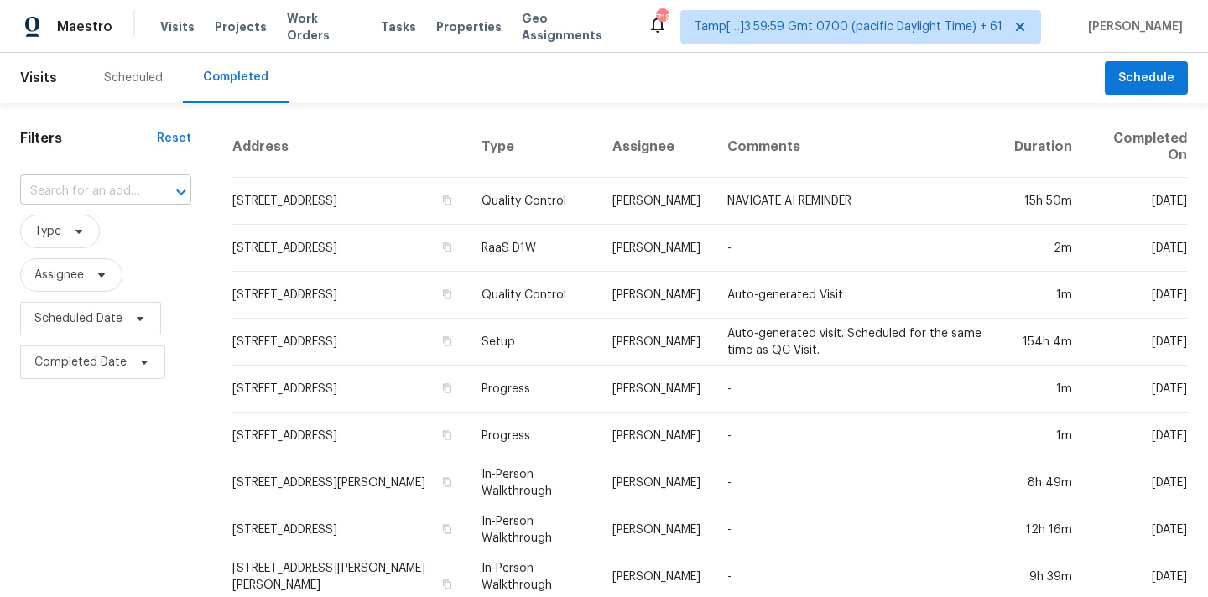
click at [104, 185] on input "text" at bounding box center [82, 192] width 124 height 26
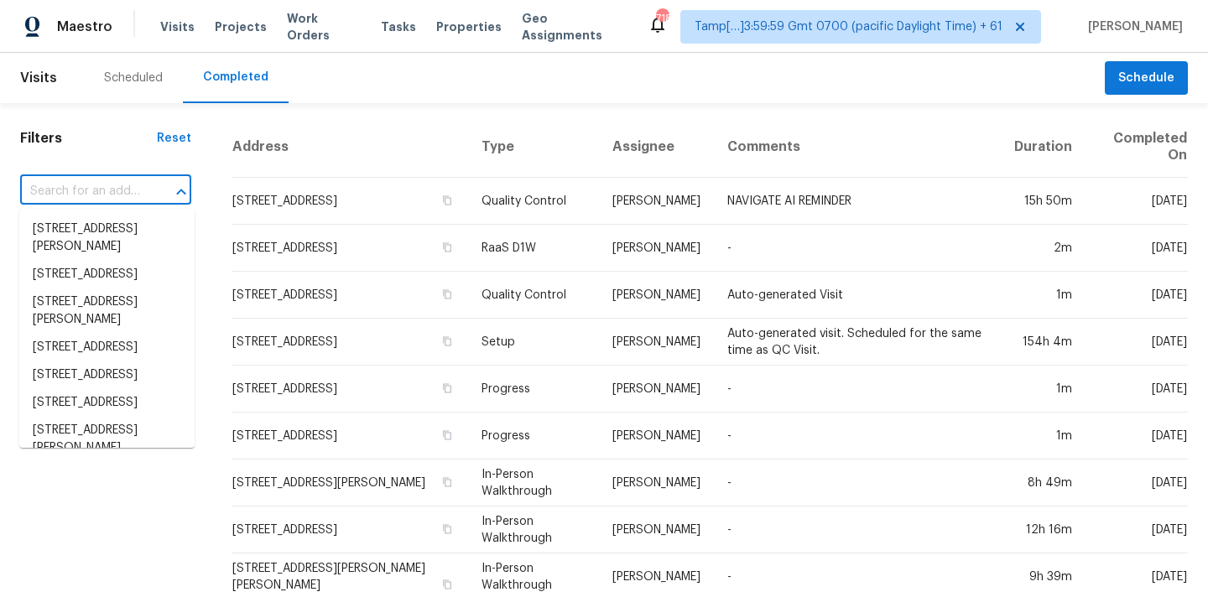
paste input "[STREET_ADDRESS]"
type input "[STREET_ADDRESS]"
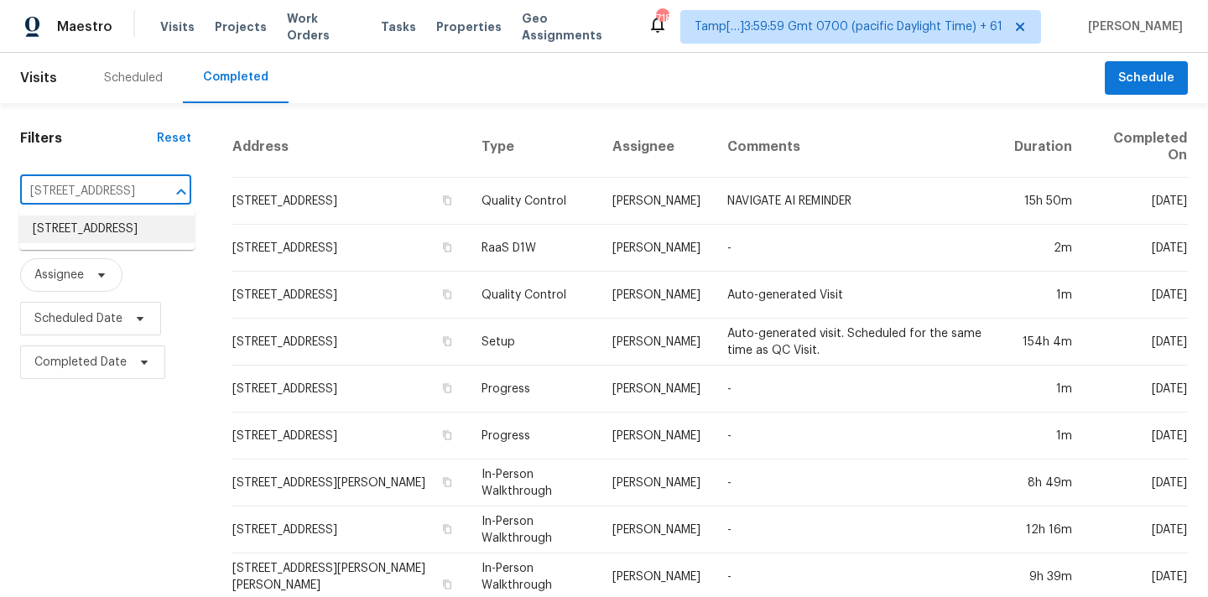
click at [95, 231] on li "[STREET_ADDRESS]" at bounding box center [106, 230] width 175 height 28
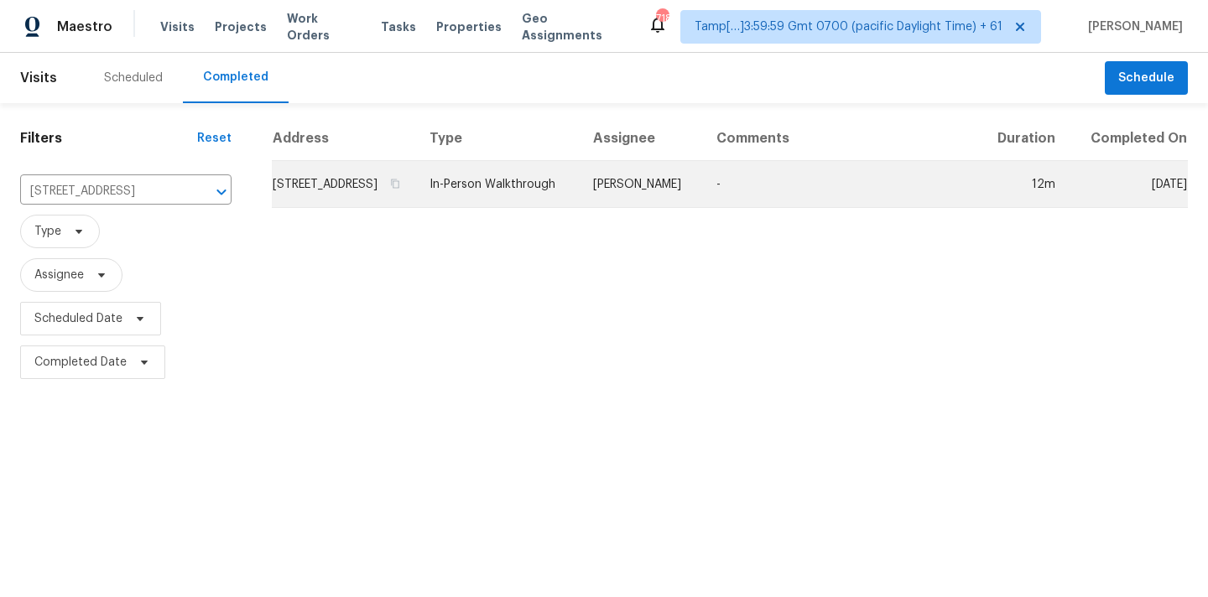
click at [580, 208] on td "In-Person Walkthrough" at bounding box center [498, 184] width 164 height 47
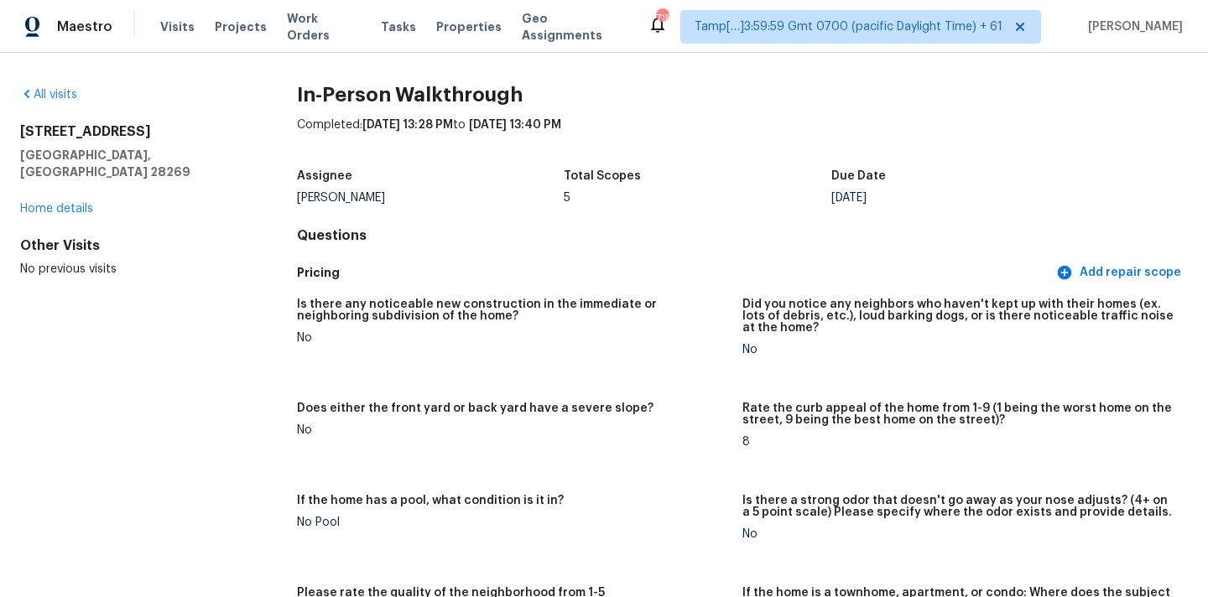
click at [683, 185] on div "Total Scopes" at bounding box center [698, 181] width 268 height 22
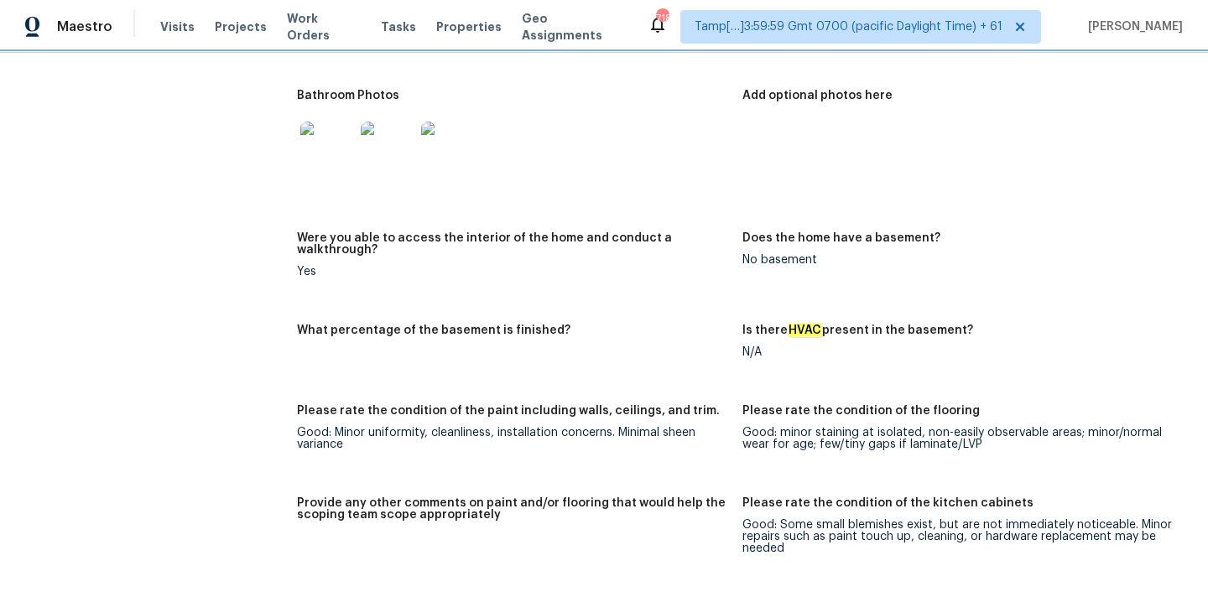
scroll to position [1783, 0]
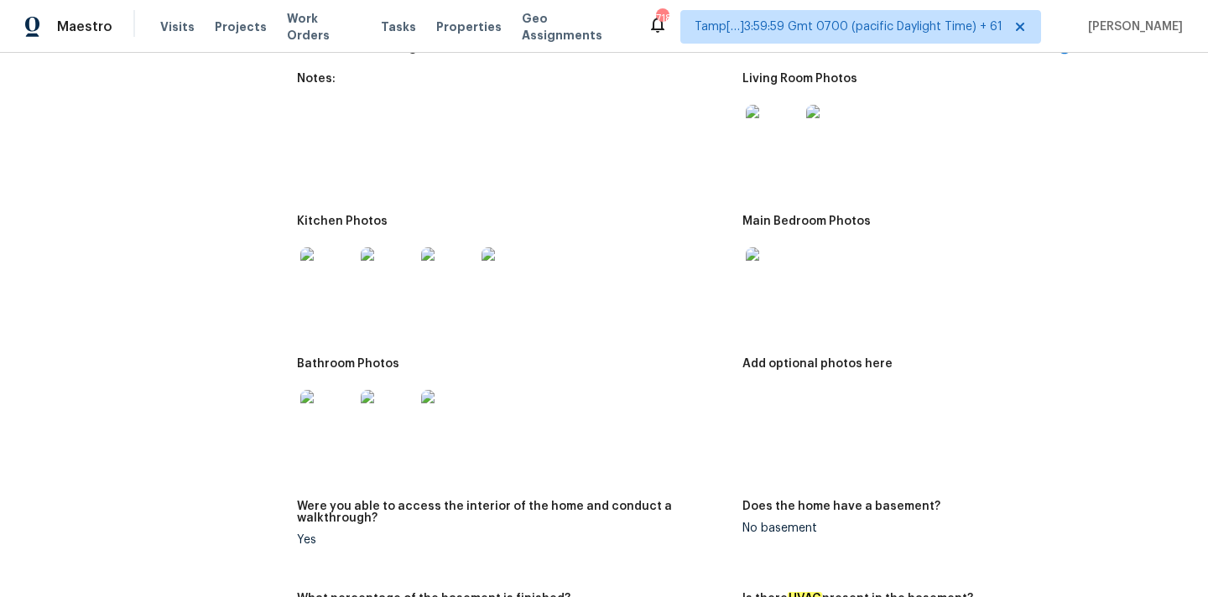
click at [773, 124] on img at bounding box center [773, 132] width 54 height 54
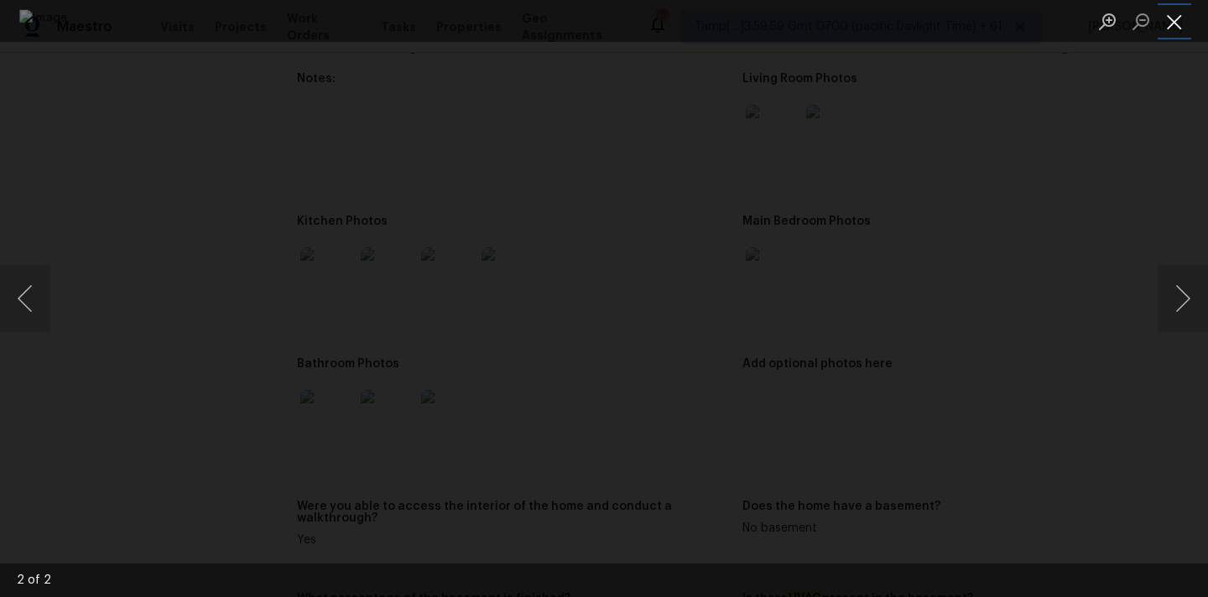
click at [1174, 14] on button "Close lightbox" at bounding box center [1175, 21] width 34 height 29
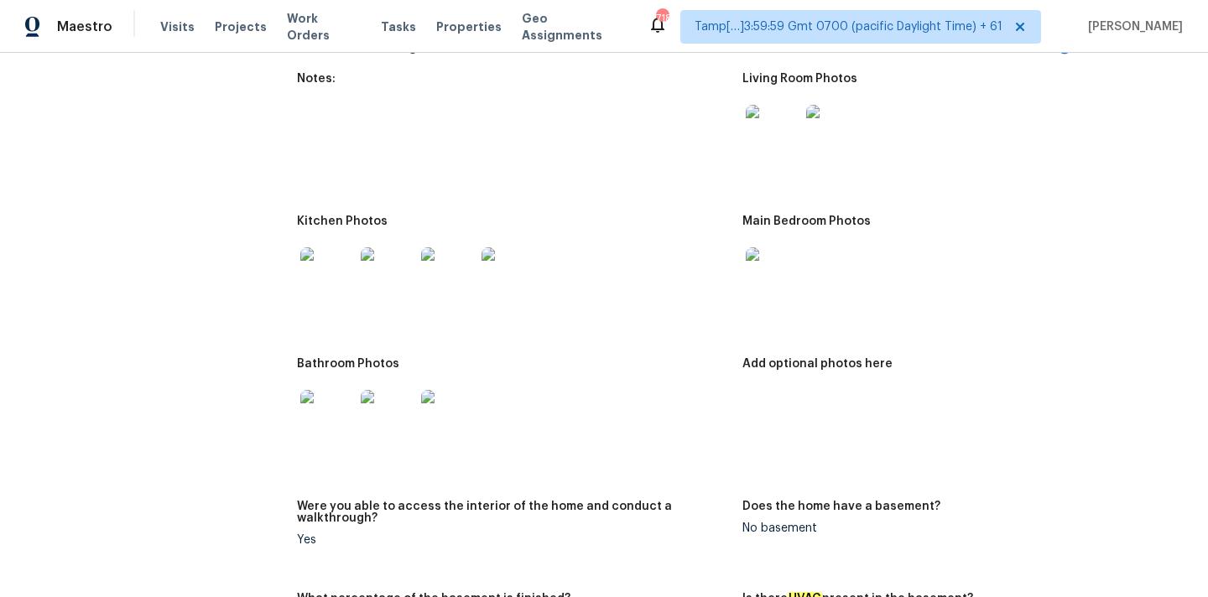
click at [783, 267] on img at bounding box center [773, 274] width 54 height 54
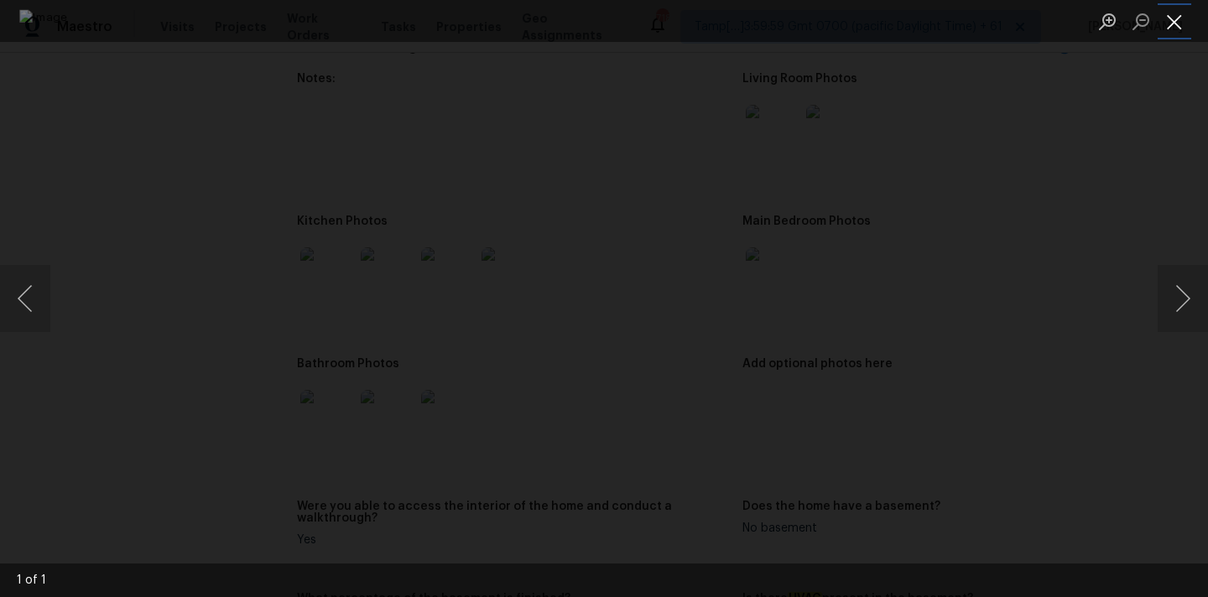
click at [1174, 25] on button "Close lightbox" at bounding box center [1175, 21] width 34 height 29
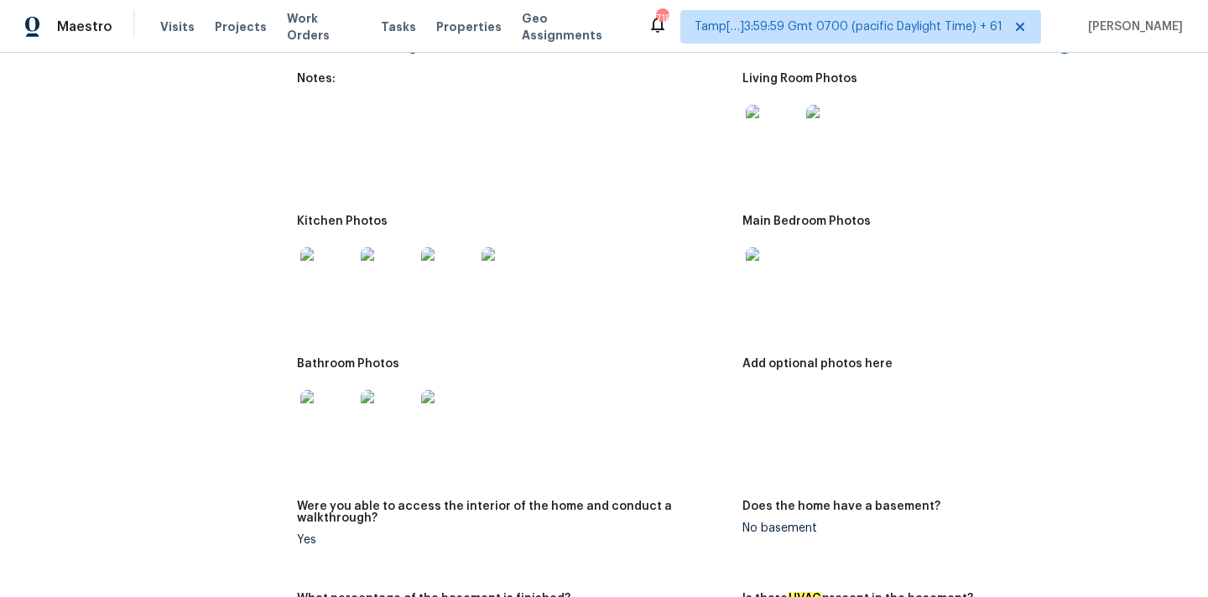
click at [328, 253] on img at bounding box center [327, 274] width 54 height 54
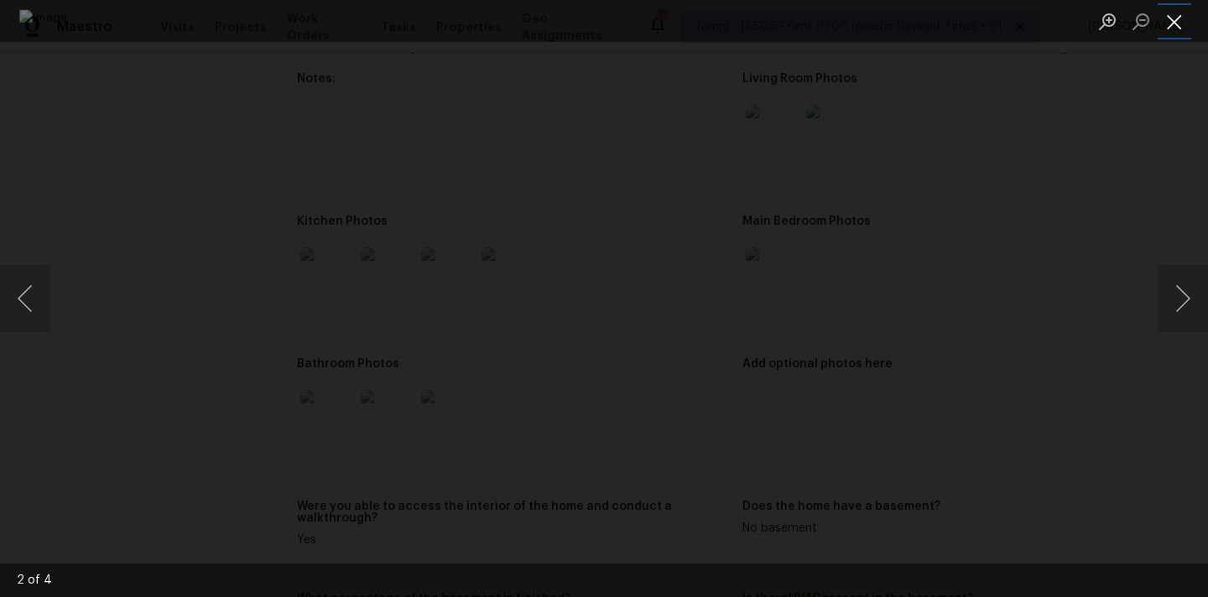
click at [1178, 16] on button "Close lightbox" at bounding box center [1175, 21] width 34 height 29
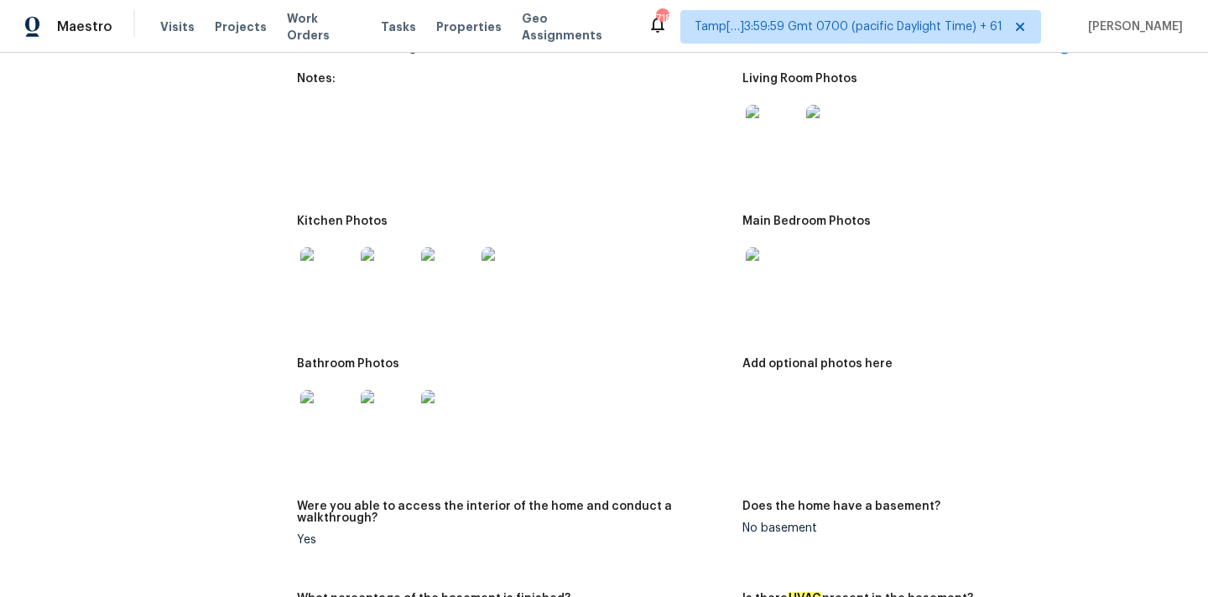
click at [335, 399] on img at bounding box center [327, 417] width 54 height 54
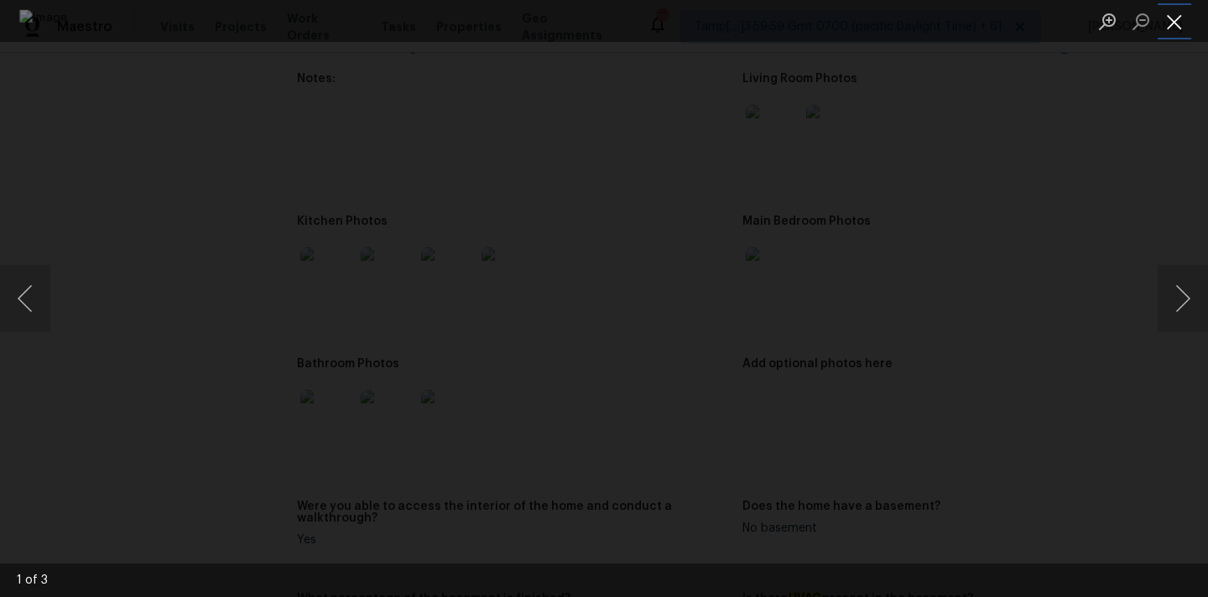
click at [1169, 21] on button "Close lightbox" at bounding box center [1175, 21] width 34 height 29
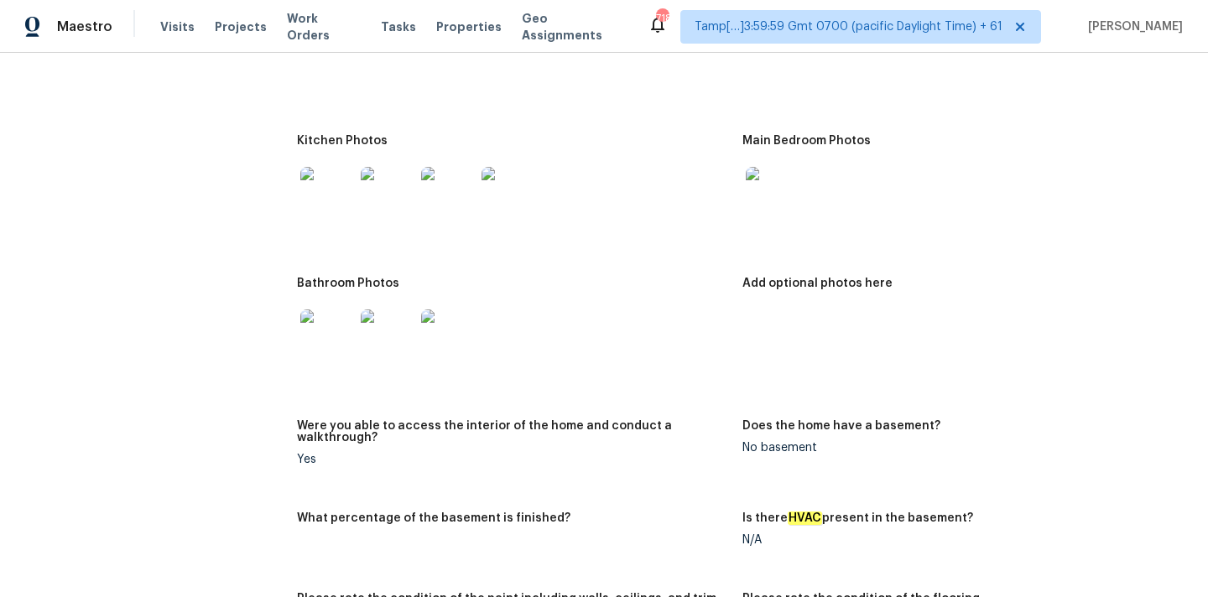
scroll to position [1812, 0]
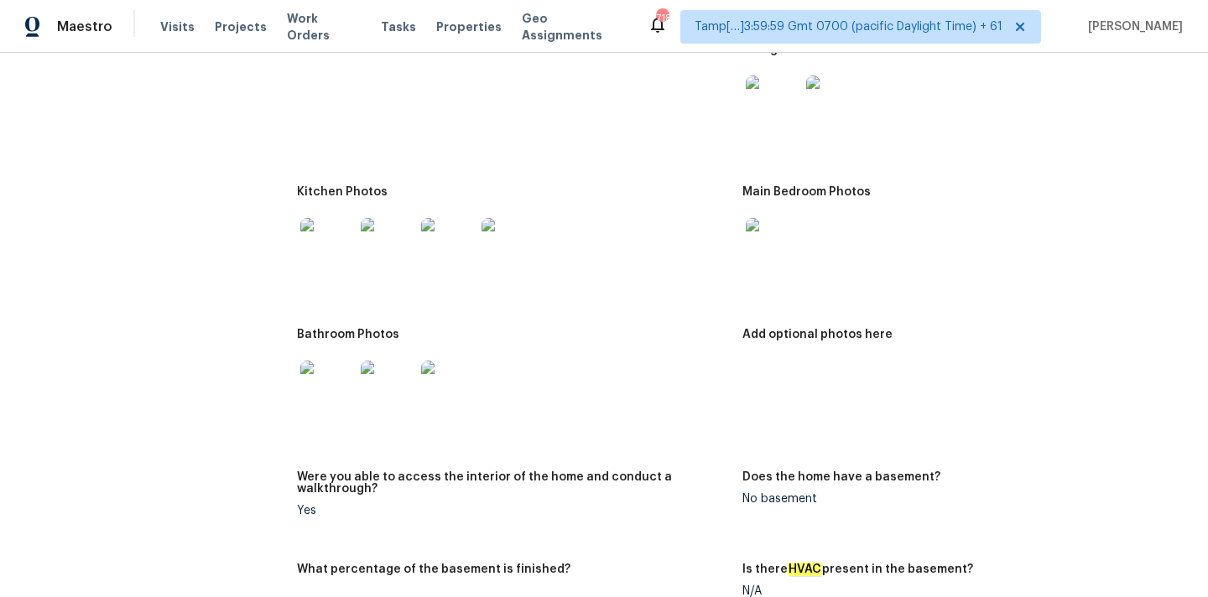
click at [402, 373] on img at bounding box center [388, 388] width 54 height 54
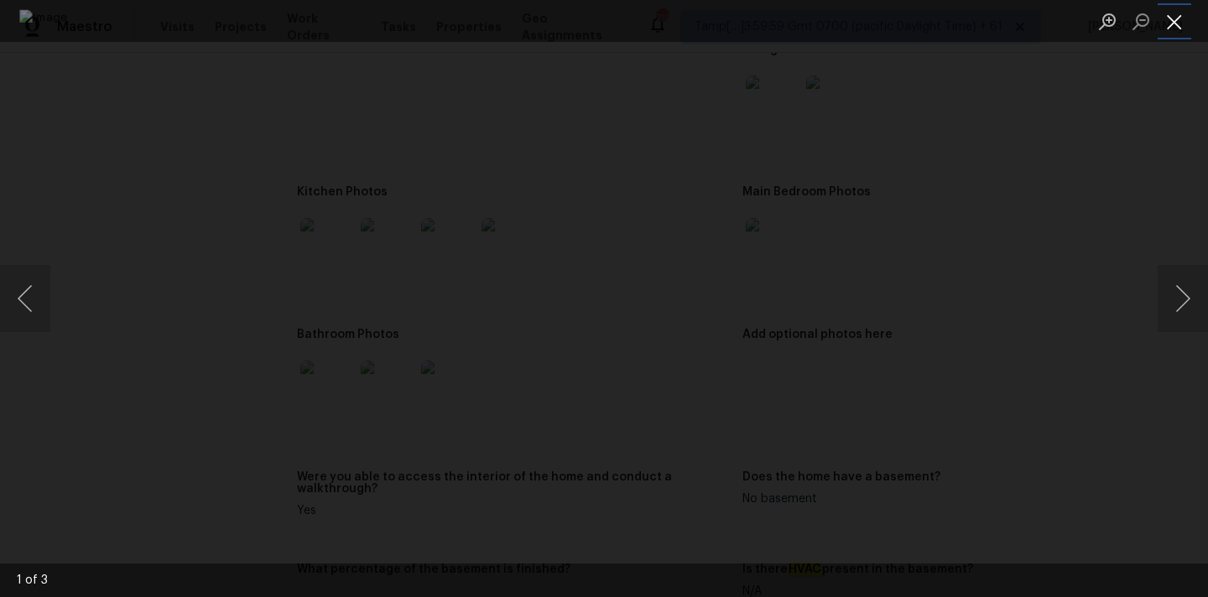
click at [1174, 15] on button "Close lightbox" at bounding box center [1175, 21] width 34 height 29
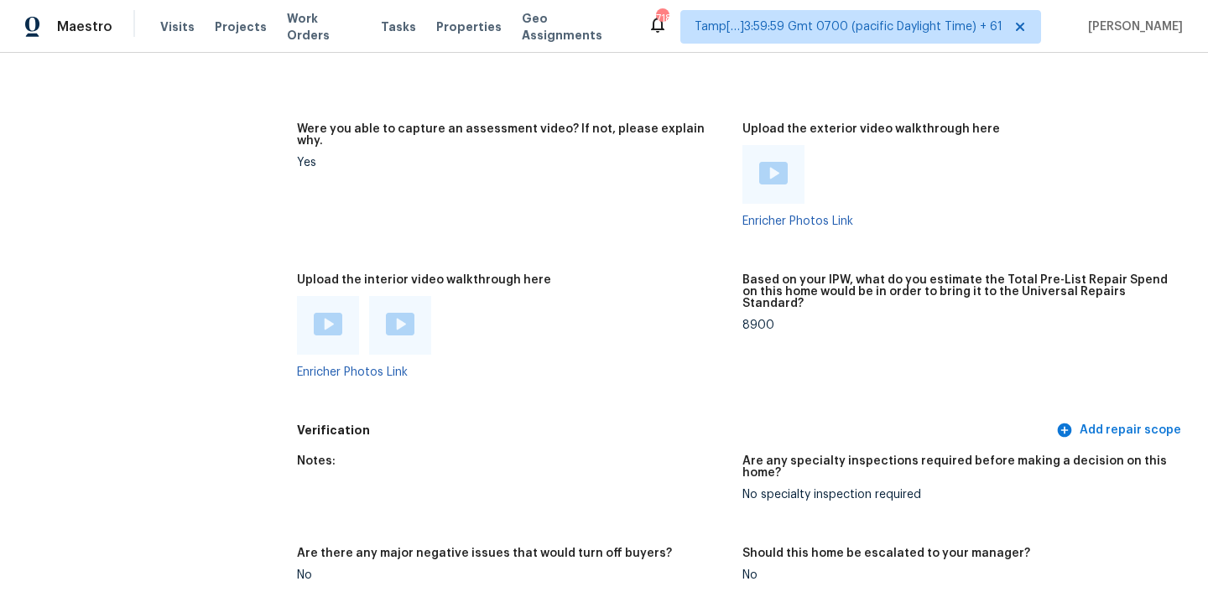
scroll to position [3202, 0]
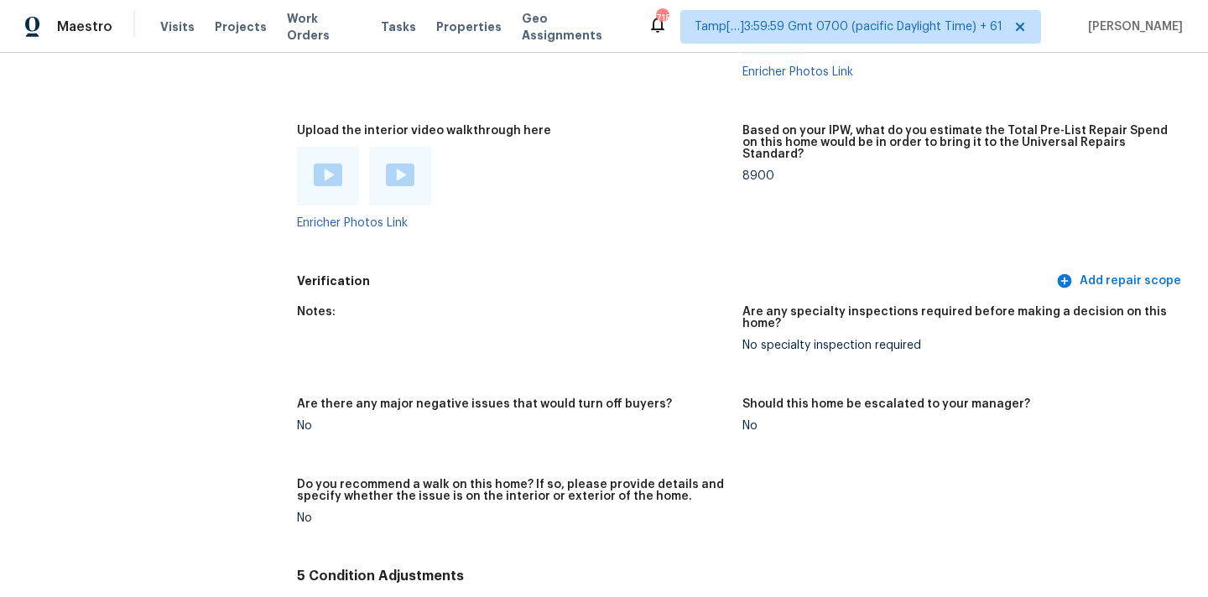
click at [320, 165] on div at bounding box center [328, 176] width 62 height 59
click at [327, 164] on img at bounding box center [328, 175] width 29 height 23
click at [394, 164] on img at bounding box center [400, 175] width 29 height 23
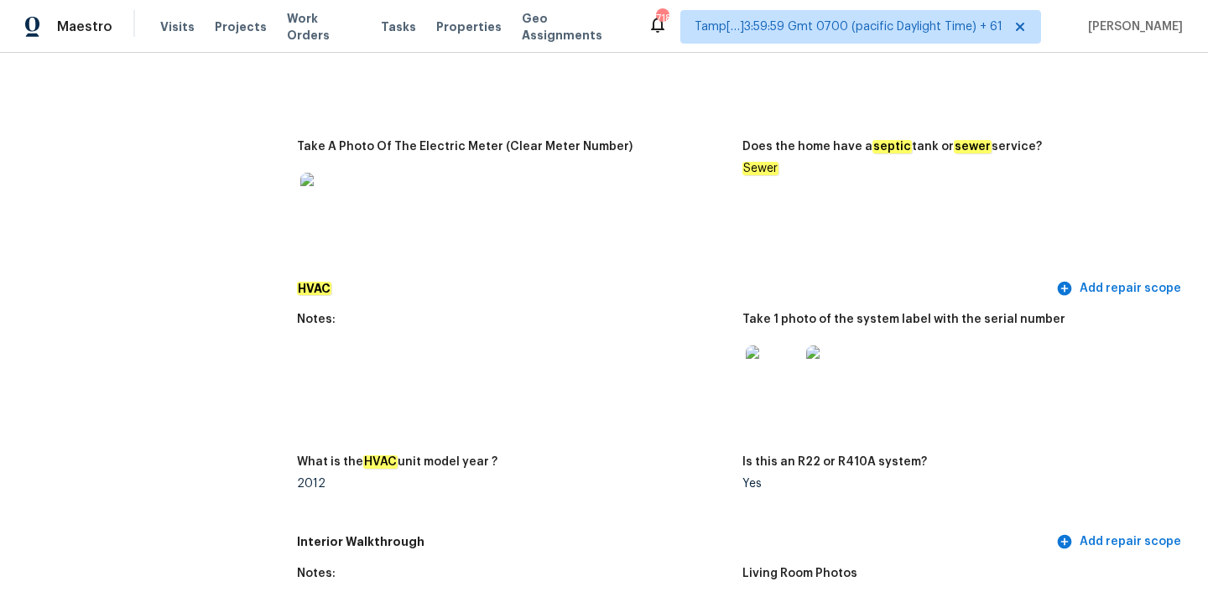
scroll to position [1230, 0]
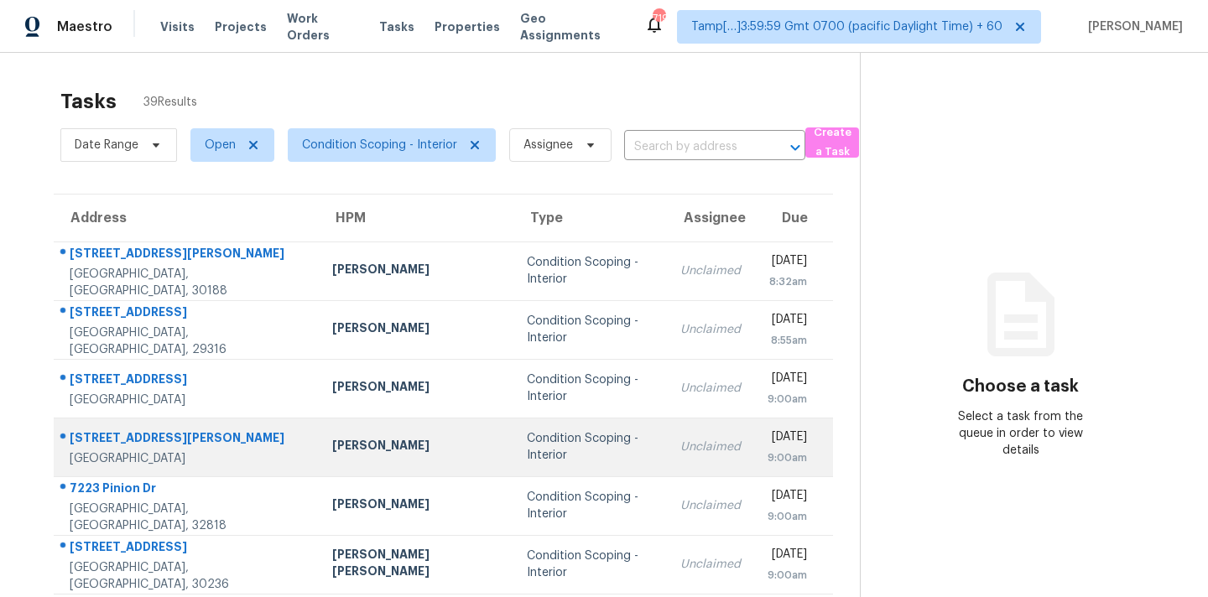
scroll to position [276, 0]
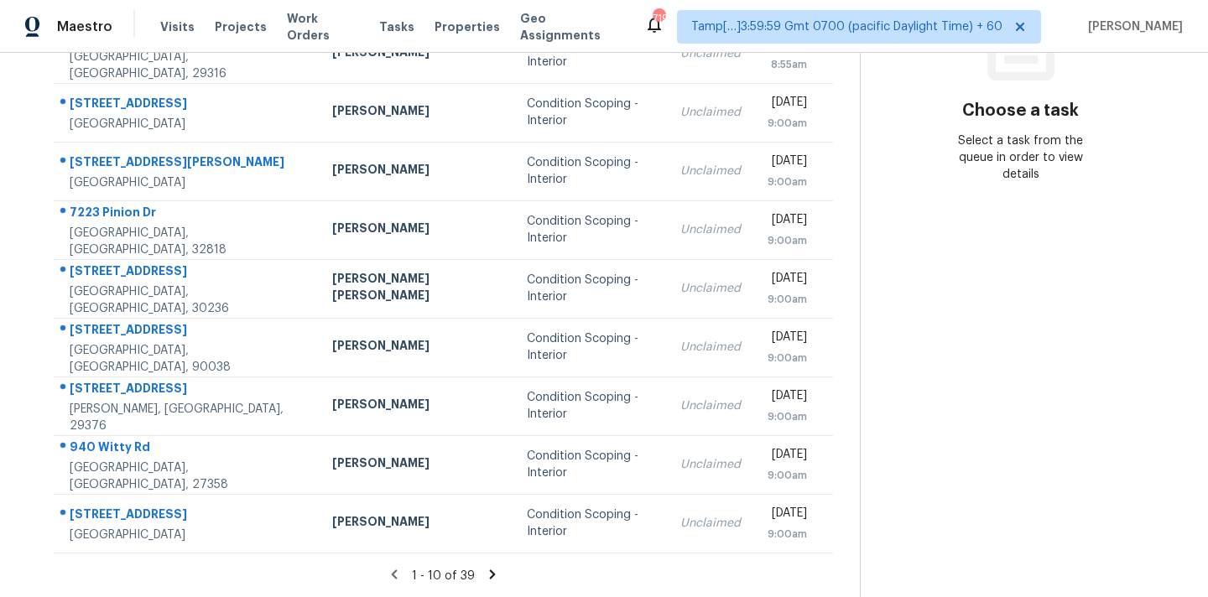
click at [485, 573] on icon at bounding box center [492, 574] width 15 height 15
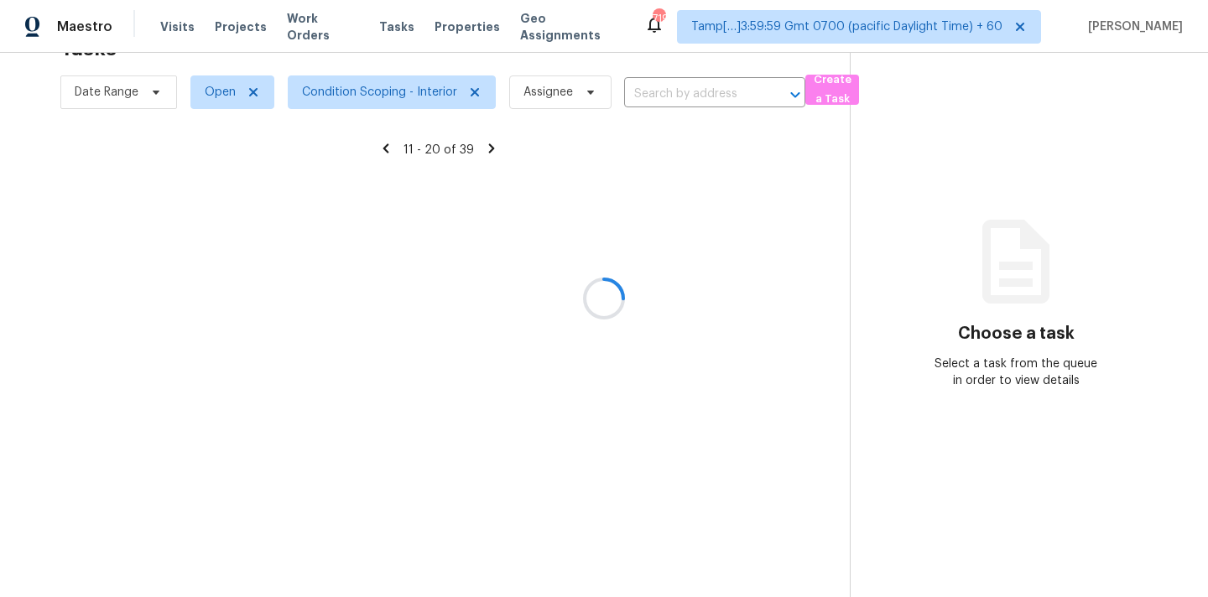
scroll to position [53, 0]
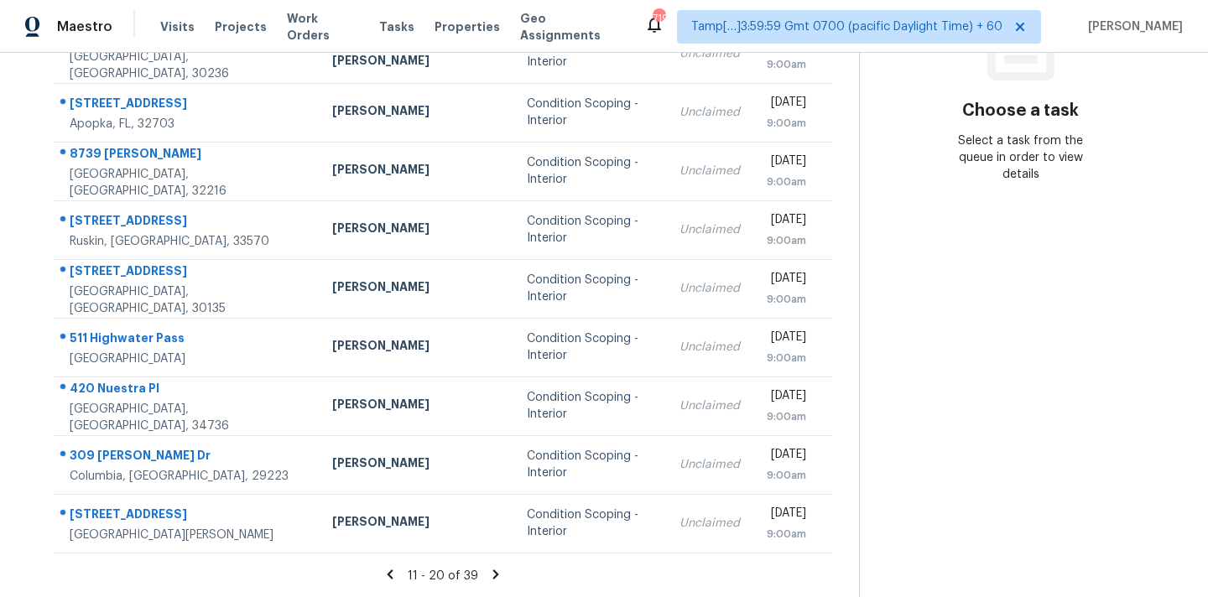
click at [488, 573] on icon at bounding box center [495, 574] width 15 height 15
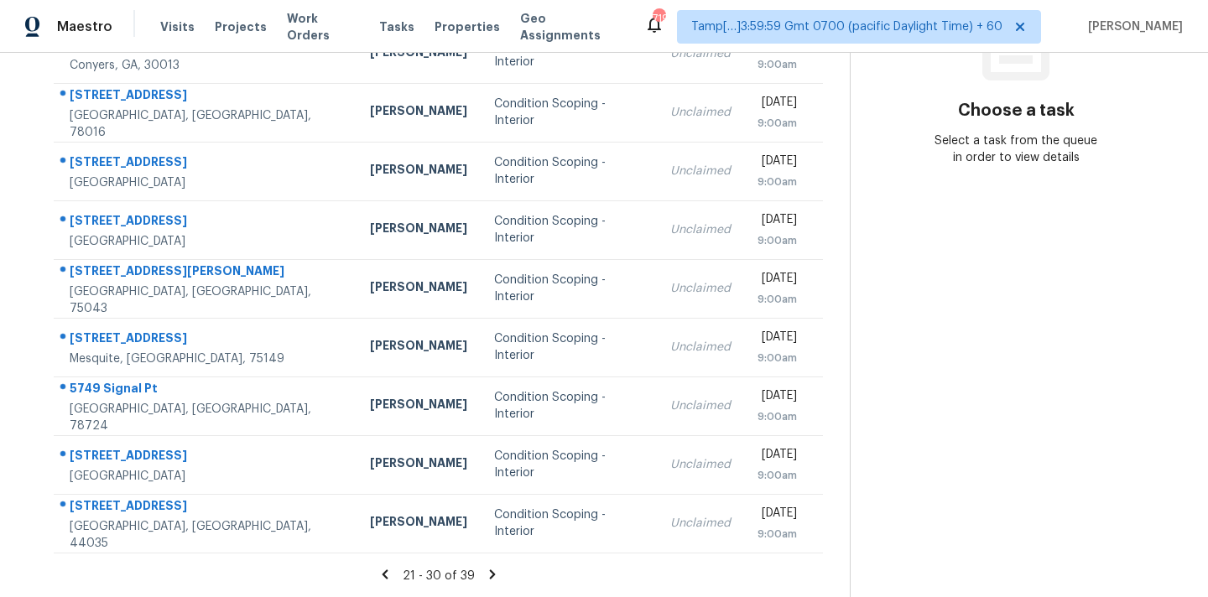
click at [485, 573] on icon at bounding box center [492, 574] width 15 height 15
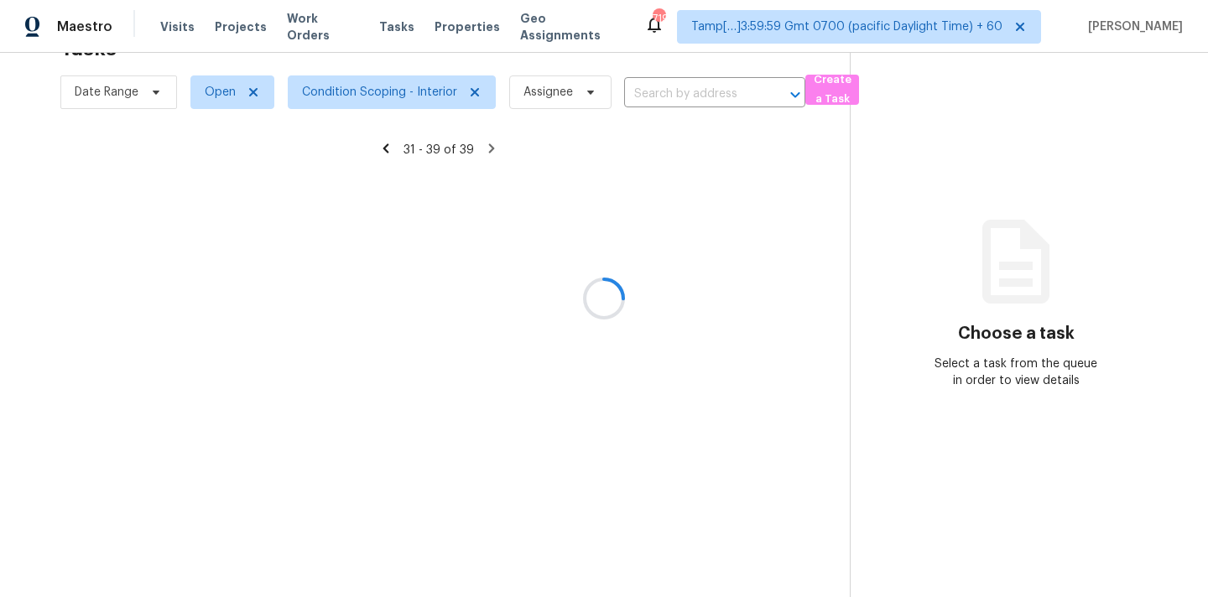
scroll to position [217, 0]
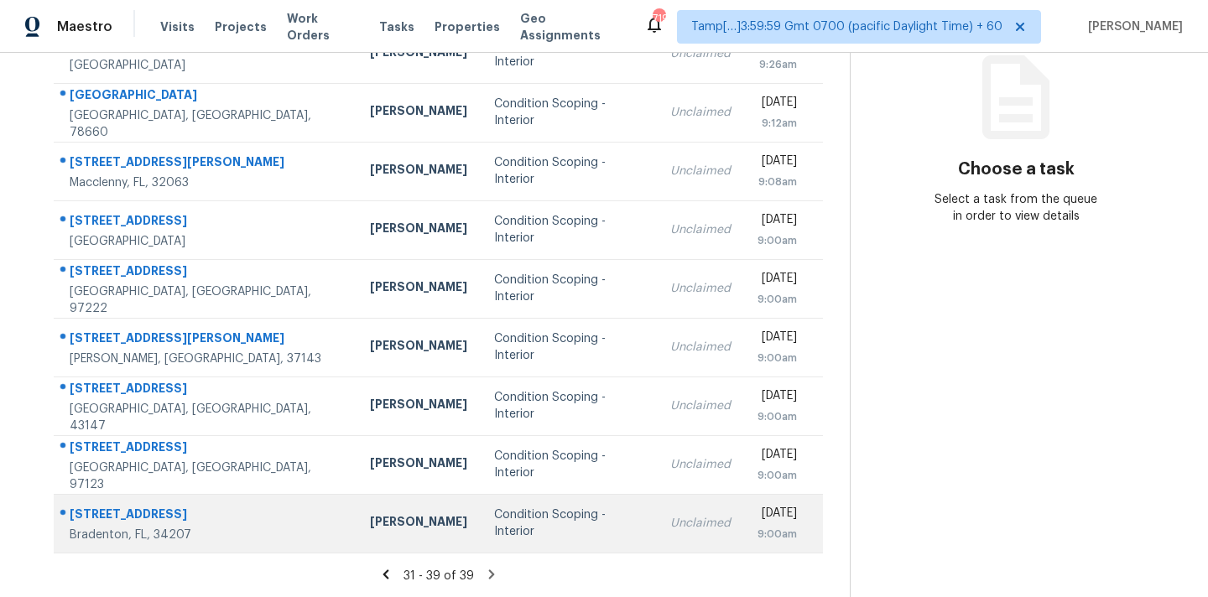
click at [559, 523] on div "Condition Scoping - Interior" at bounding box center [568, 524] width 149 height 34
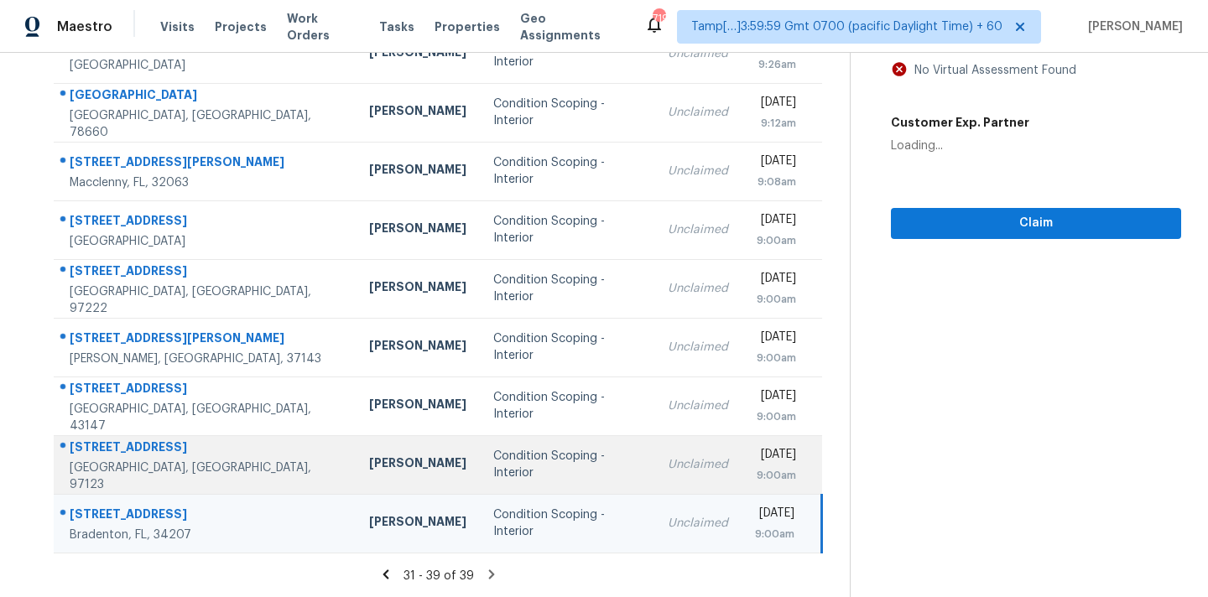
click at [570, 461] on td "Condition Scoping - Interior" at bounding box center [567, 464] width 174 height 59
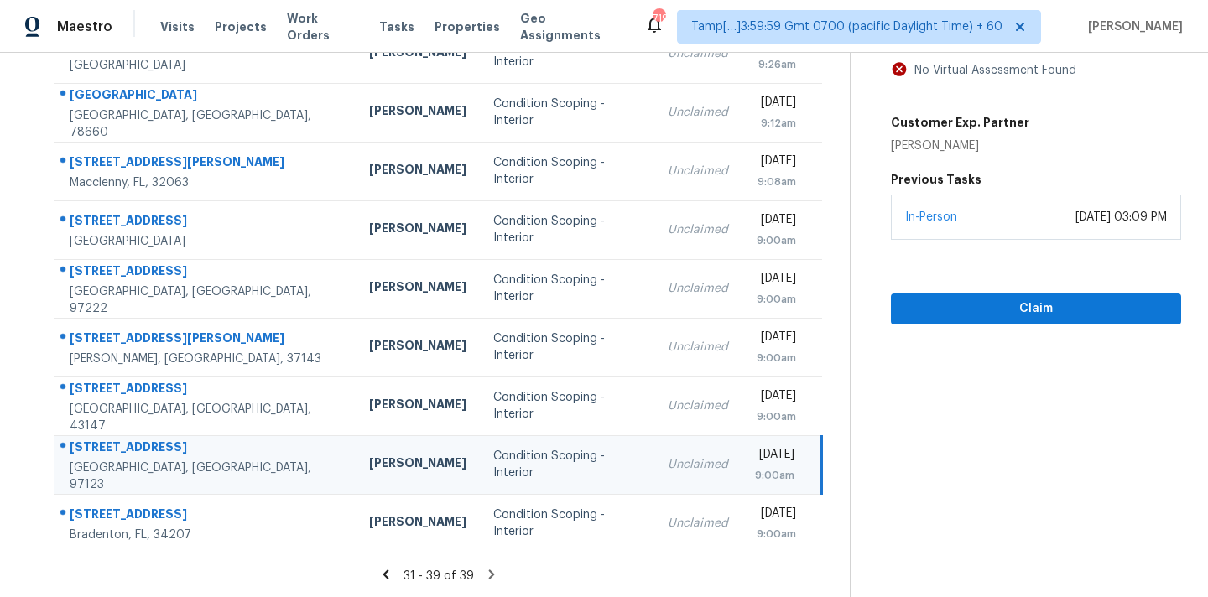
scroll to position [89, 0]
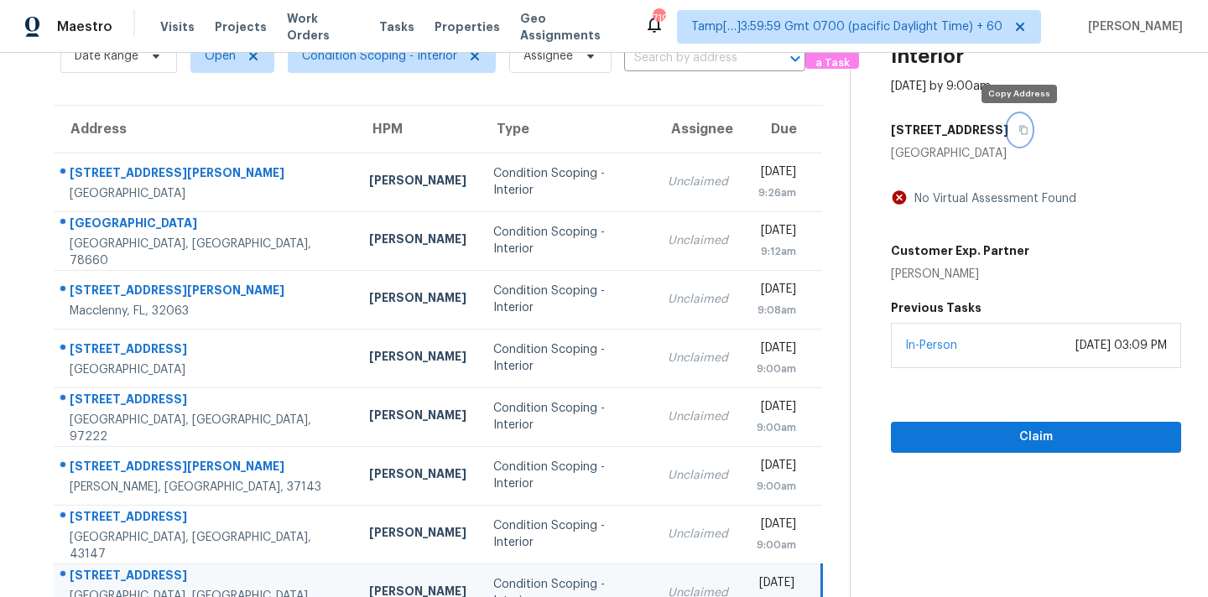
click at [1022, 132] on icon "button" at bounding box center [1023, 130] width 10 height 10
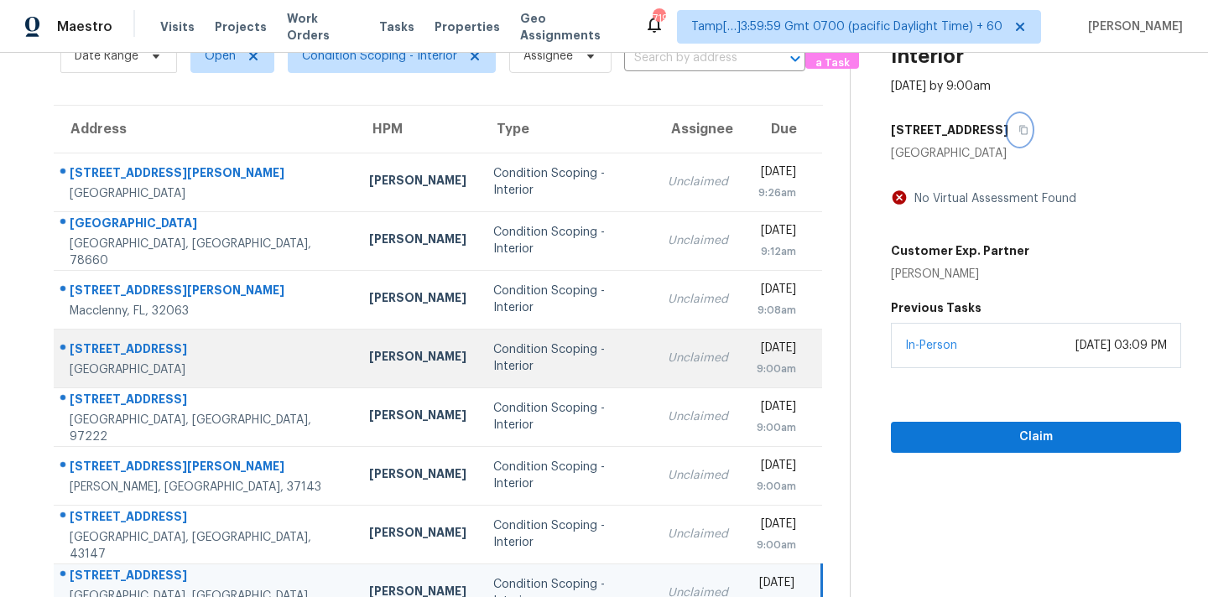
scroll to position [217, 0]
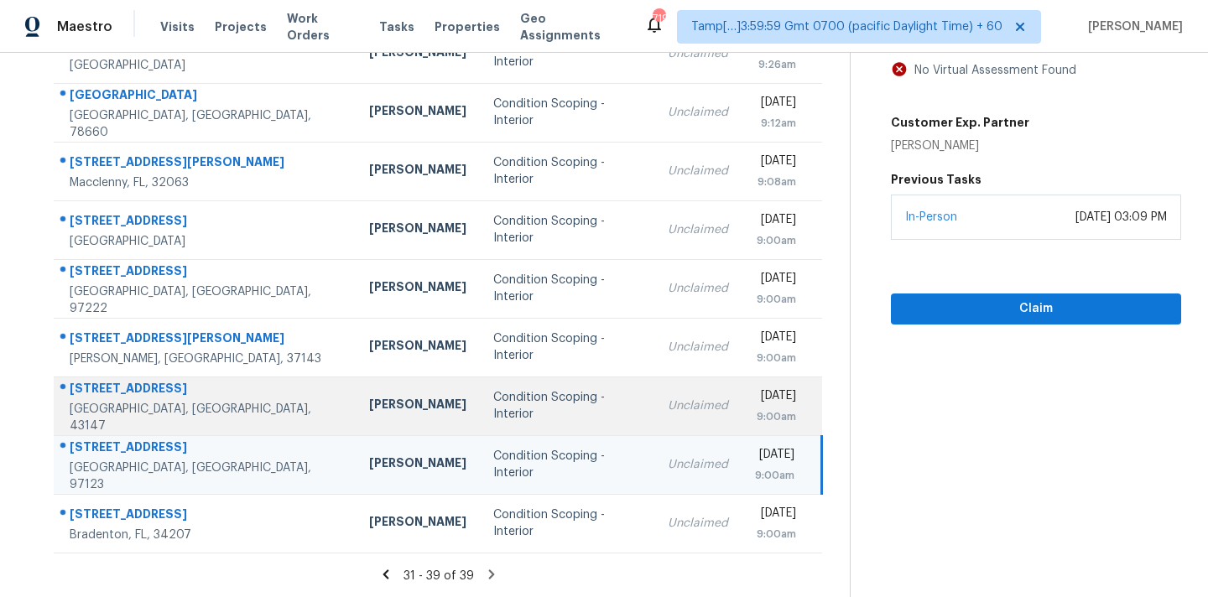
click at [668, 404] on div "Unclaimed" at bounding box center [698, 406] width 60 height 17
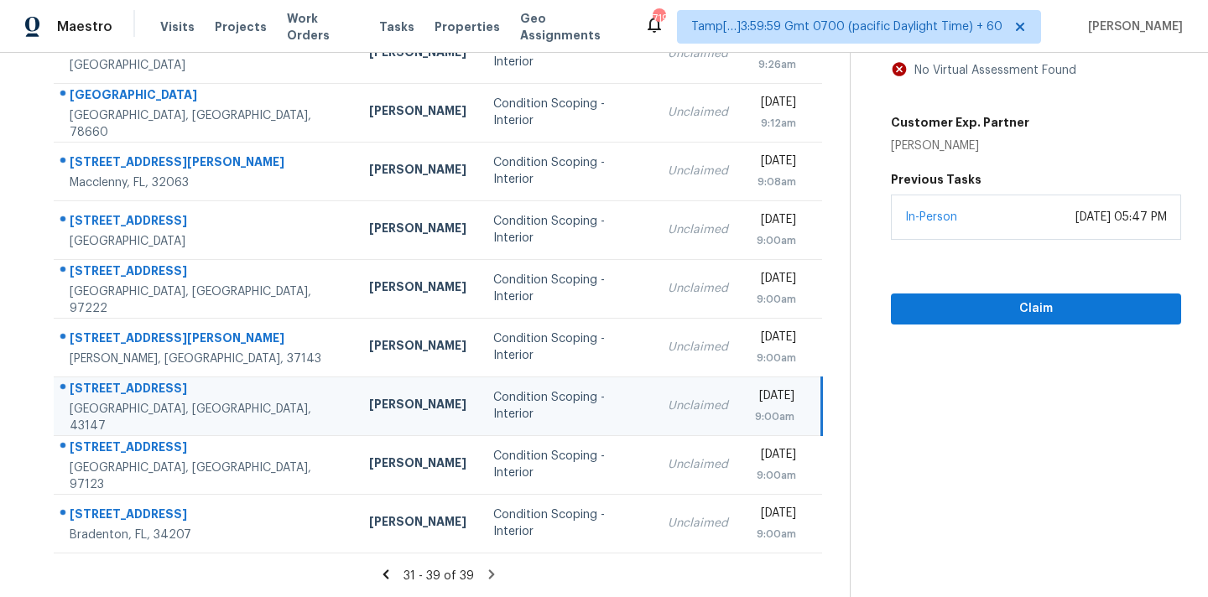
scroll to position [149, 0]
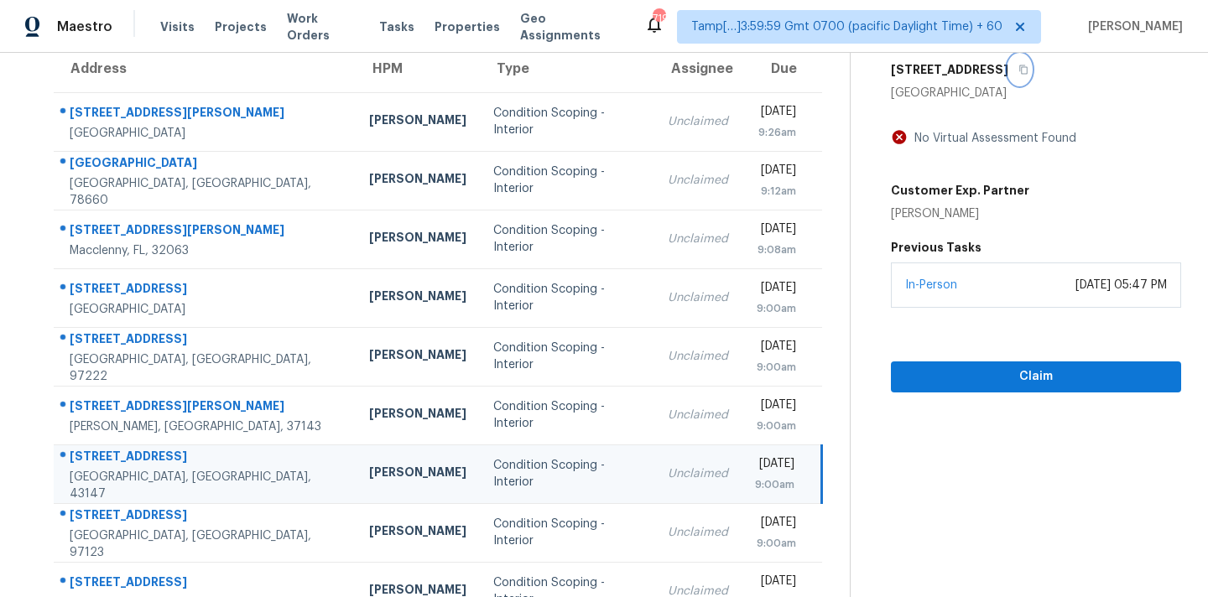
click at [1023, 71] on icon "button" at bounding box center [1023, 70] width 10 height 10
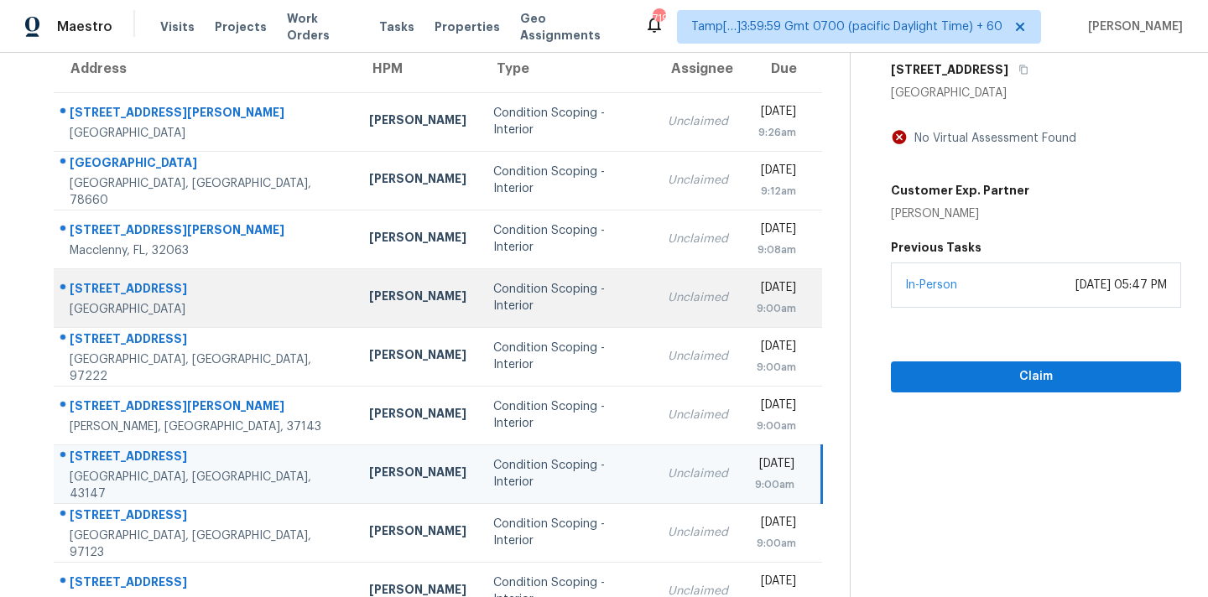
click at [668, 297] on div "Unclaimed" at bounding box center [698, 297] width 60 height 17
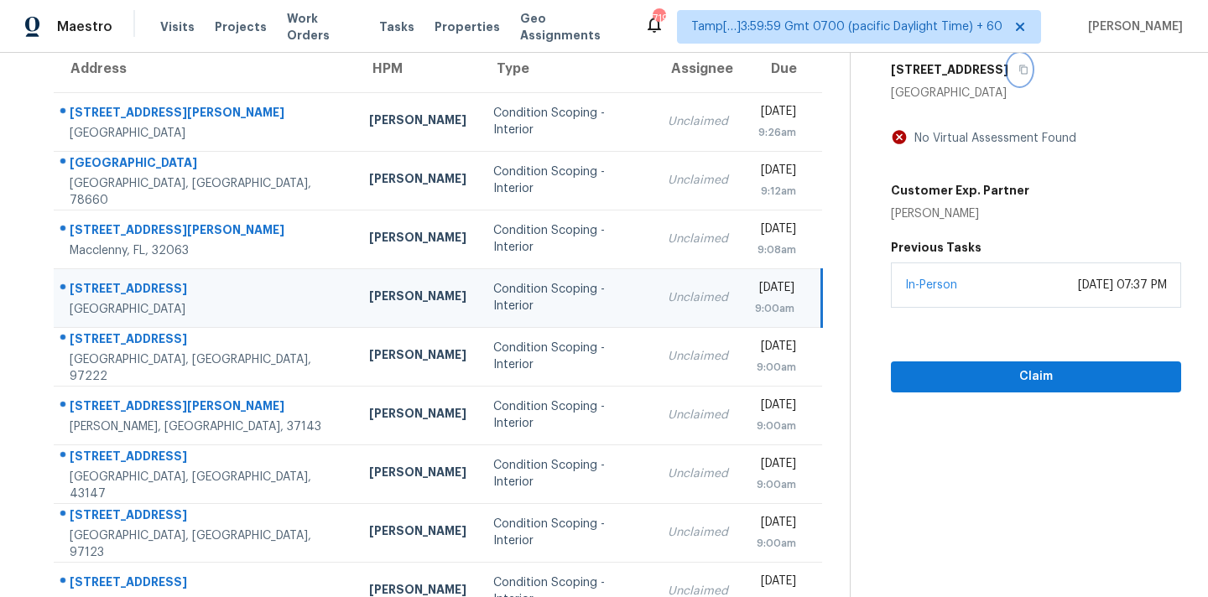
click at [1028, 70] on icon "button" at bounding box center [1023, 70] width 10 height 10
click at [993, 383] on span "Claim" at bounding box center [1035, 377] width 263 height 21
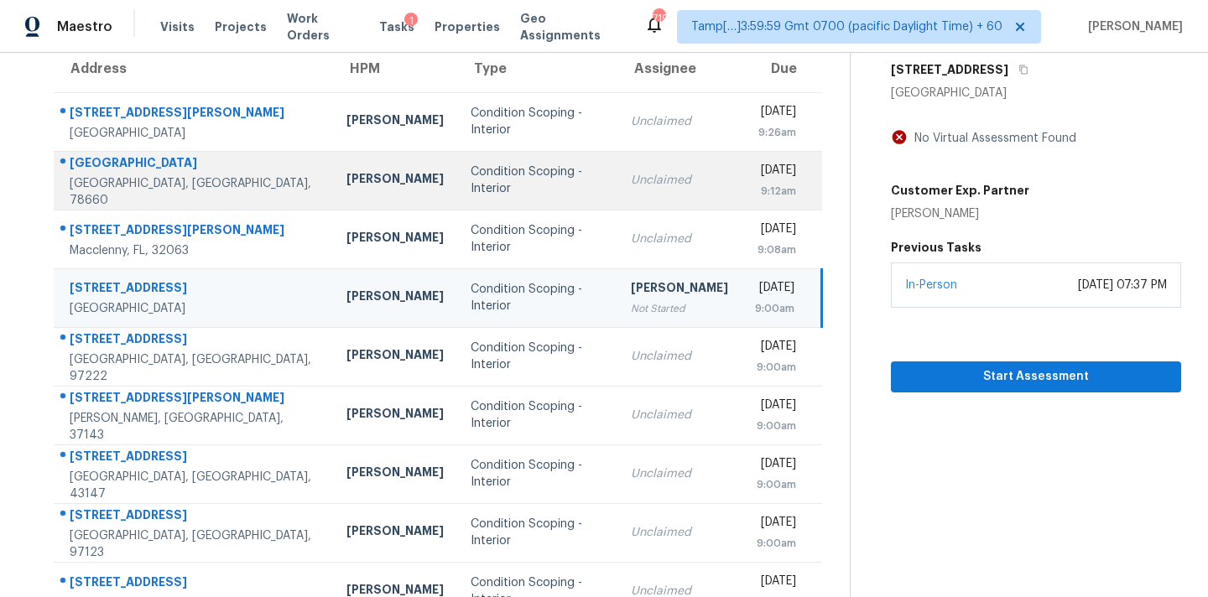
click at [639, 196] on td "Unclaimed" at bounding box center [679, 180] width 124 height 59
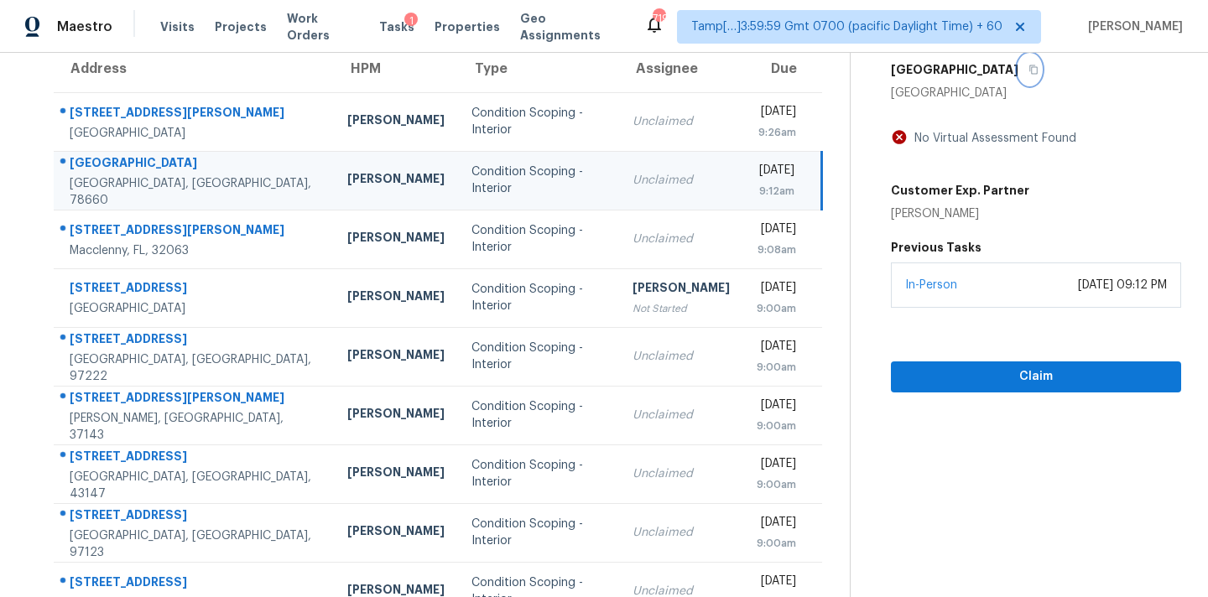
click at [1029, 69] on icon "button" at bounding box center [1033, 69] width 8 height 9
click at [920, 368] on span "Claim" at bounding box center [1035, 377] width 263 height 21
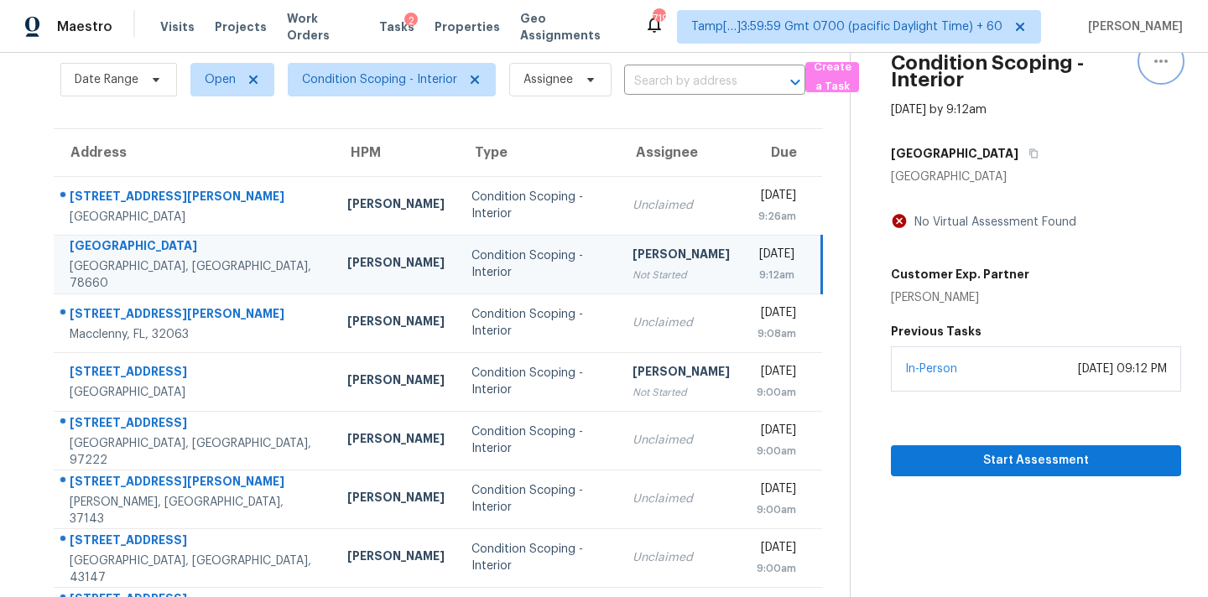
click at [1159, 66] on icon "button" at bounding box center [1161, 61] width 20 height 20
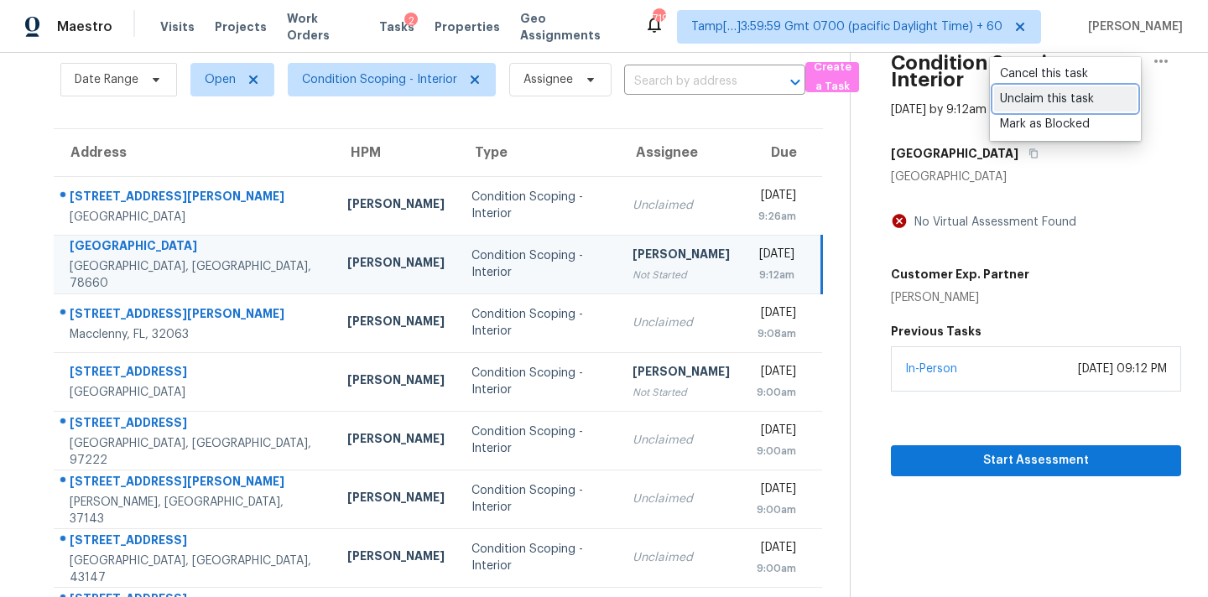
click at [1072, 102] on div "Unclaim this task" at bounding box center [1065, 99] width 131 height 17
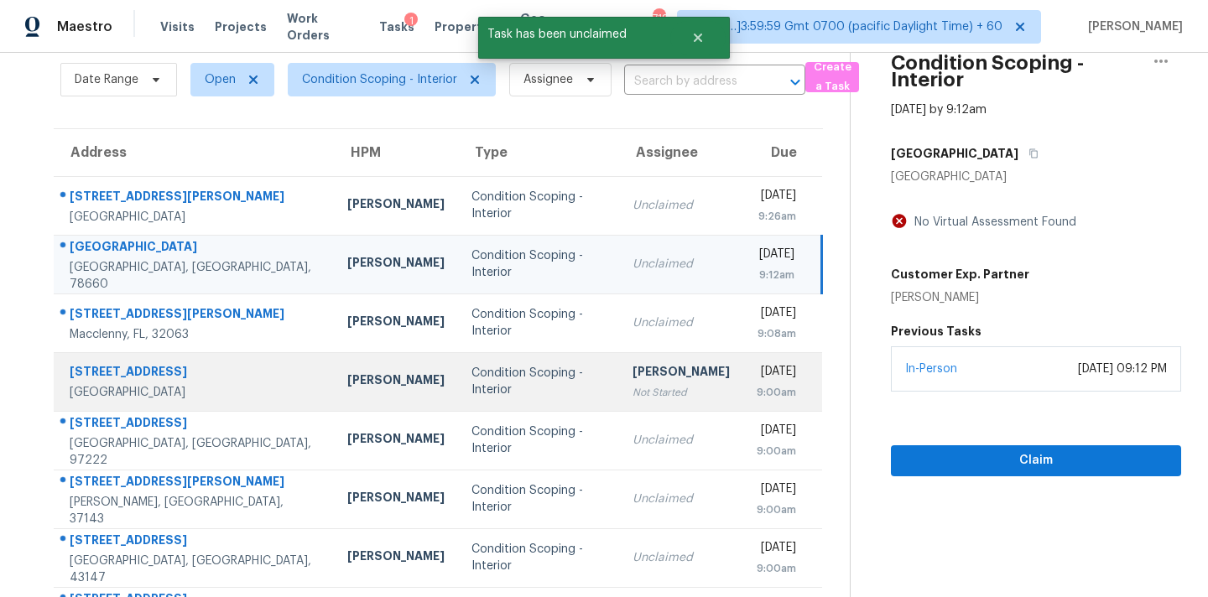
click at [659, 375] on div "[PERSON_NAME]" at bounding box center [681, 373] width 97 height 21
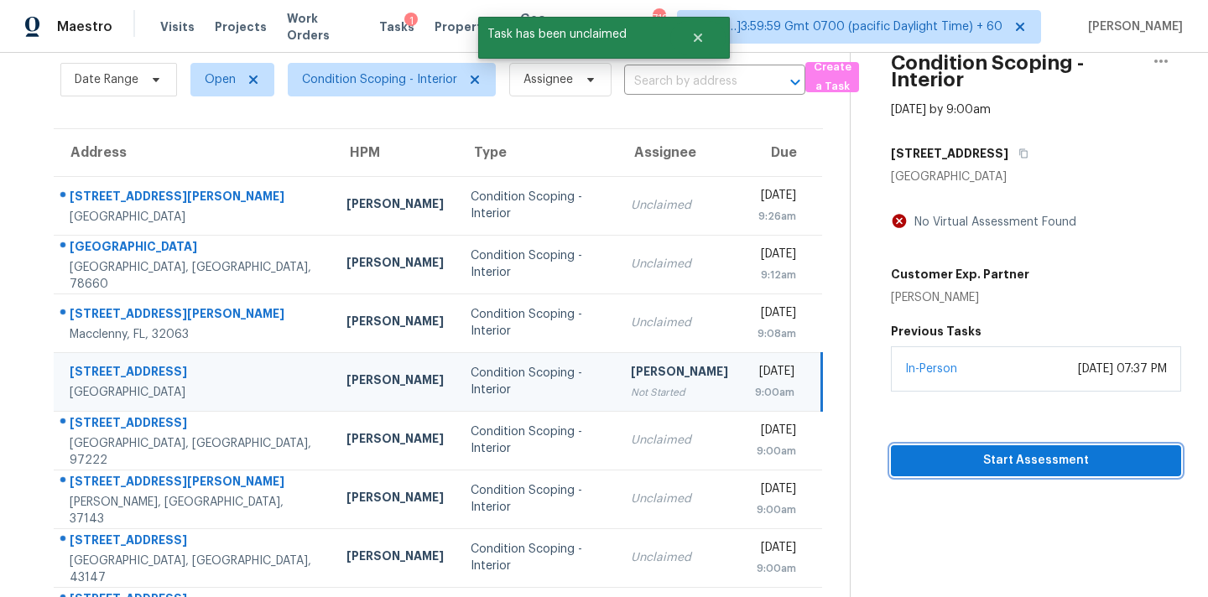
click at [966, 468] on span "Start Assessment" at bounding box center [1035, 460] width 263 height 21
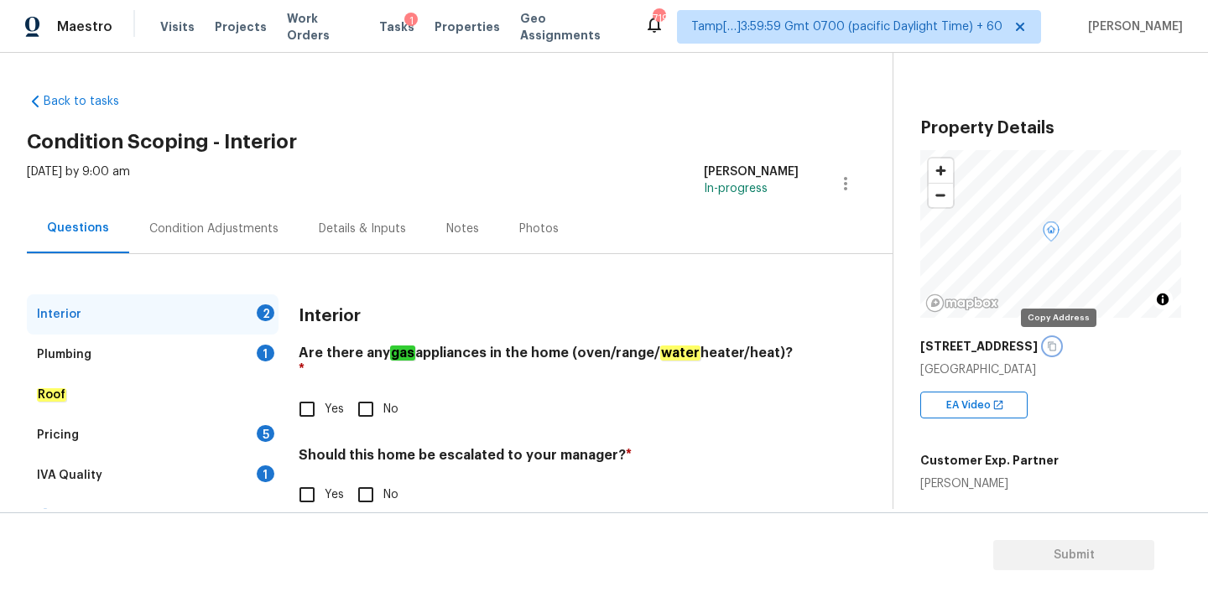
click at [1057, 349] on icon "button" at bounding box center [1052, 346] width 10 height 10
drag, startPoint x: 361, startPoint y: 395, endPoint x: 361, endPoint y: 415, distance: 20.1
click at [361, 395] on input "No" at bounding box center [365, 409] width 35 height 35
checkbox input "true"
click at [362, 480] on input "No" at bounding box center [365, 496] width 35 height 35
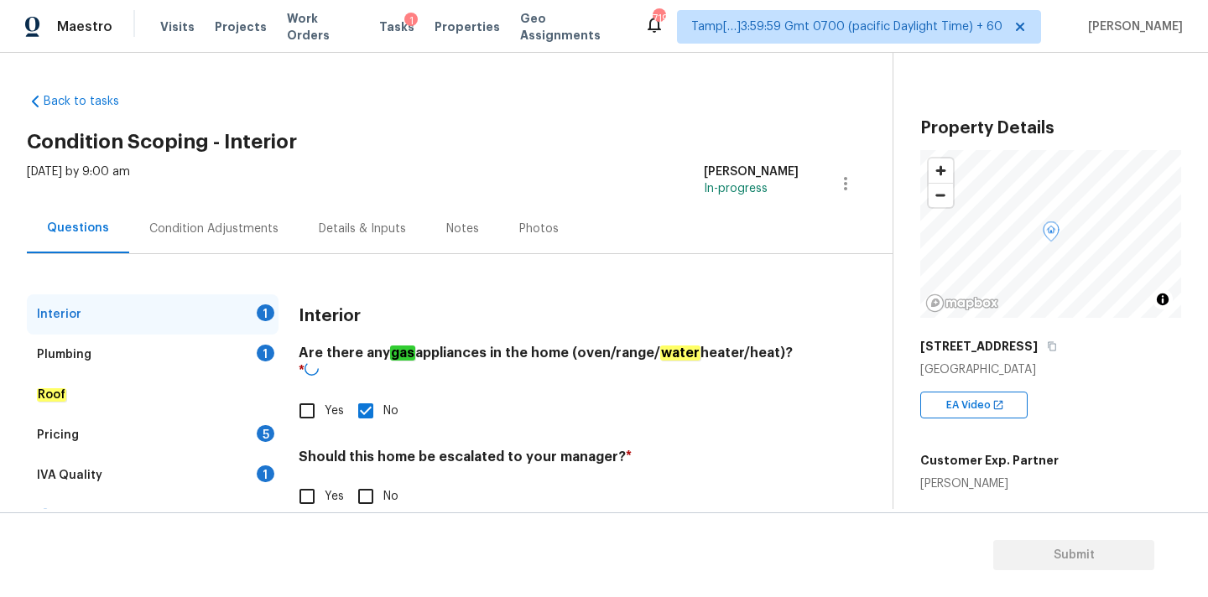
checkbox input "true"
click at [218, 353] on div "Plumbing 1" at bounding box center [153, 355] width 252 height 40
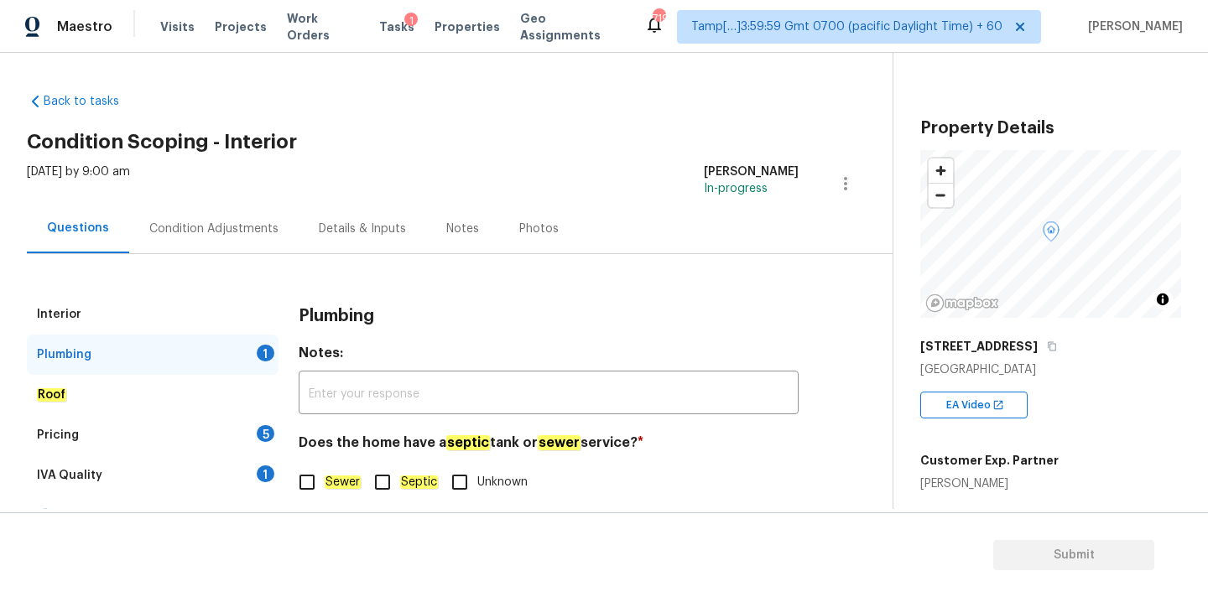
click at [322, 470] on input "Sewer" at bounding box center [306, 482] width 35 height 35
checkbox input "true"
click at [241, 471] on div "IVA Quality 1" at bounding box center [153, 476] width 252 height 40
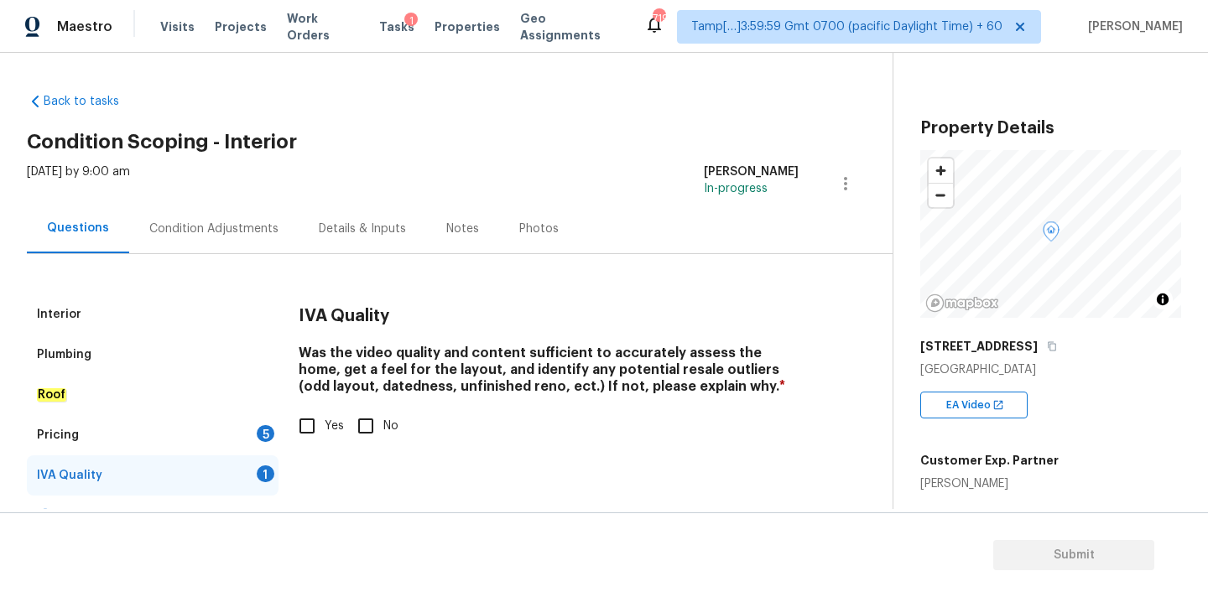
click at [316, 431] on input "Yes" at bounding box center [306, 426] width 35 height 35
checkbox input "true"
click at [252, 434] on div "Pricing 5" at bounding box center [153, 435] width 252 height 40
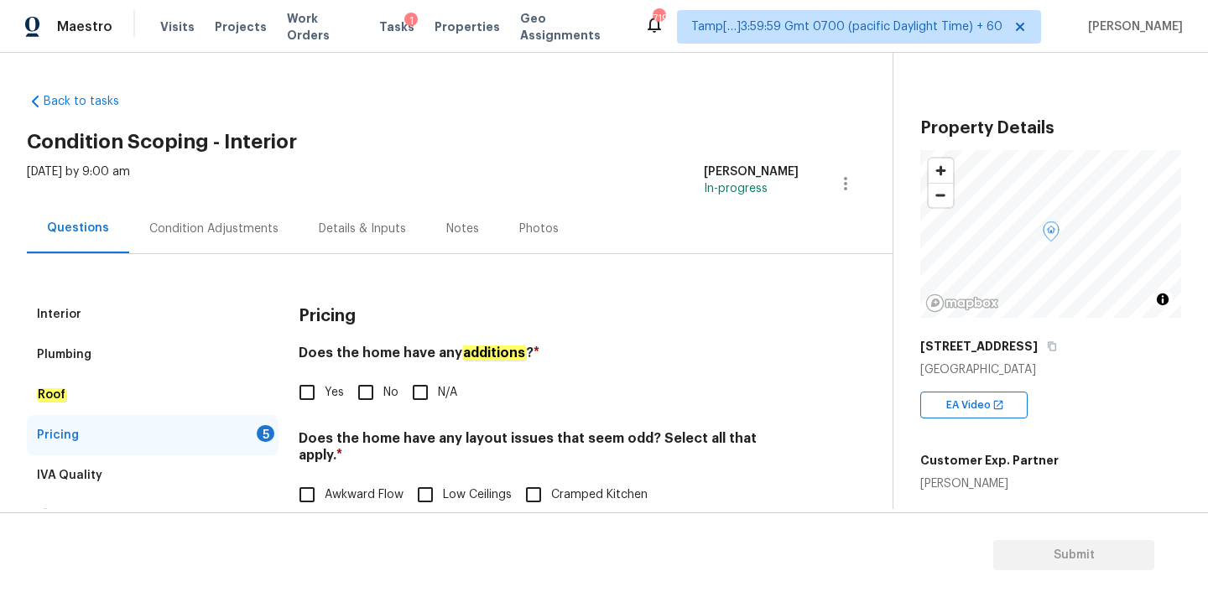
click at [388, 393] on span "No" at bounding box center [390, 393] width 15 height 18
click at [383, 393] on input "No" at bounding box center [365, 392] width 35 height 35
checkbox input "true"
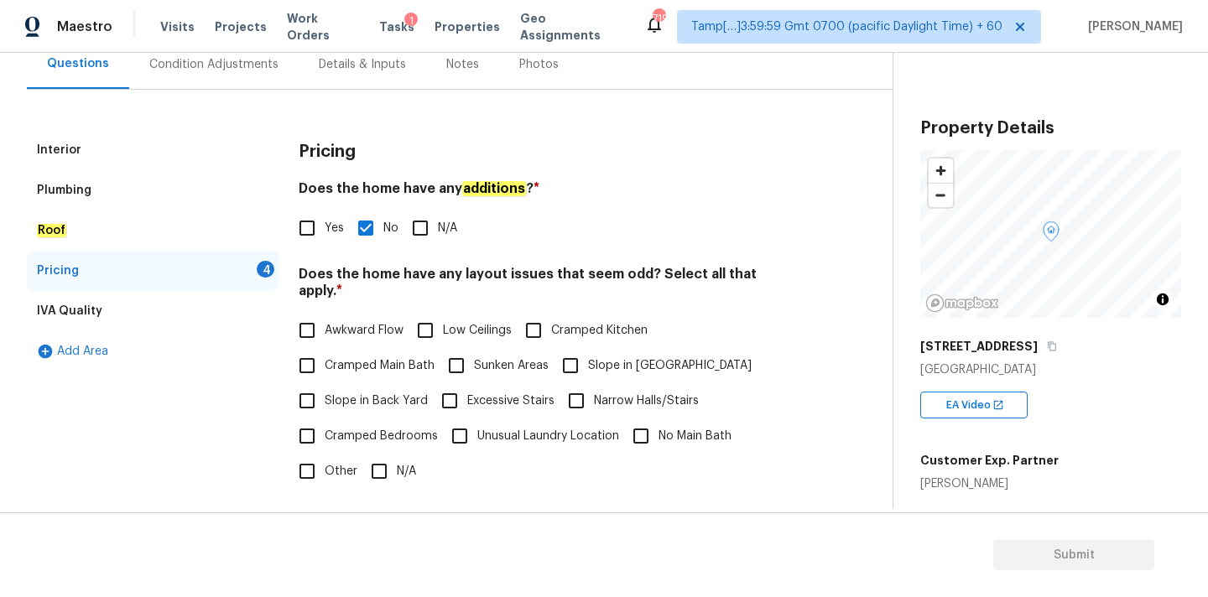
scroll to position [409, 0]
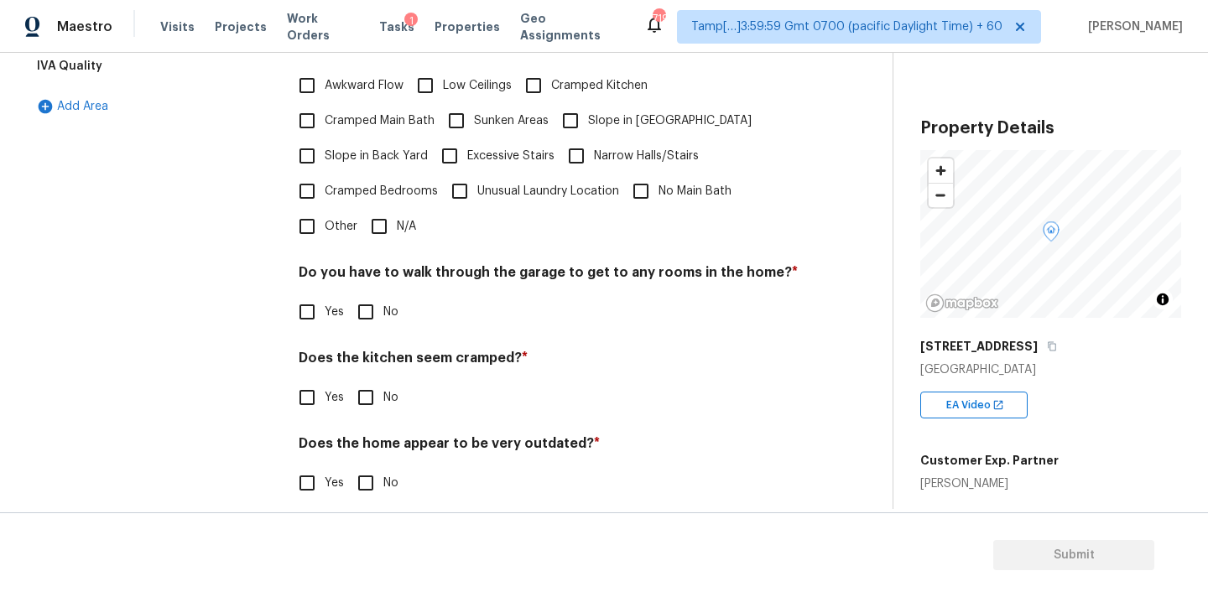
click at [385, 232] on div "Pricing Does the home have any additions ? * Yes No N/A Does the home have any …" at bounding box center [549, 203] width 500 height 636
click at [386, 214] on input "N/A" at bounding box center [379, 226] width 35 height 35
checkbox input "true"
click at [380, 300] on input "No" at bounding box center [365, 313] width 35 height 35
checkbox input "true"
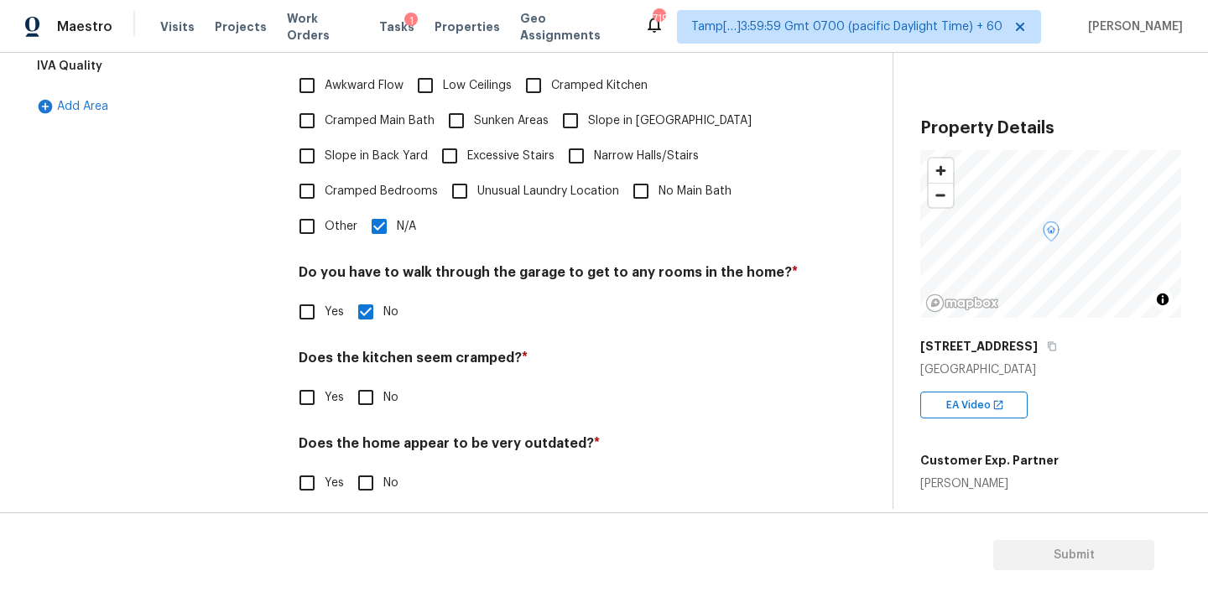
click at [377, 385] on input "No" at bounding box center [365, 397] width 35 height 35
checkbox input "true"
click at [377, 466] on input "No" at bounding box center [365, 483] width 35 height 35
checkbox input "true"
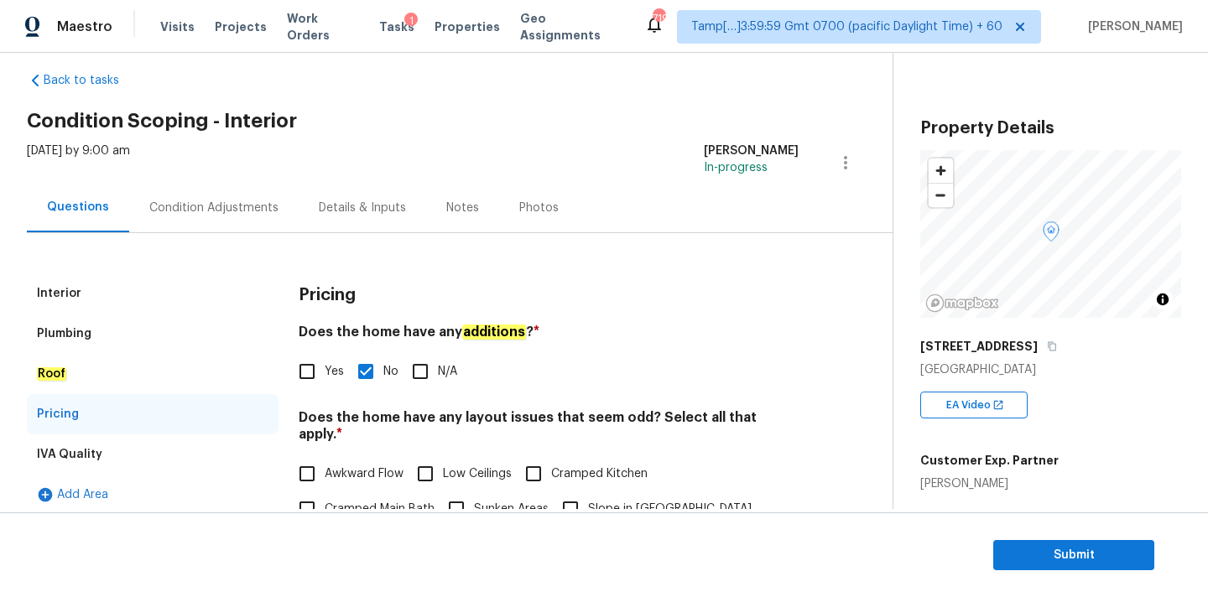
scroll to position [0, 0]
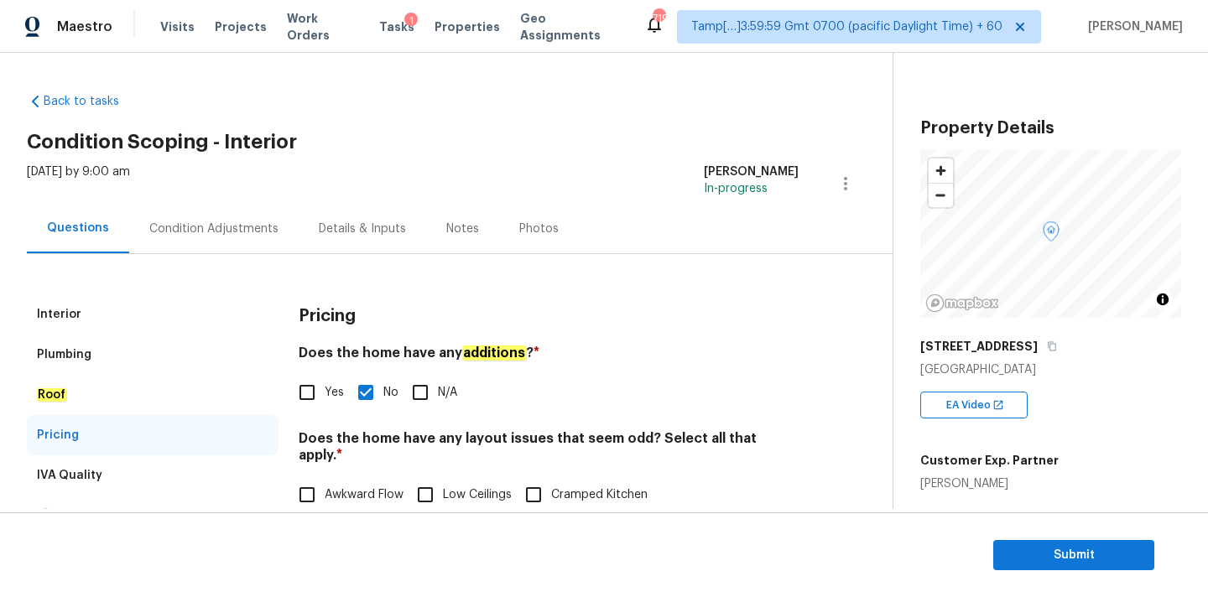
click at [171, 226] on div "Condition Adjustments" at bounding box center [213, 229] width 129 height 17
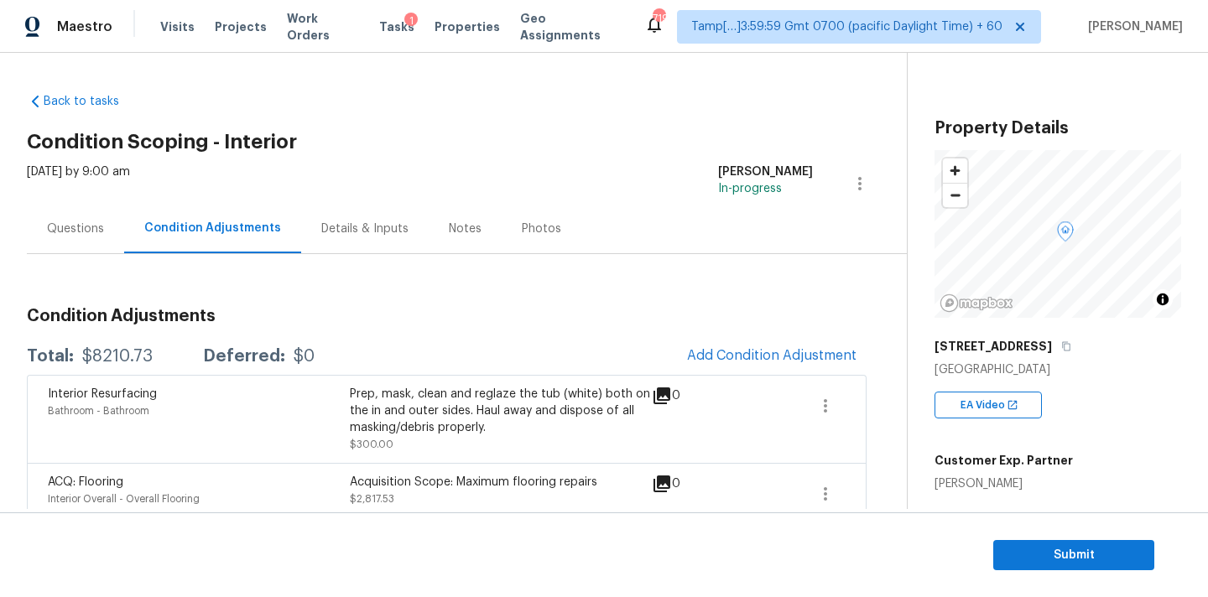
click at [102, 357] on div "$8210.73" at bounding box center [117, 356] width 70 height 17
copy div "$8210.73"
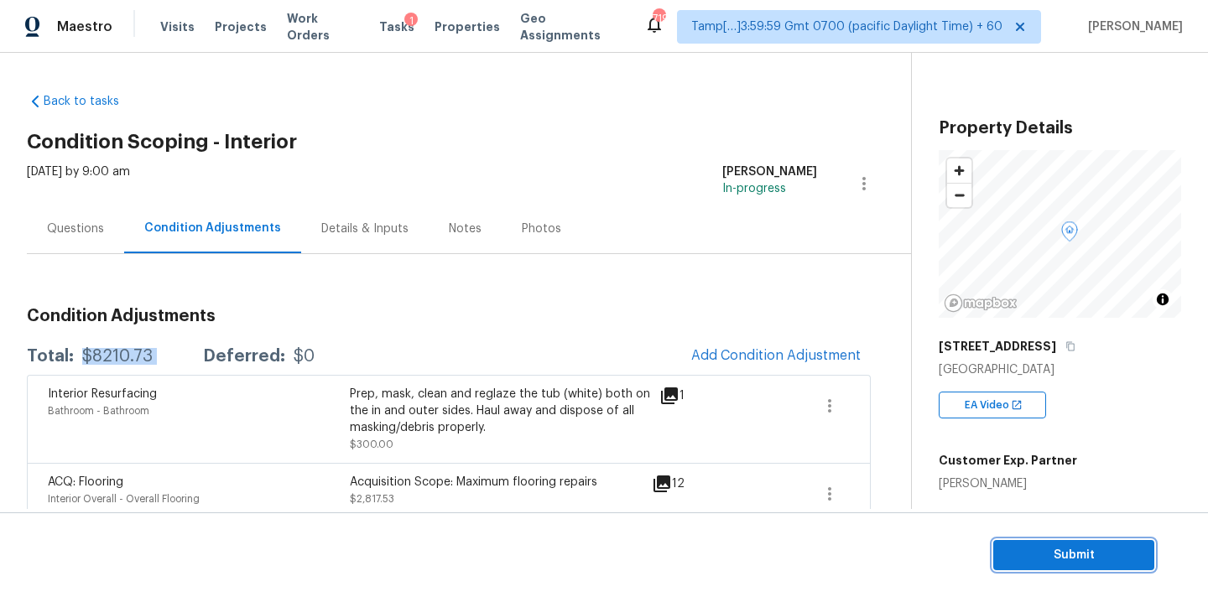
click at [1050, 560] on span "Submit" at bounding box center [1074, 555] width 134 height 21
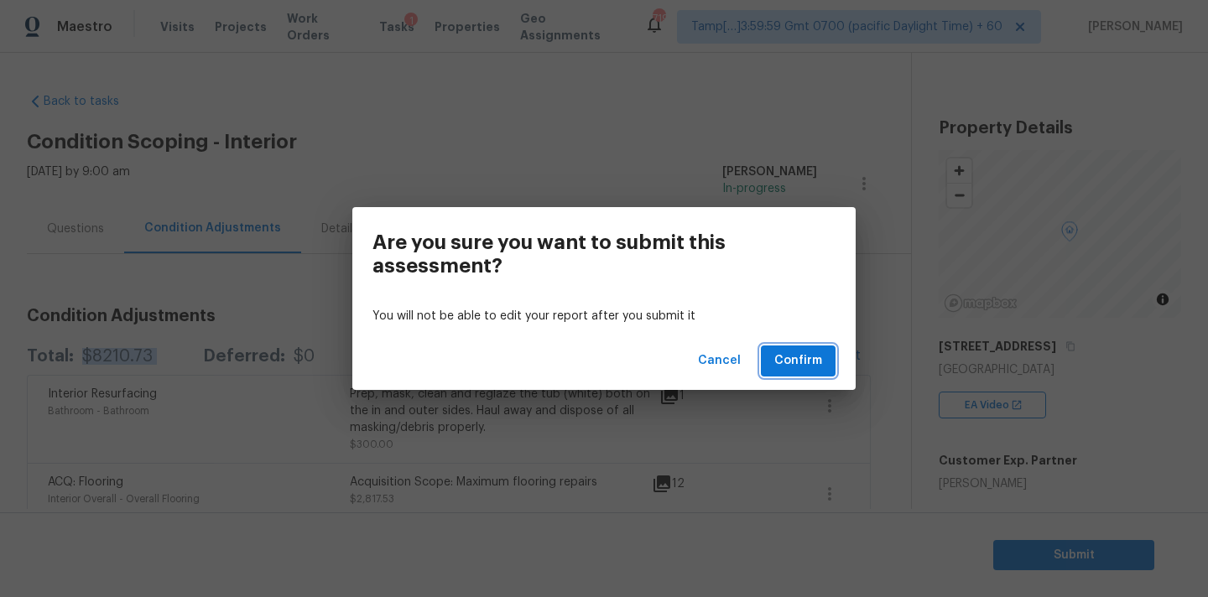
click at [810, 372] on button "Confirm" at bounding box center [798, 361] width 75 height 31
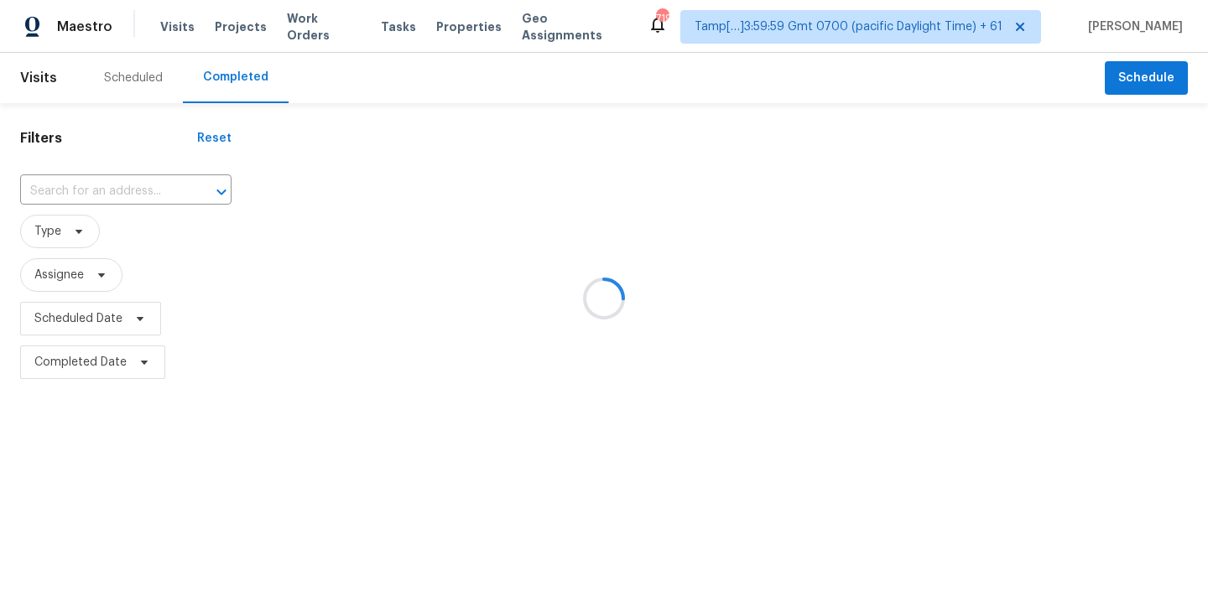
click at [75, 194] on div at bounding box center [604, 298] width 1208 height 597
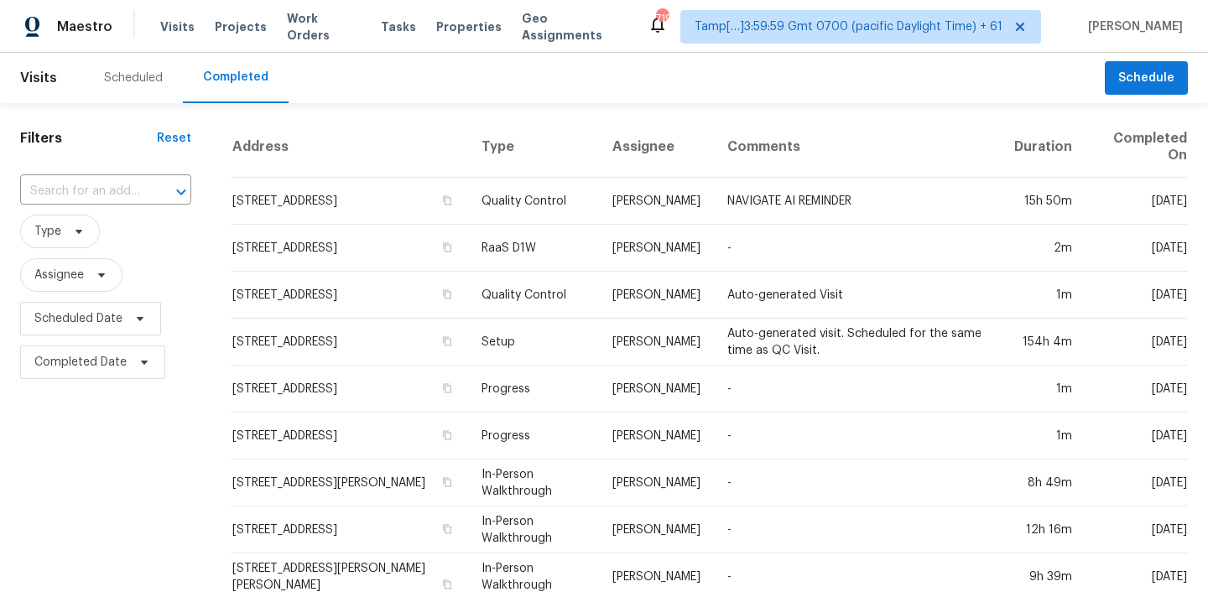
click at [75, 194] on input "text" at bounding box center [82, 192] width 124 height 26
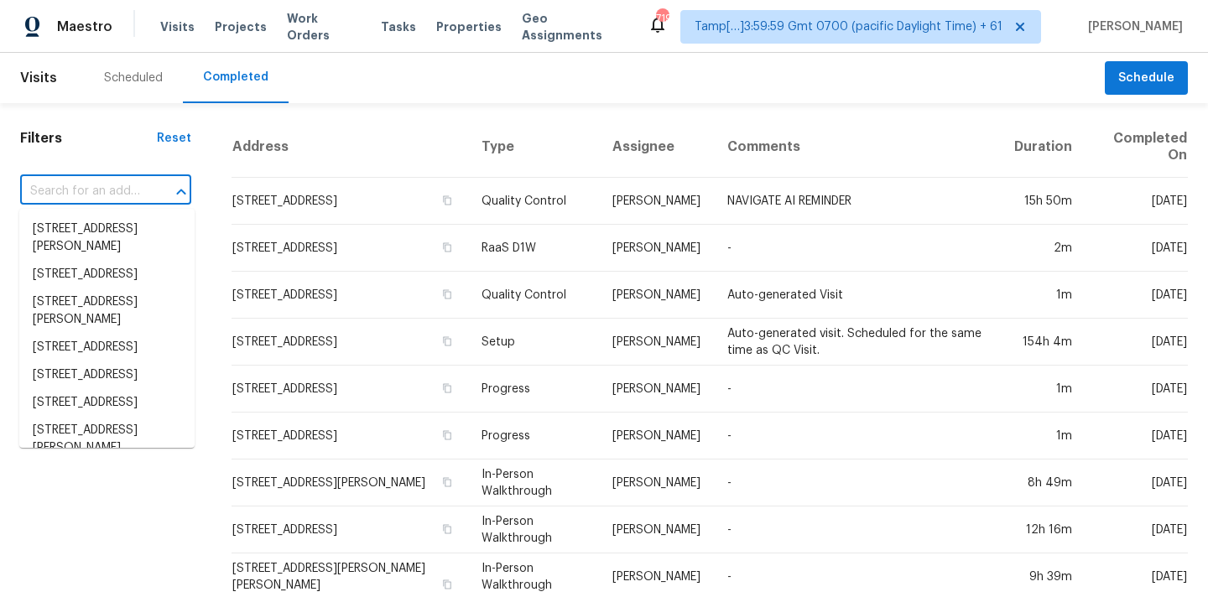
paste input "[STREET_ADDRESS]"
type input "[STREET_ADDRESS]"
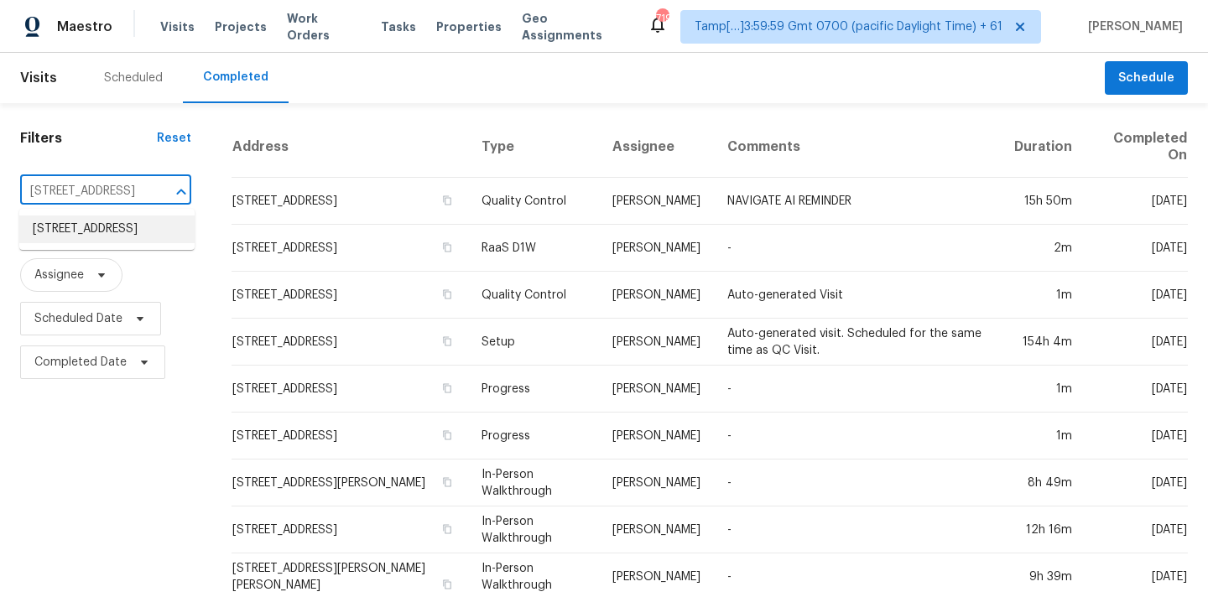
click at [80, 237] on li "[STREET_ADDRESS]" at bounding box center [106, 230] width 175 height 28
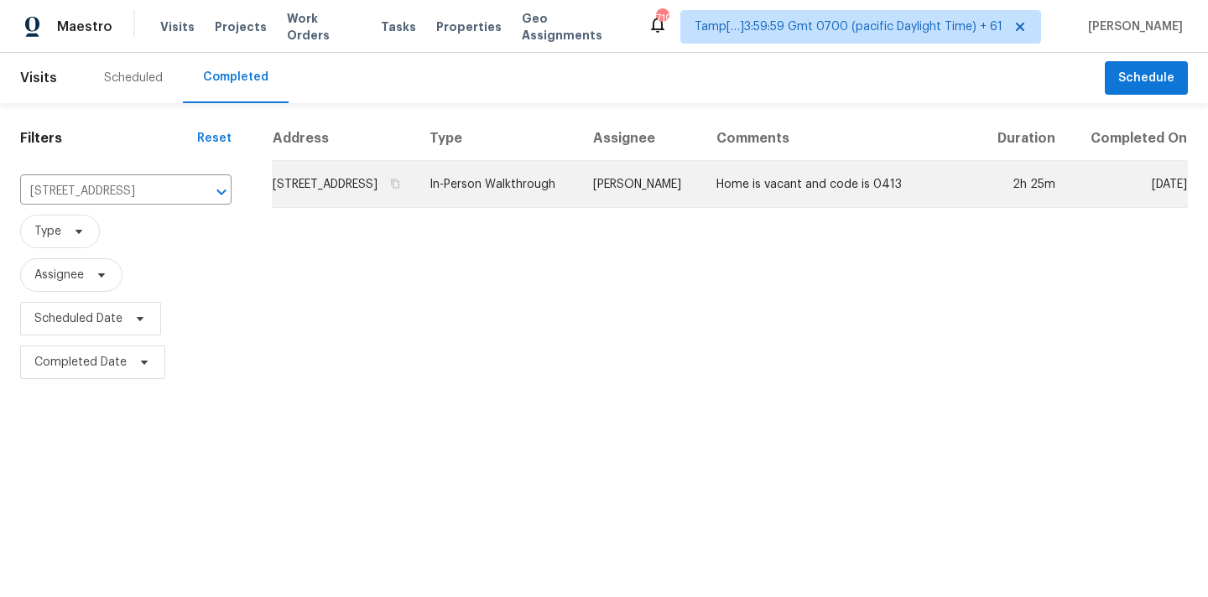
click at [565, 208] on td "In-Person Walkthrough" at bounding box center [498, 184] width 164 height 47
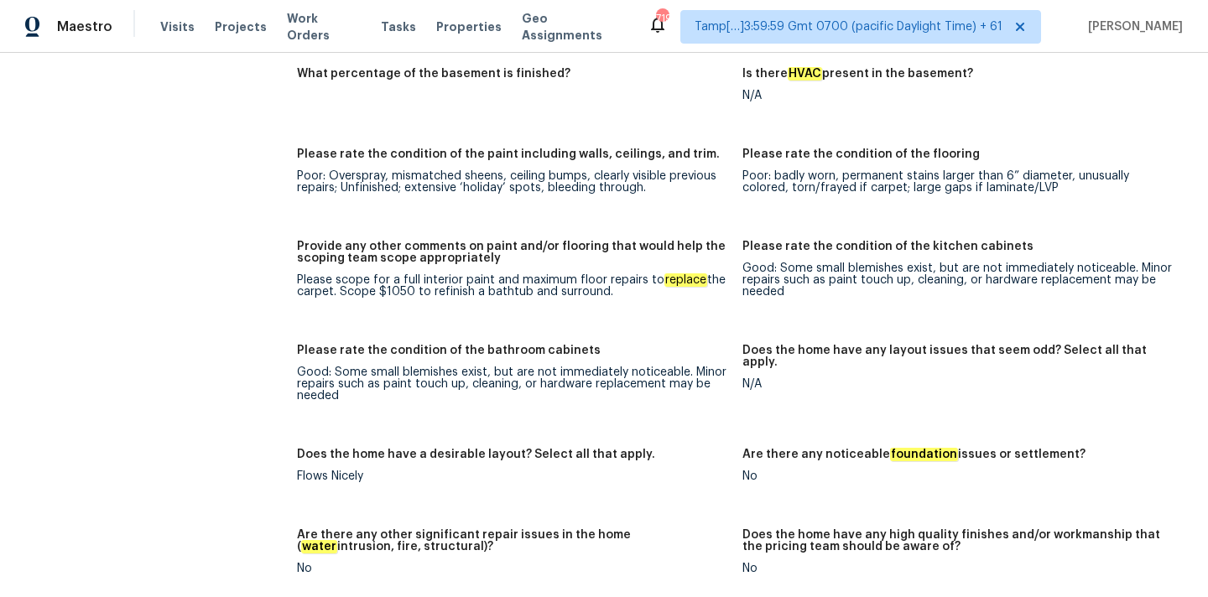
scroll to position [2949, 0]
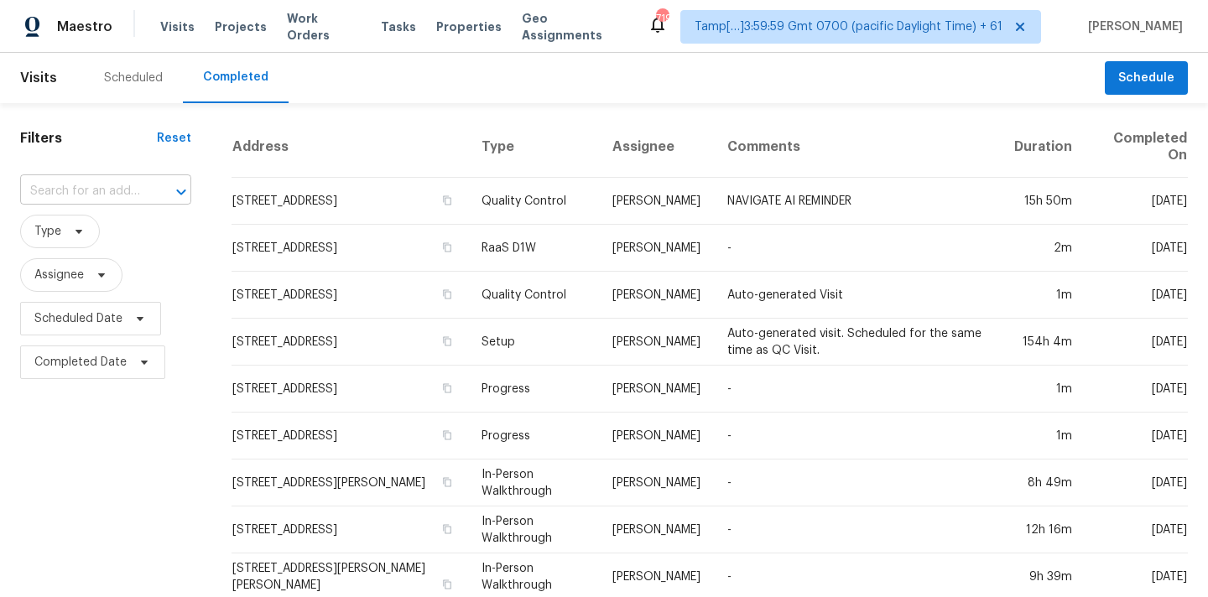
click at [104, 196] on input "text" at bounding box center [82, 192] width 124 height 26
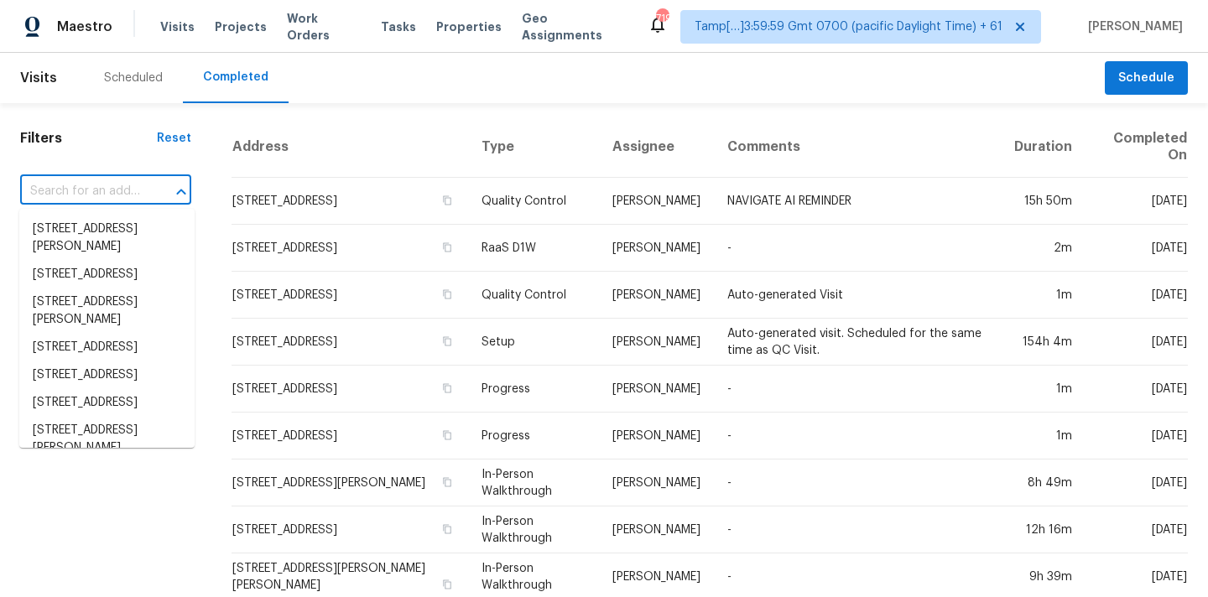
paste input "[STREET_ADDRESS][PERSON_NAME]"
type input "[STREET_ADDRESS][PERSON_NAME]"
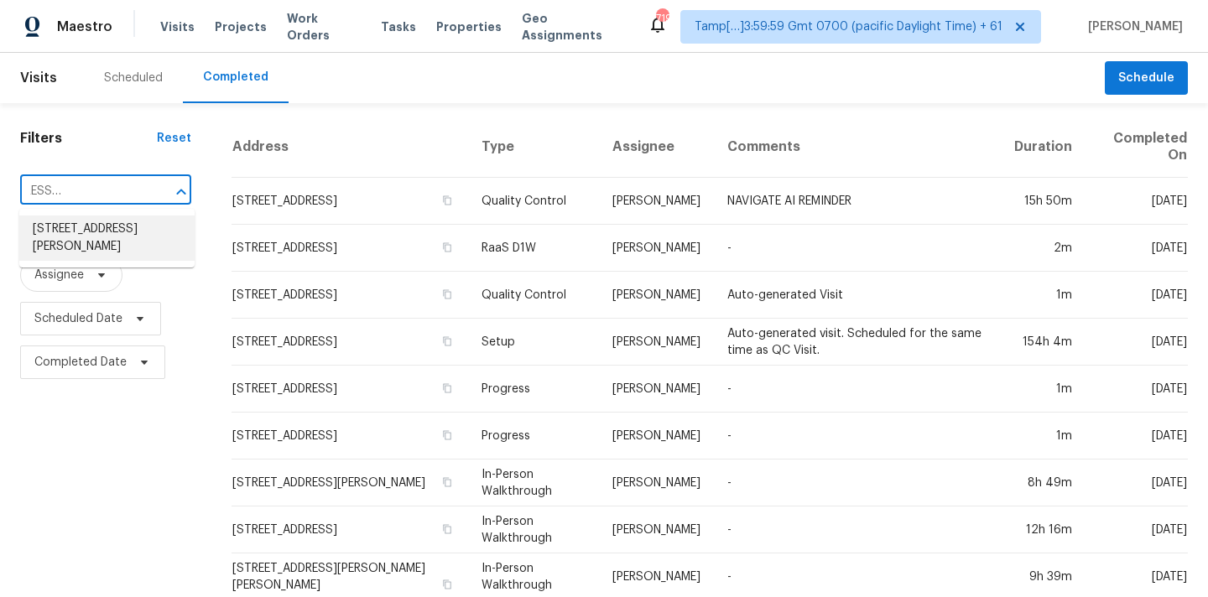
click at [105, 242] on li "[STREET_ADDRESS][PERSON_NAME]" at bounding box center [106, 238] width 175 height 45
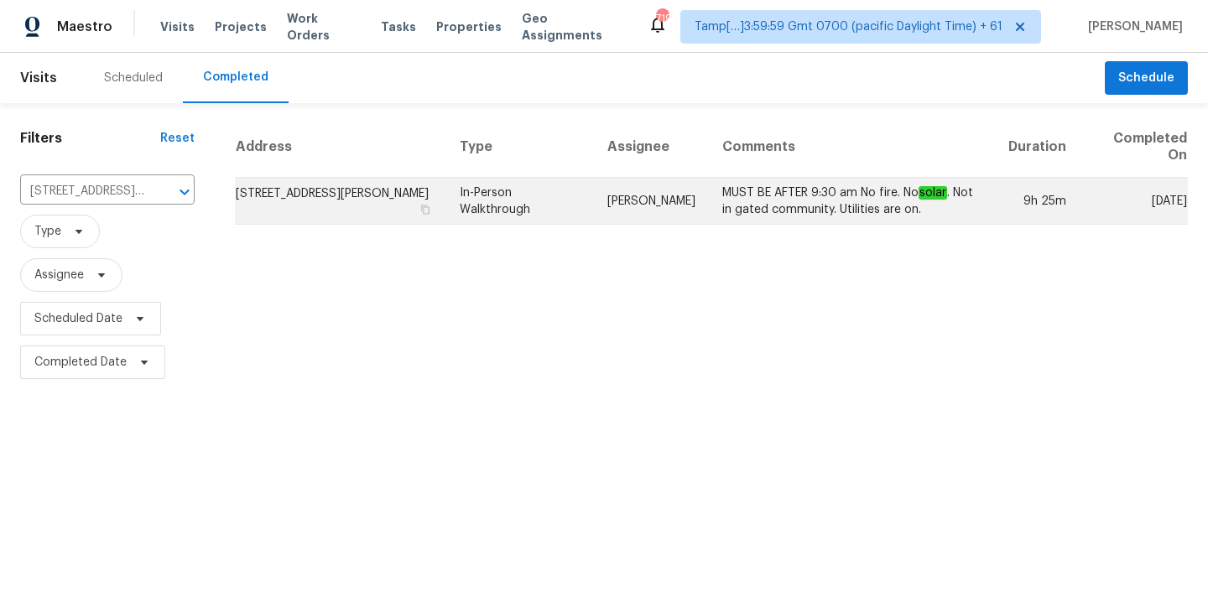
click at [627, 206] on td "[PERSON_NAME]" at bounding box center [651, 201] width 115 height 47
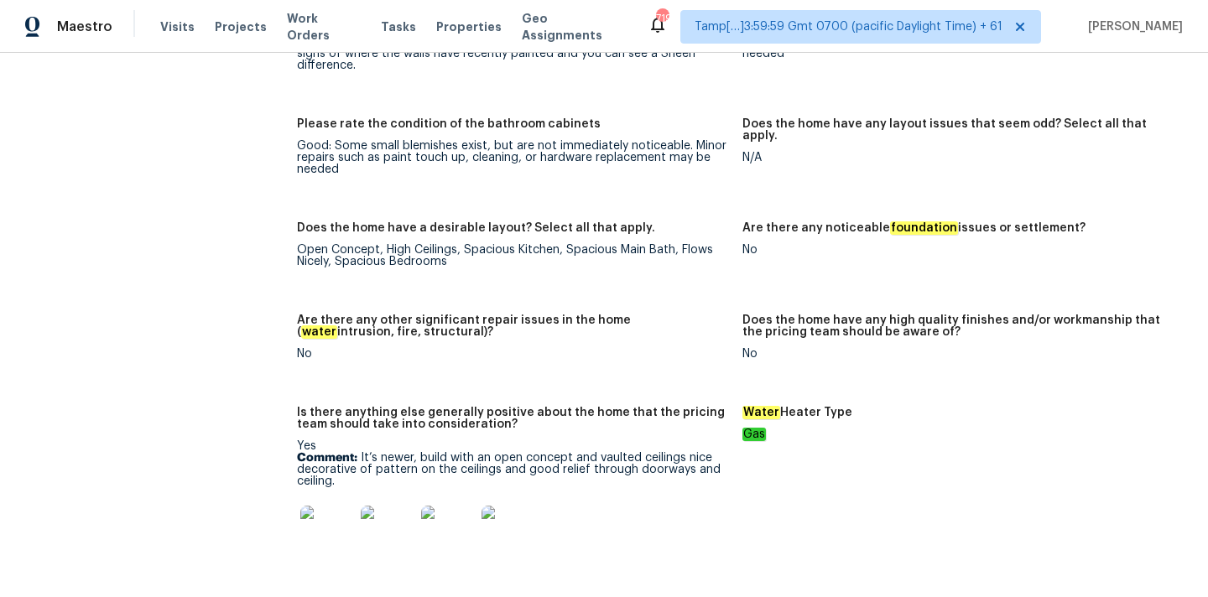
scroll to position [3084, 0]
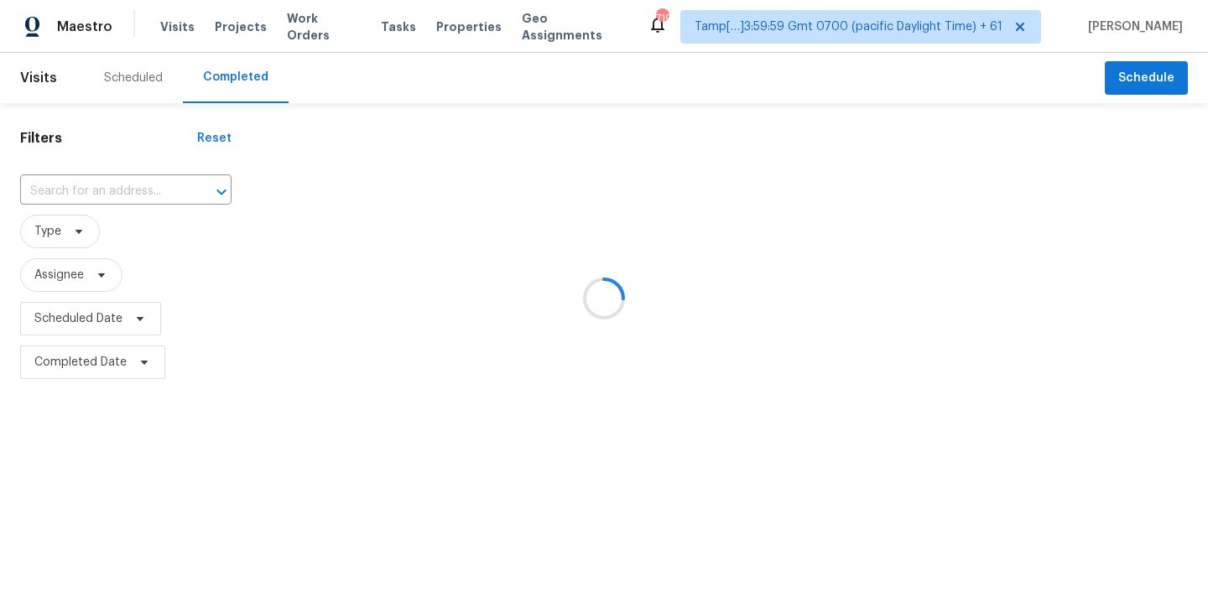
click at [84, 198] on div at bounding box center [604, 298] width 1208 height 597
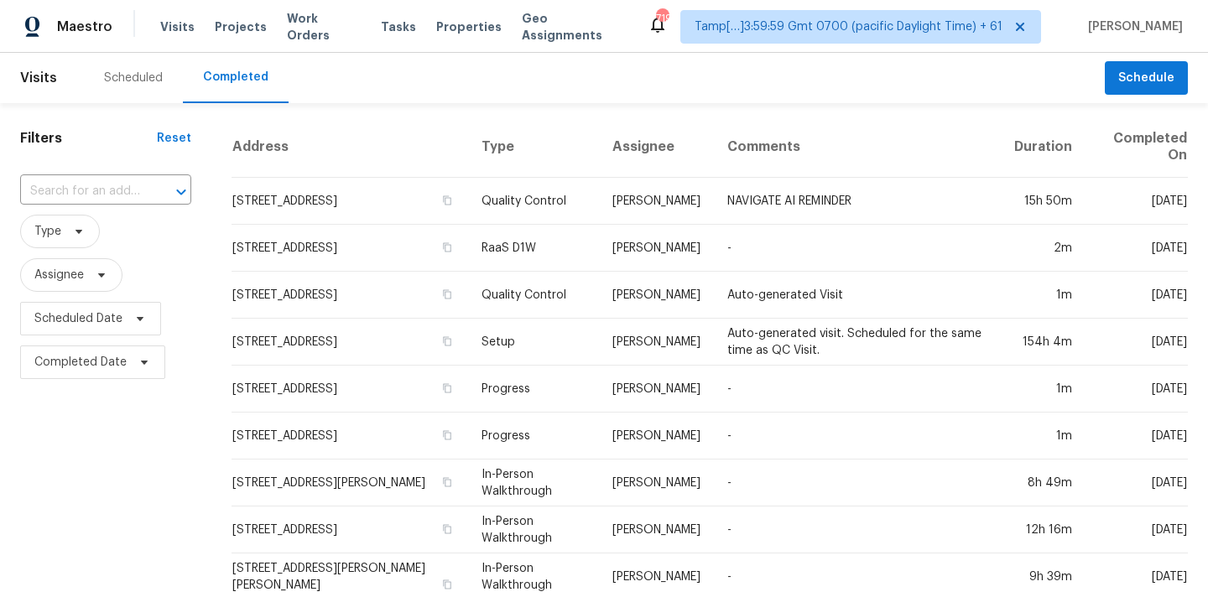
click at [84, 198] on input "text" at bounding box center [82, 192] width 124 height 26
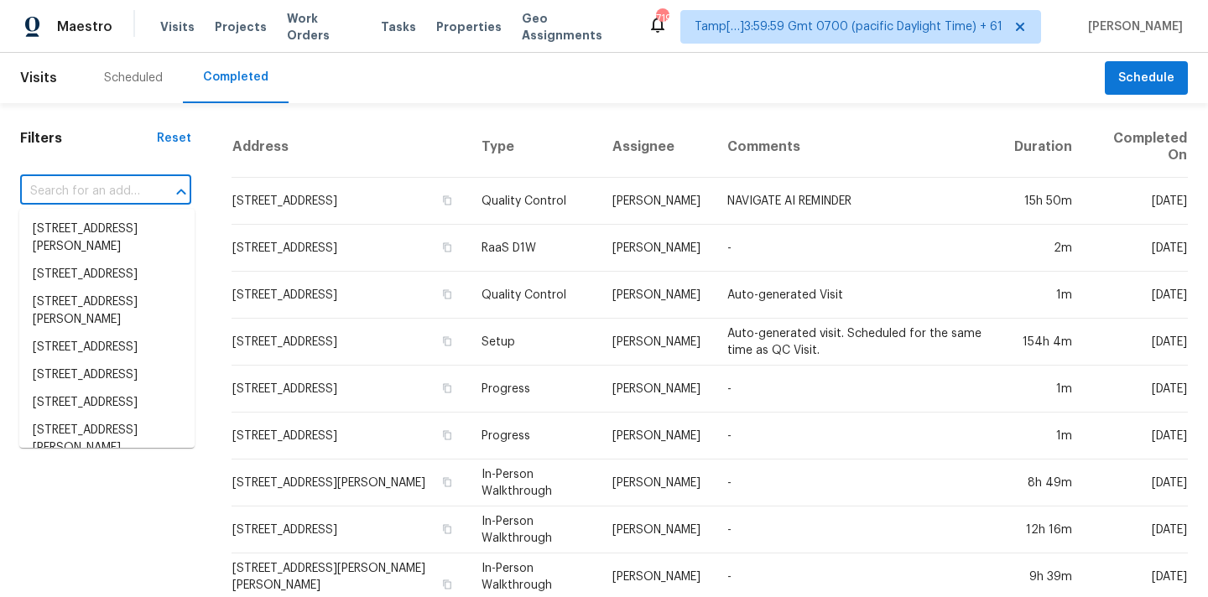
paste input "[STREET_ADDRESS]"
type input "[STREET_ADDRESS]"
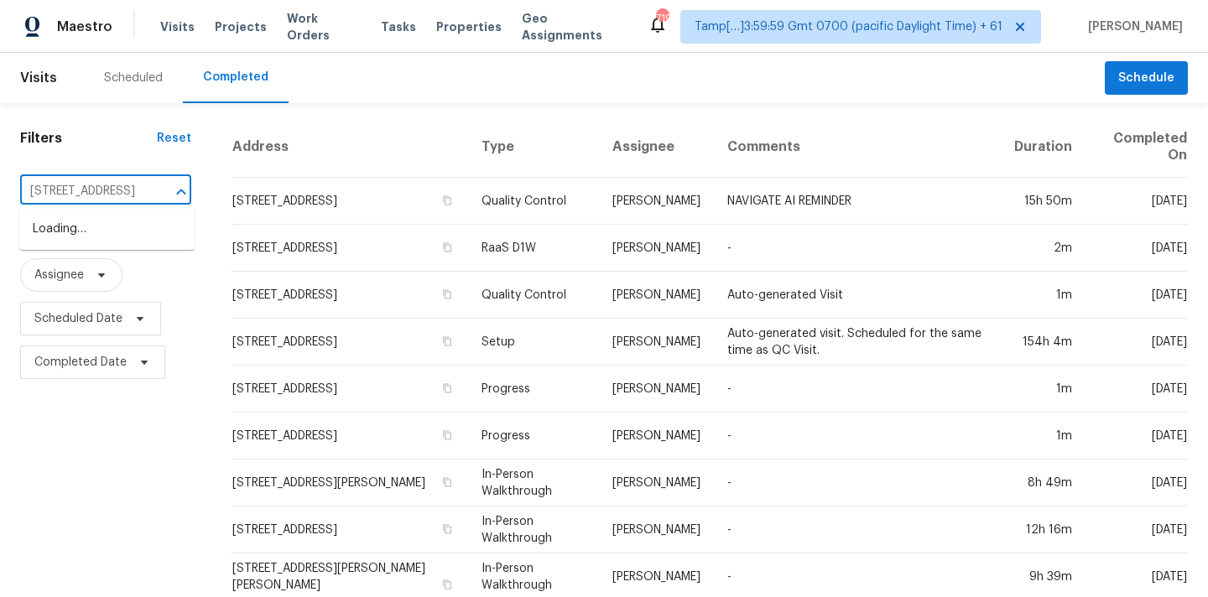
scroll to position [0, 138]
click at [96, 232] on li "[STREET_ADDRESS]" at bounding box center [106, 230] width 175 height 28
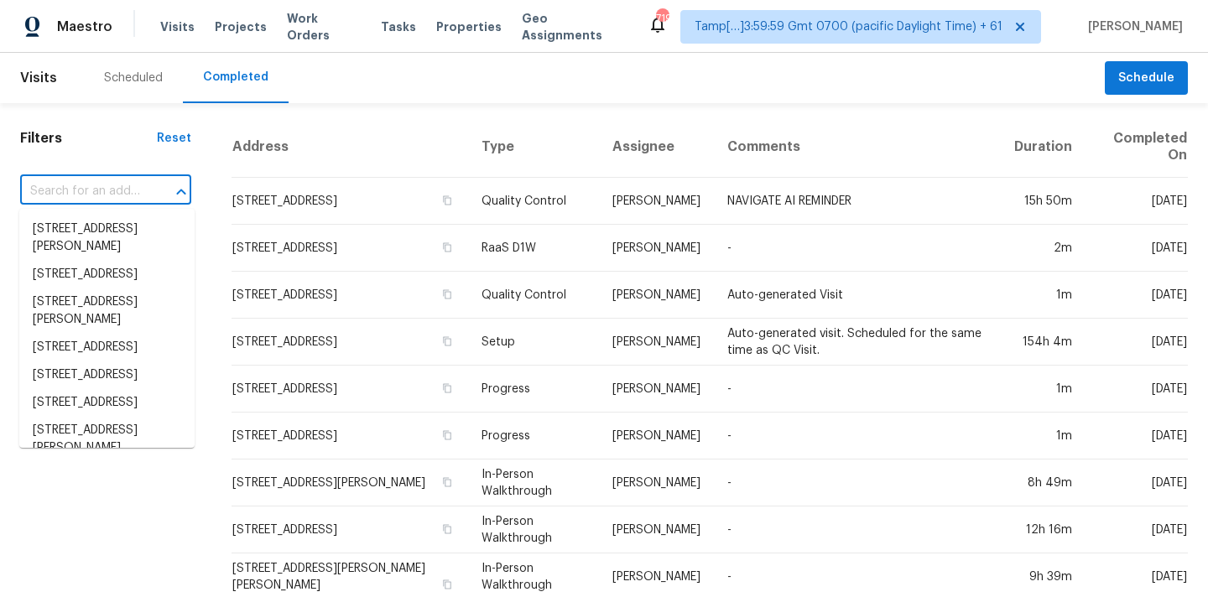
click at [87, 195] on input "text" at bounding box center [82, 192] width 124 height 26
paste input "[STREET_ADDRESS]"
type input "[STREET_ADDRESS]"
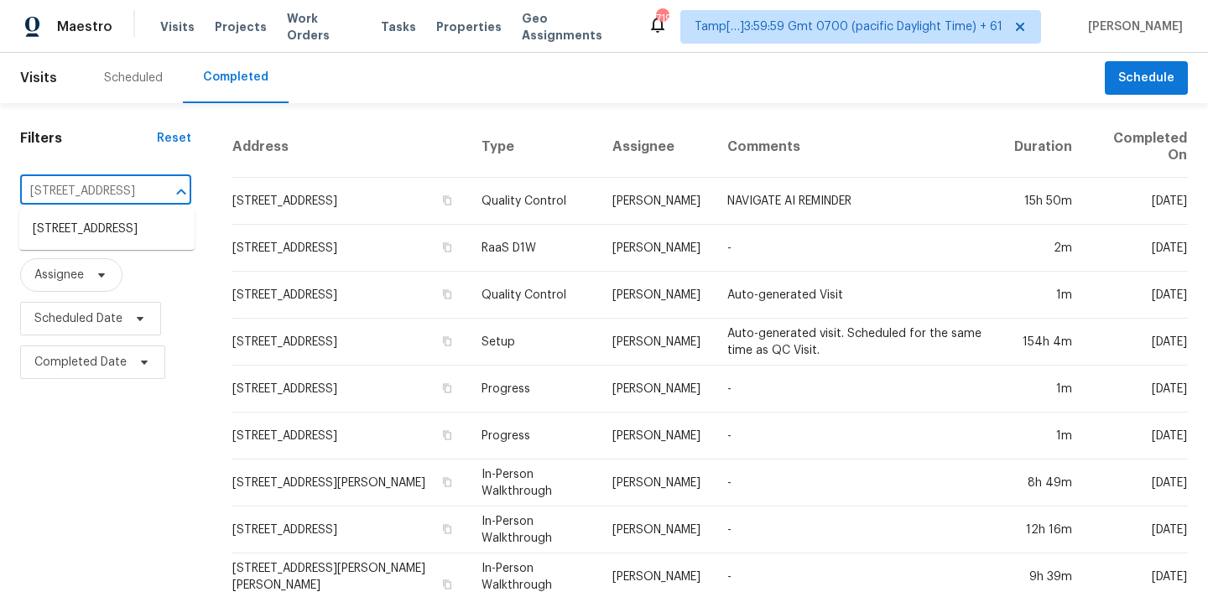
scroll to position [0, 138]
click at [108, 239] on li "[STREET_ADDRESS]" at bounding box center [106, 230] width 175 height 28
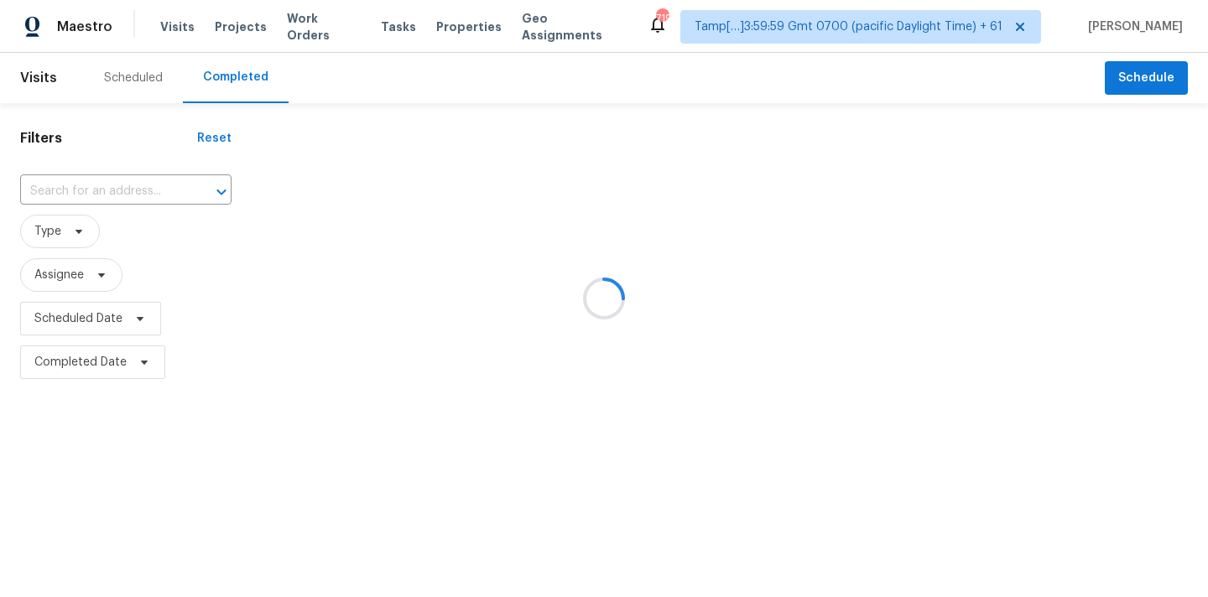
type input "[STREET_ADDRESS]"
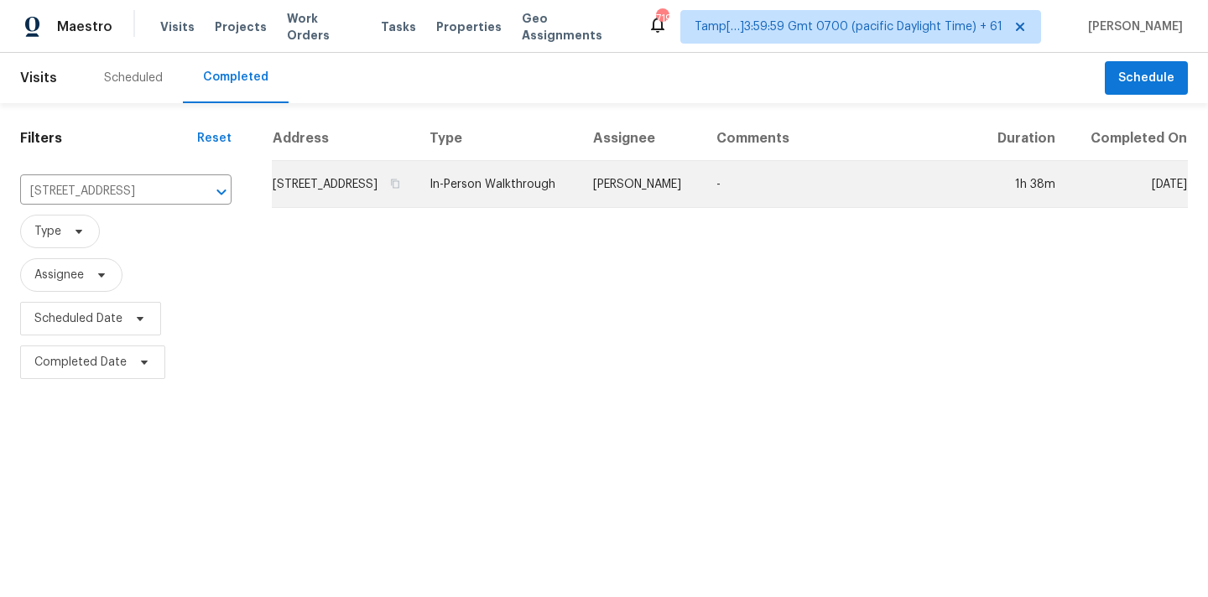
click at [673, 204] on td "[PERSON_NAME]" at bounding box center [641, 184] width 123 height 47
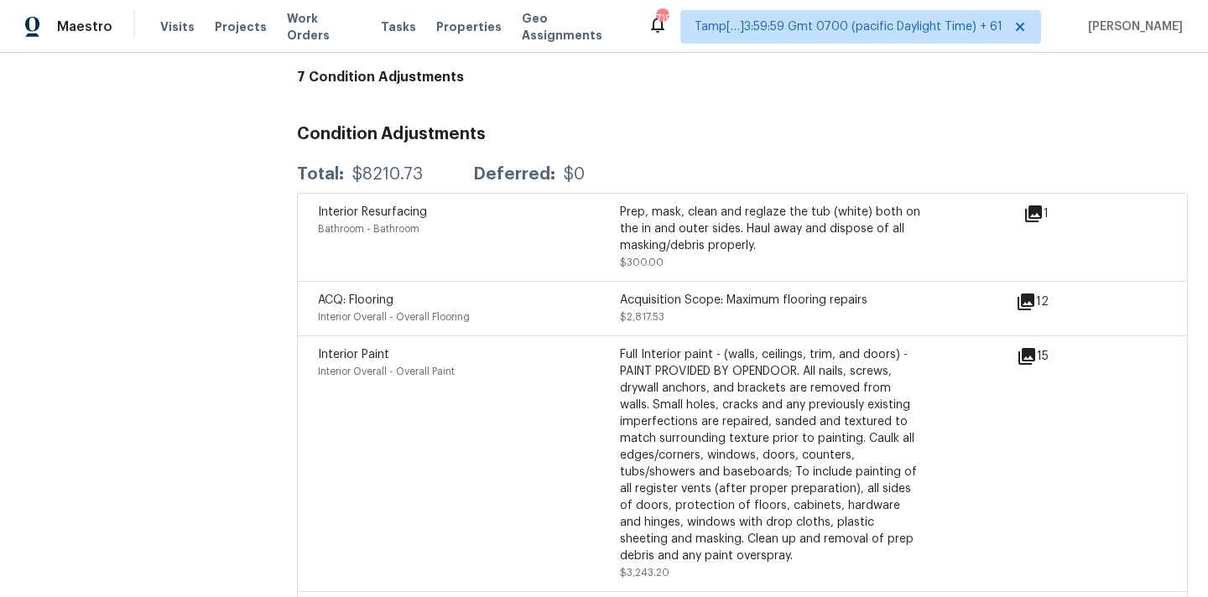
scroll to position [4658, 0]
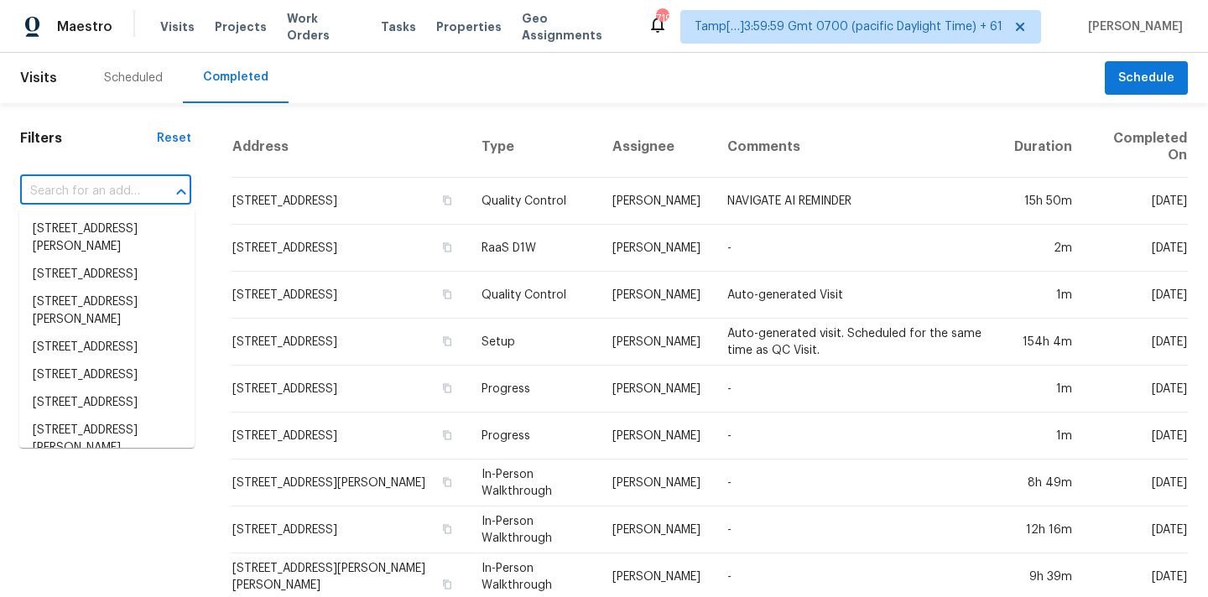
click at [68, 199] on input "text" at bounding box center [82, 192] width 124 height 26
paste input "[STREET_ADDRESS]"
type input "[STREET_ADDRESS]"
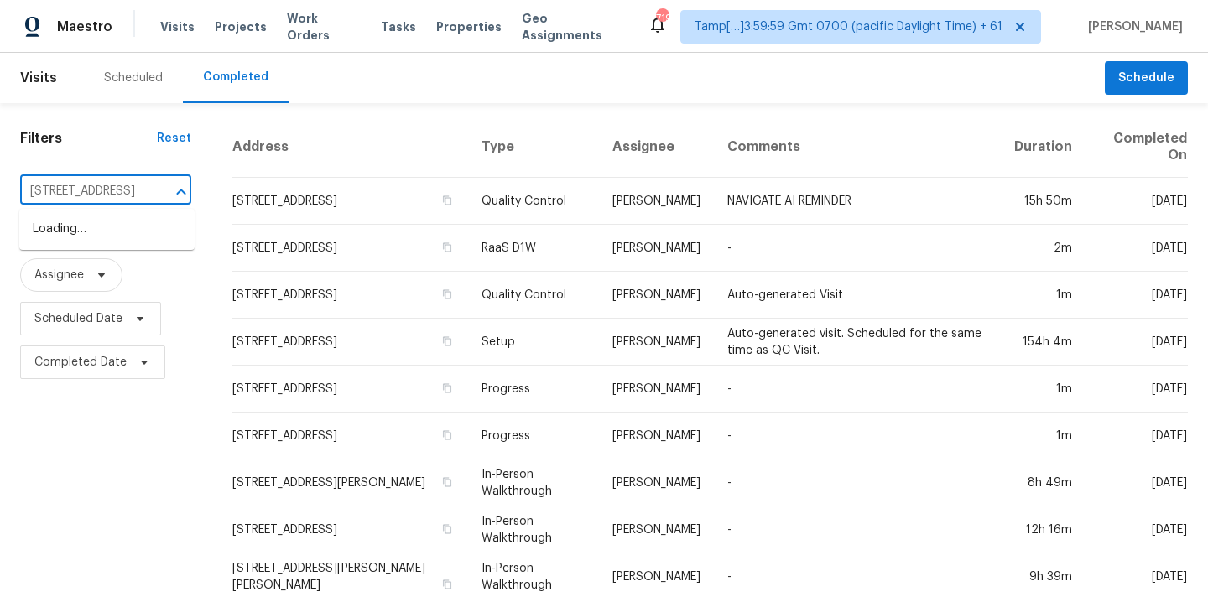
scroll to position [0, 77]
click at [106, 227] on li "[STREET_ADDRESS]" at bounding box center [106, 230] width 175 height 28
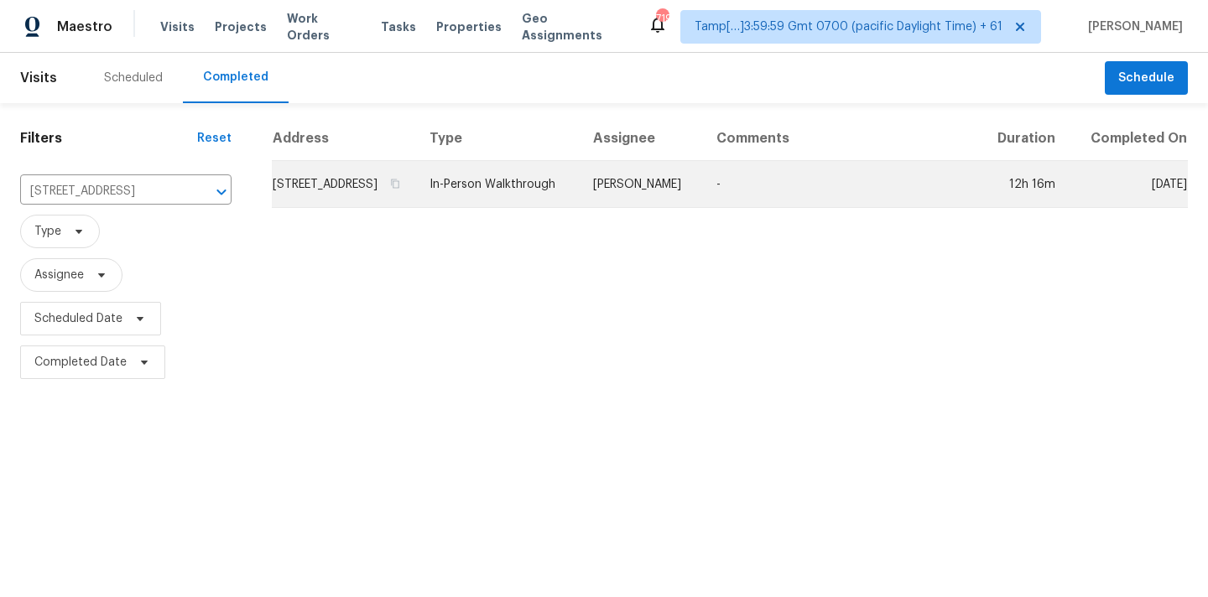
click at [703, 208] on td "[PERSON_NAME]" at bounding box center [641, 184] width 123 height 47
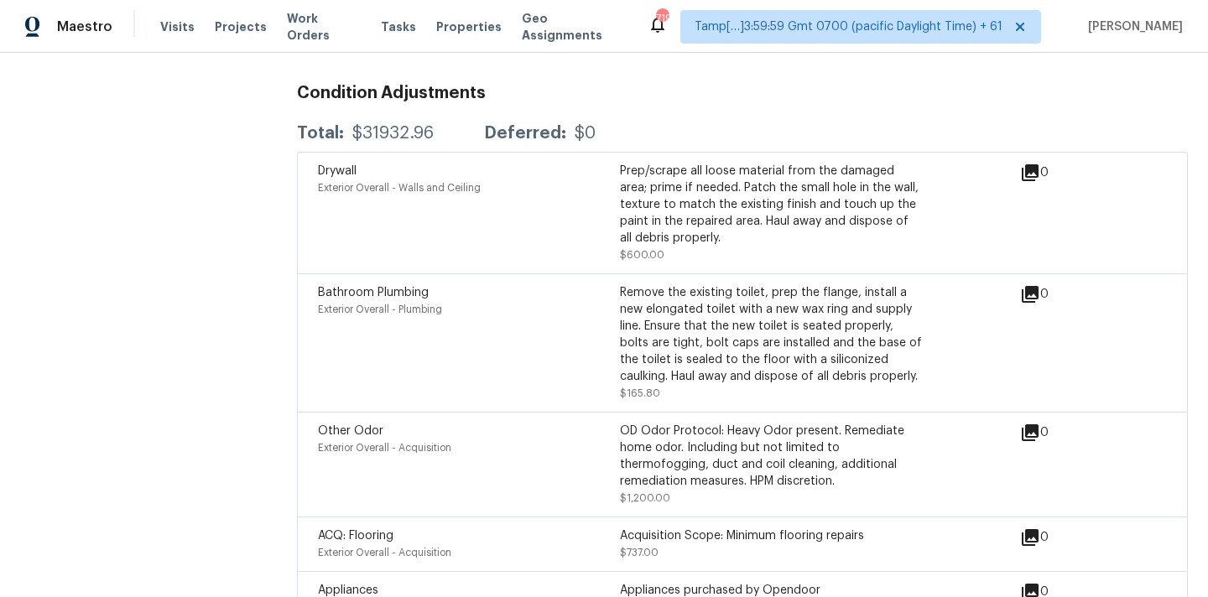
scroll to position [4115, 0]
